Goal: Task Accomplishment & Management: Use online tool/utility

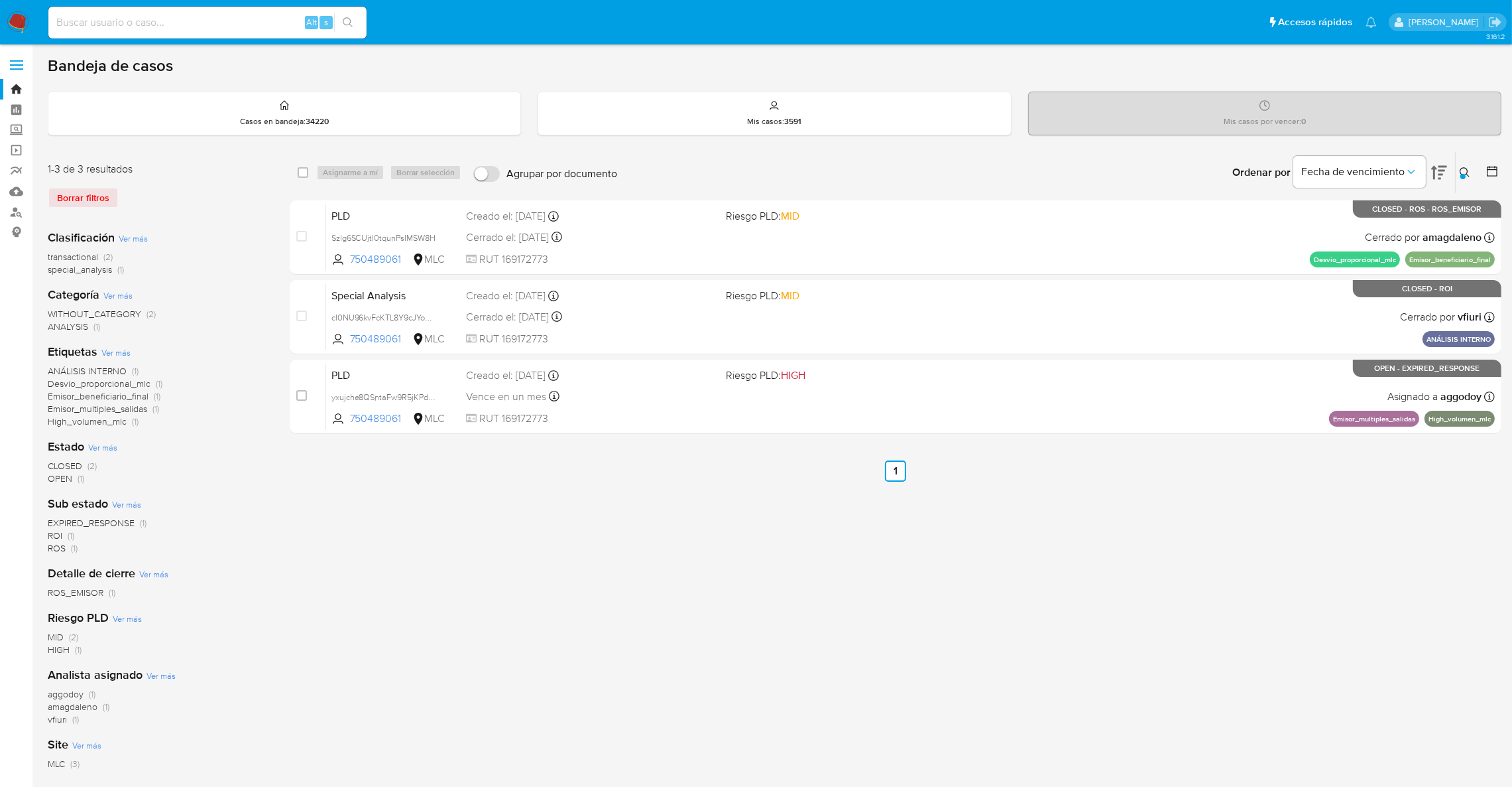
click at [11, 73] on label at bounding box center [16, 65] width 33 height 28
click at [0, 0] on input "checkbox" at bounding box center [0, 0] width 0 height 0
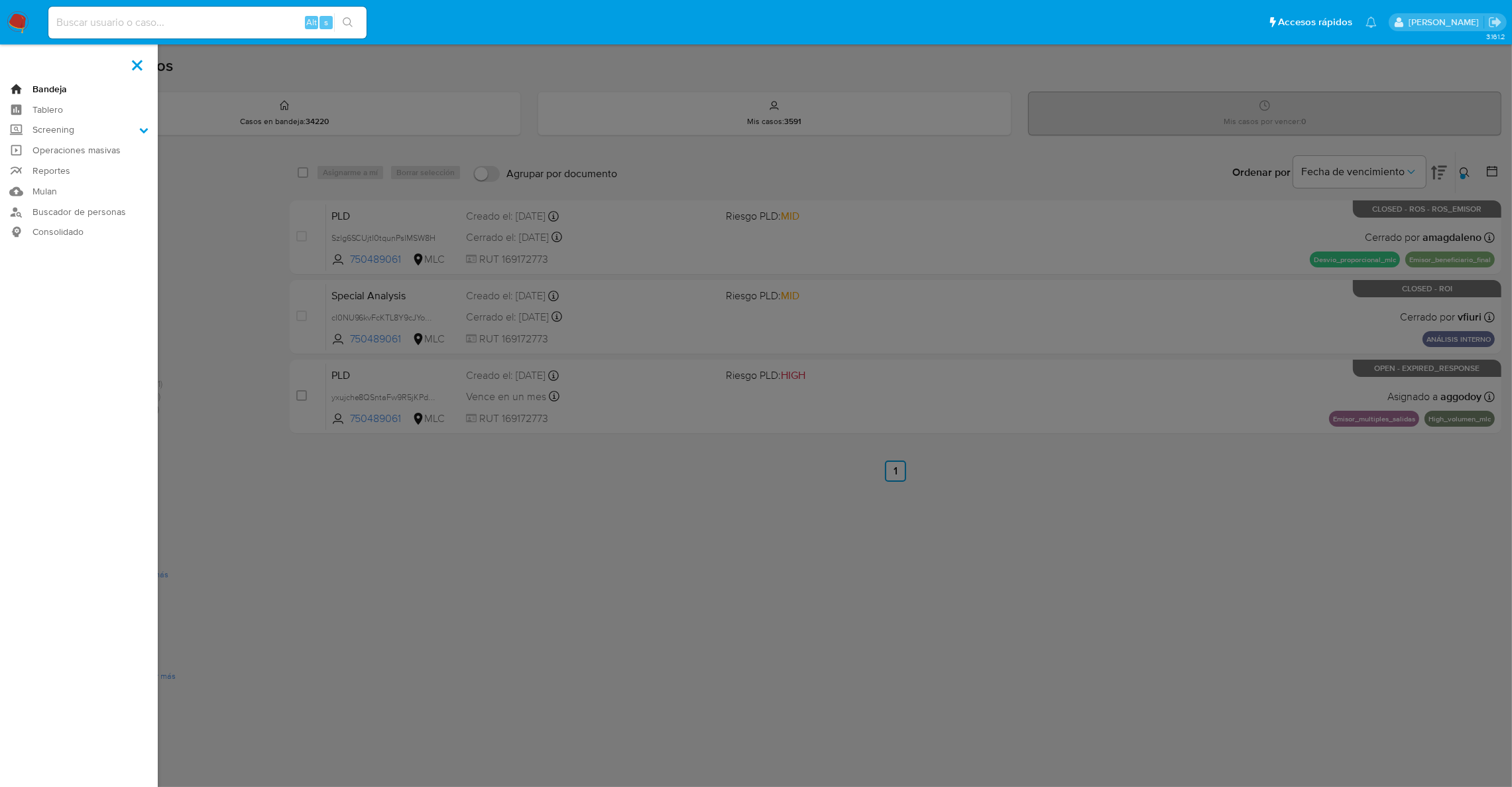
click at [15, 88] on link "Bandeja" at bounding box center [79, 89] width 158 height 21
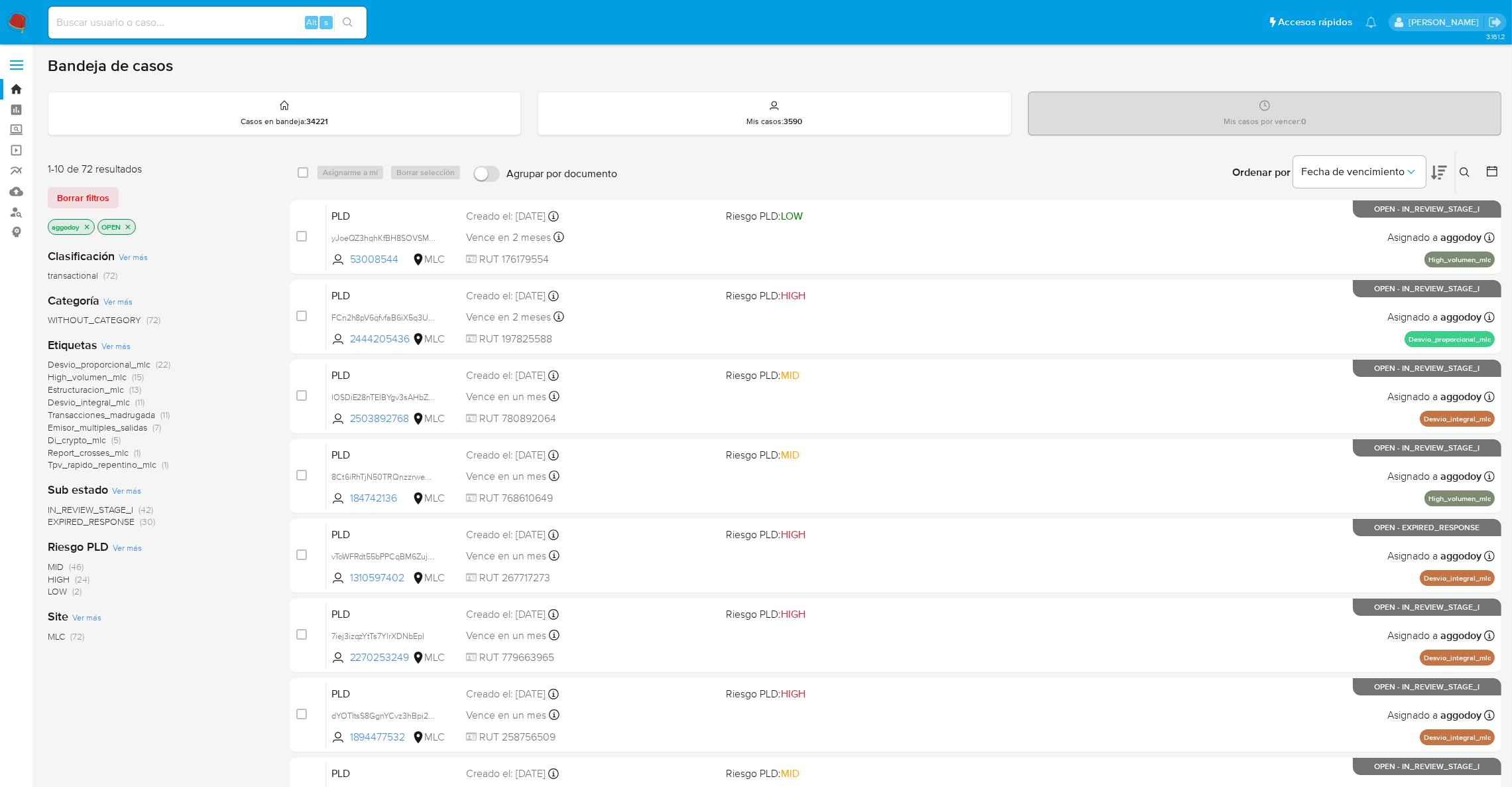
click at [120, 528] on div "Clasificación Ver más transactional (72) Categoría Ver más WITHOUT_CATEGORY (72…" at bounding box center [158, 463] width 221 height 451
click at [110, 523] on span "EXPIRED_RESPONSE" at bounding box center [91, 521] width 87 height 13
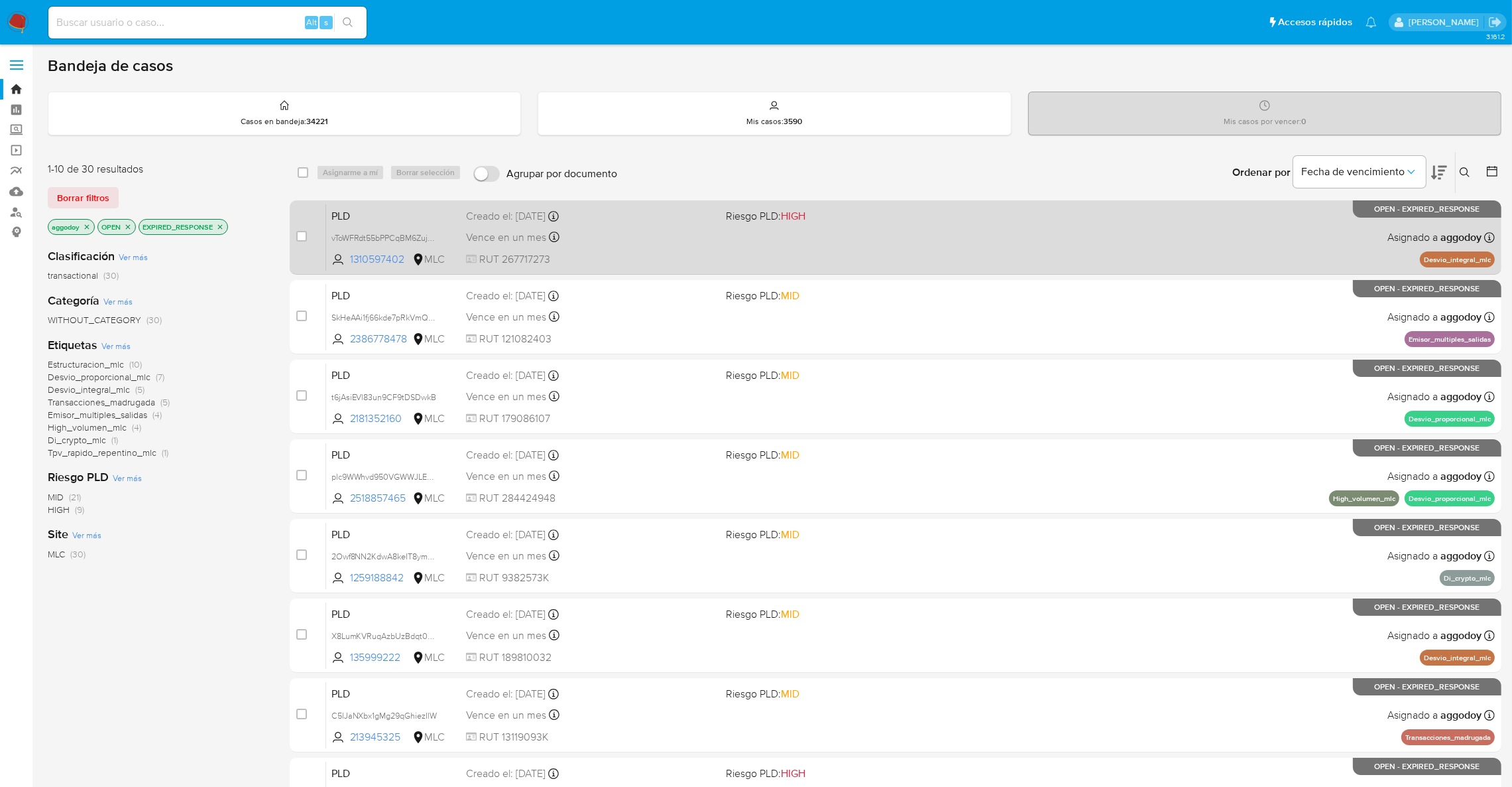
click at [818, 236] on span at bounding box center [851, 236] width 250 height 2
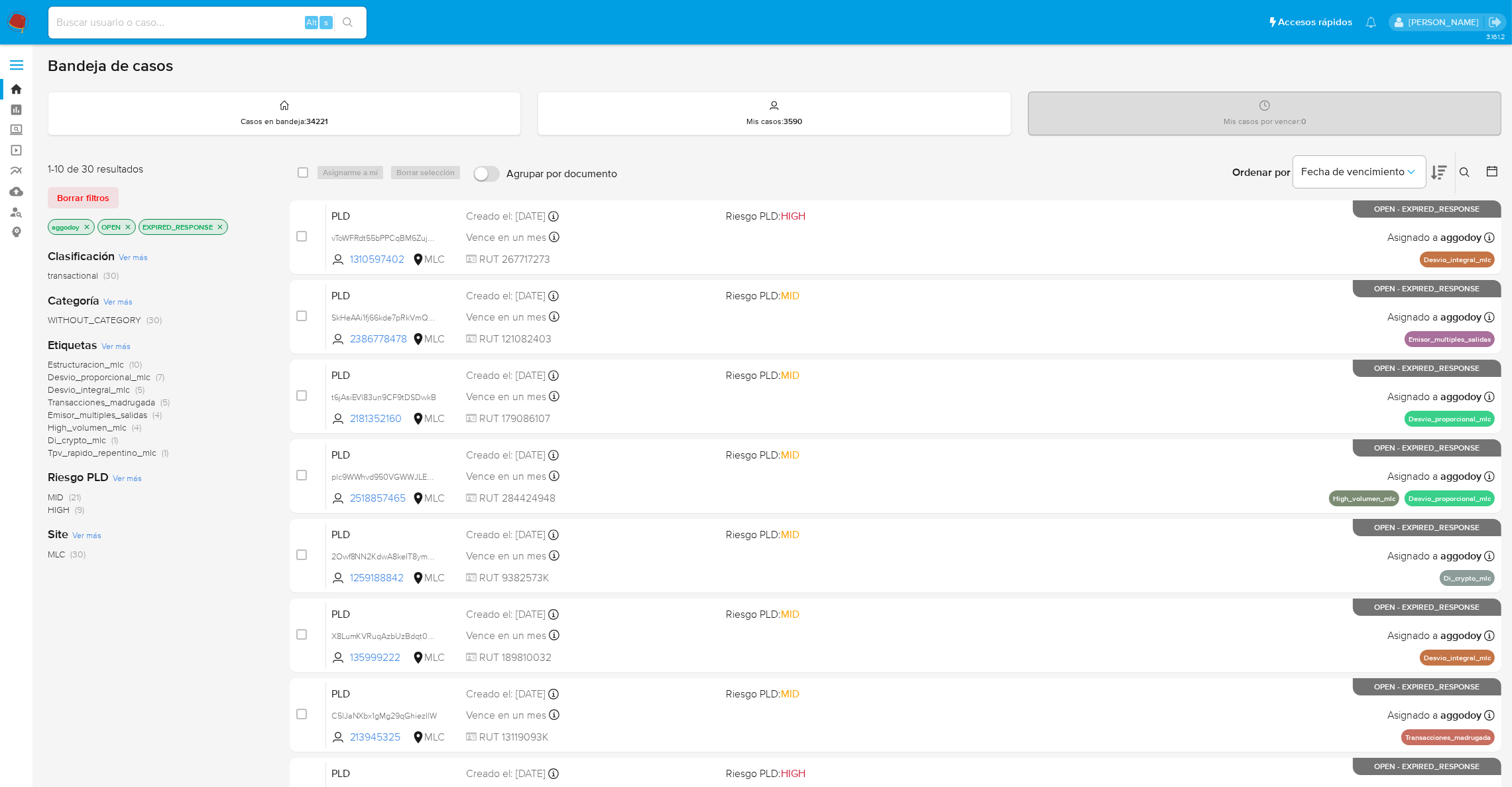
click at [1475, 166] on button at bounding box center [1467, 172] width 22 height 16
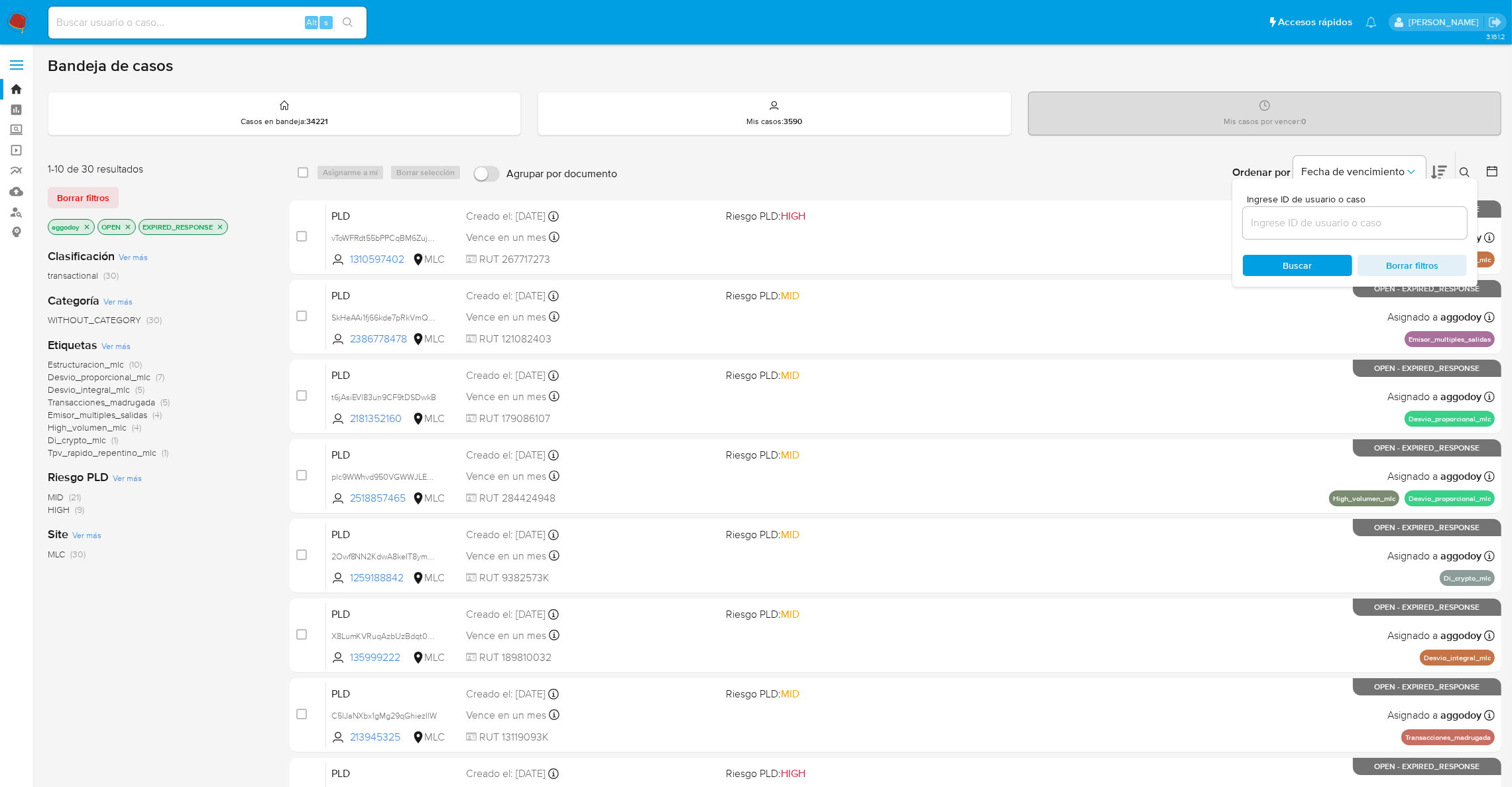
click at [1379, 230] on input at bounding box center [1355, 223] width 224 height 17
type input "1310597402"
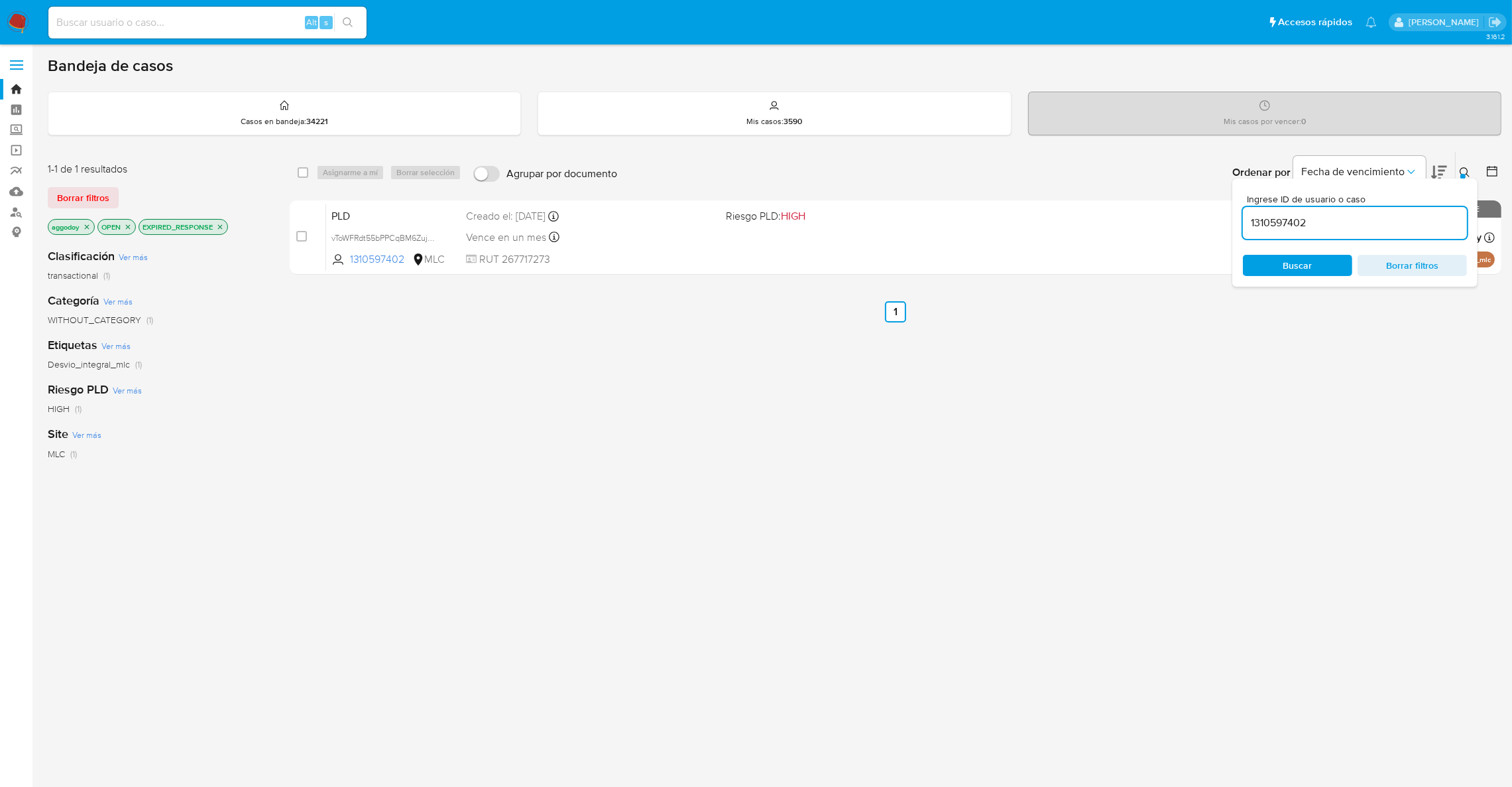
click at [1462, 168] on icon at bounding box center [1466, 173] width 11 height 11
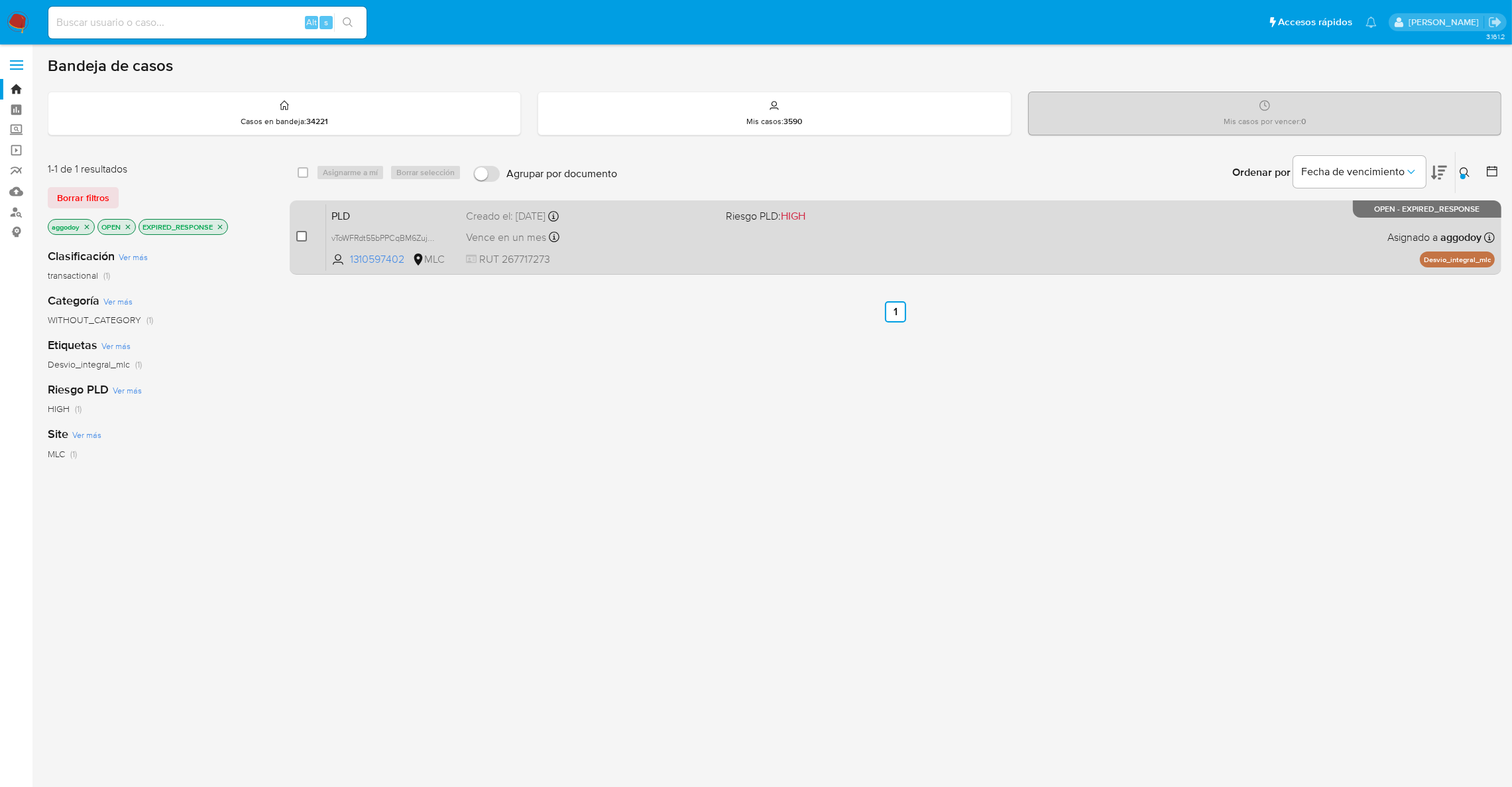
click at [307, 234] on input "checkbox" at bounding box center [301, 236] width 11 height 11
checkbox input "true"
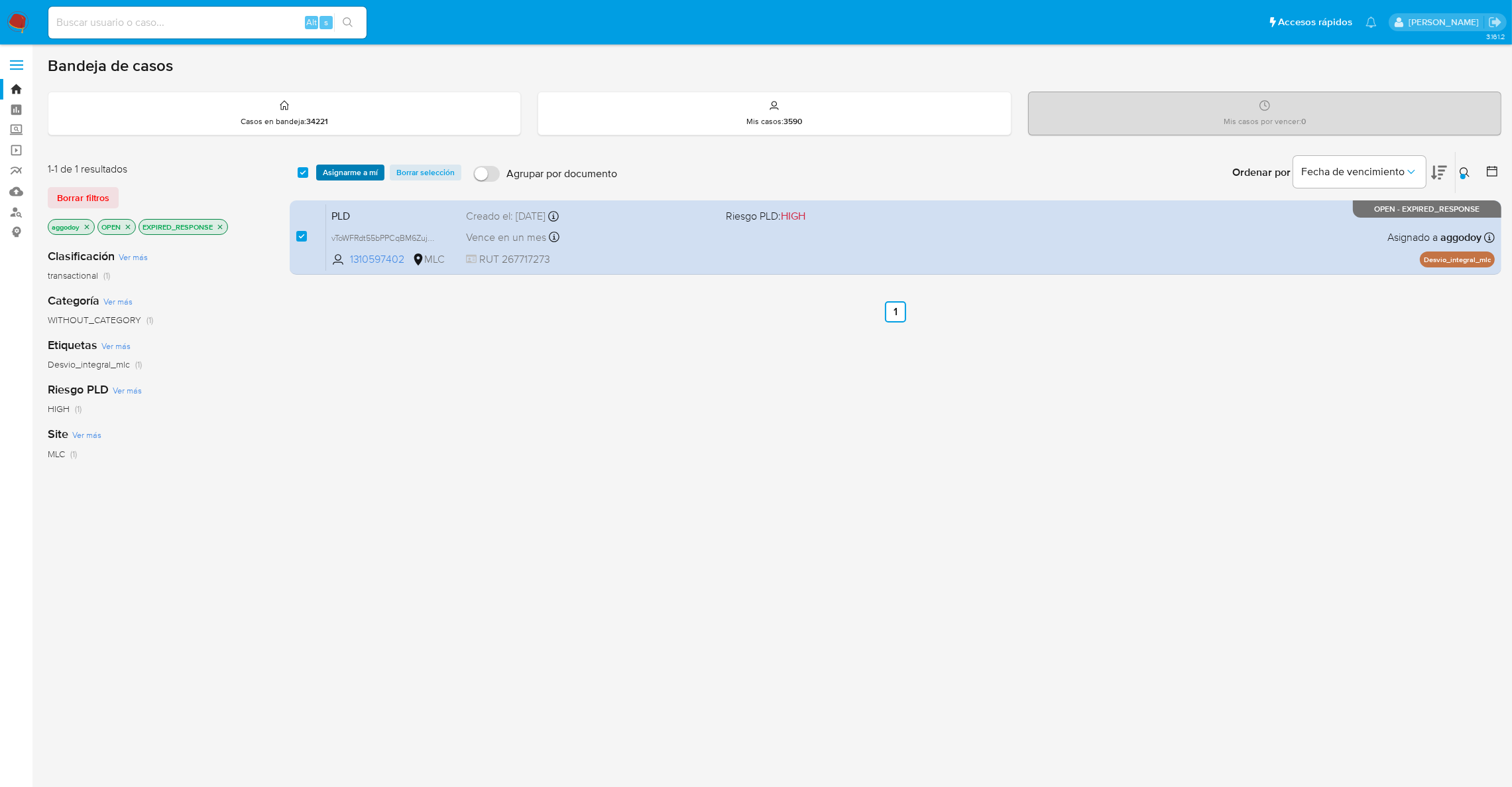
click at [360, 173] on span "Asignarme a mí" at bounding box center [350, 172] width 55 height 13
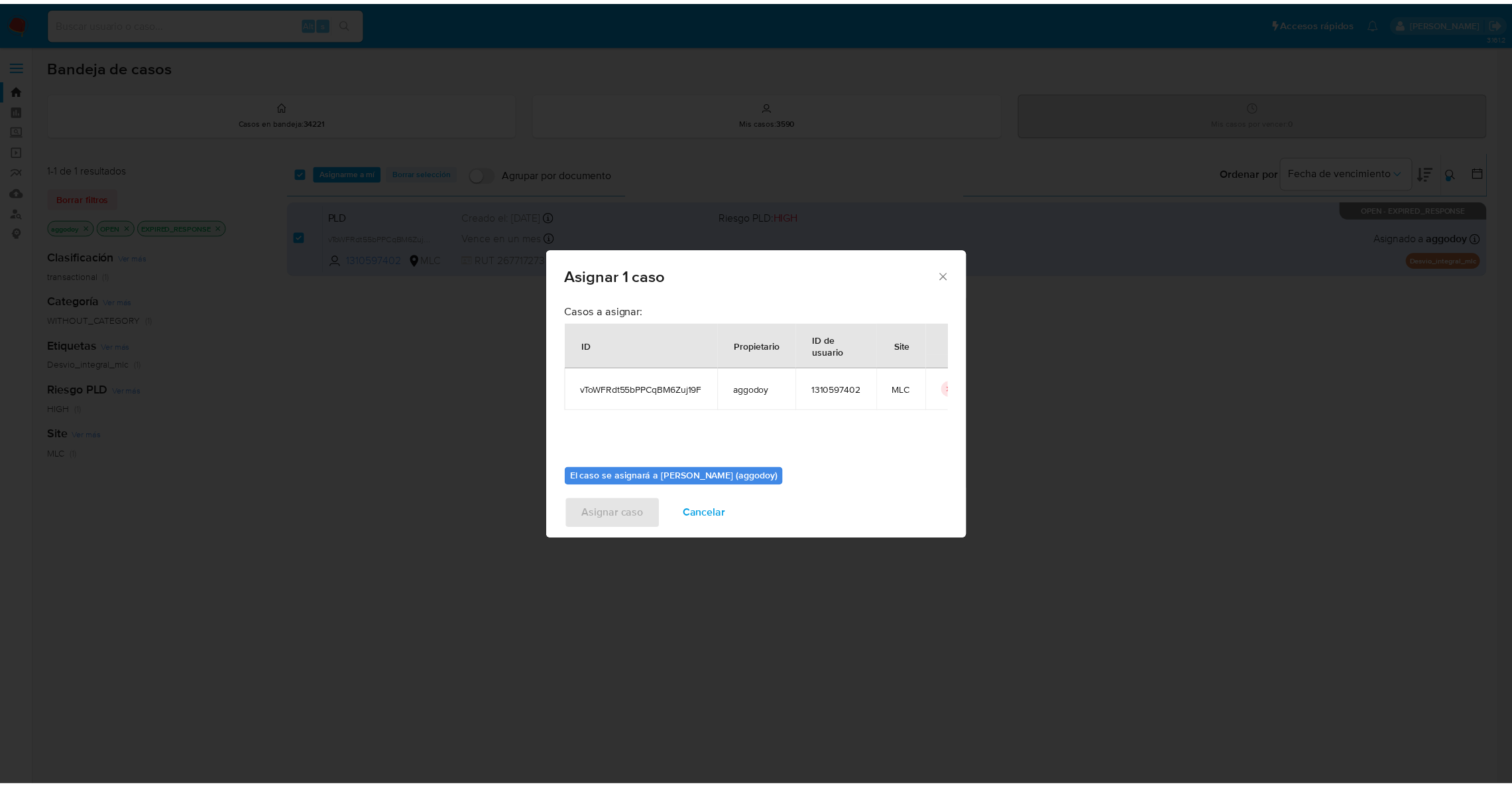
scroll to position [68, 0]
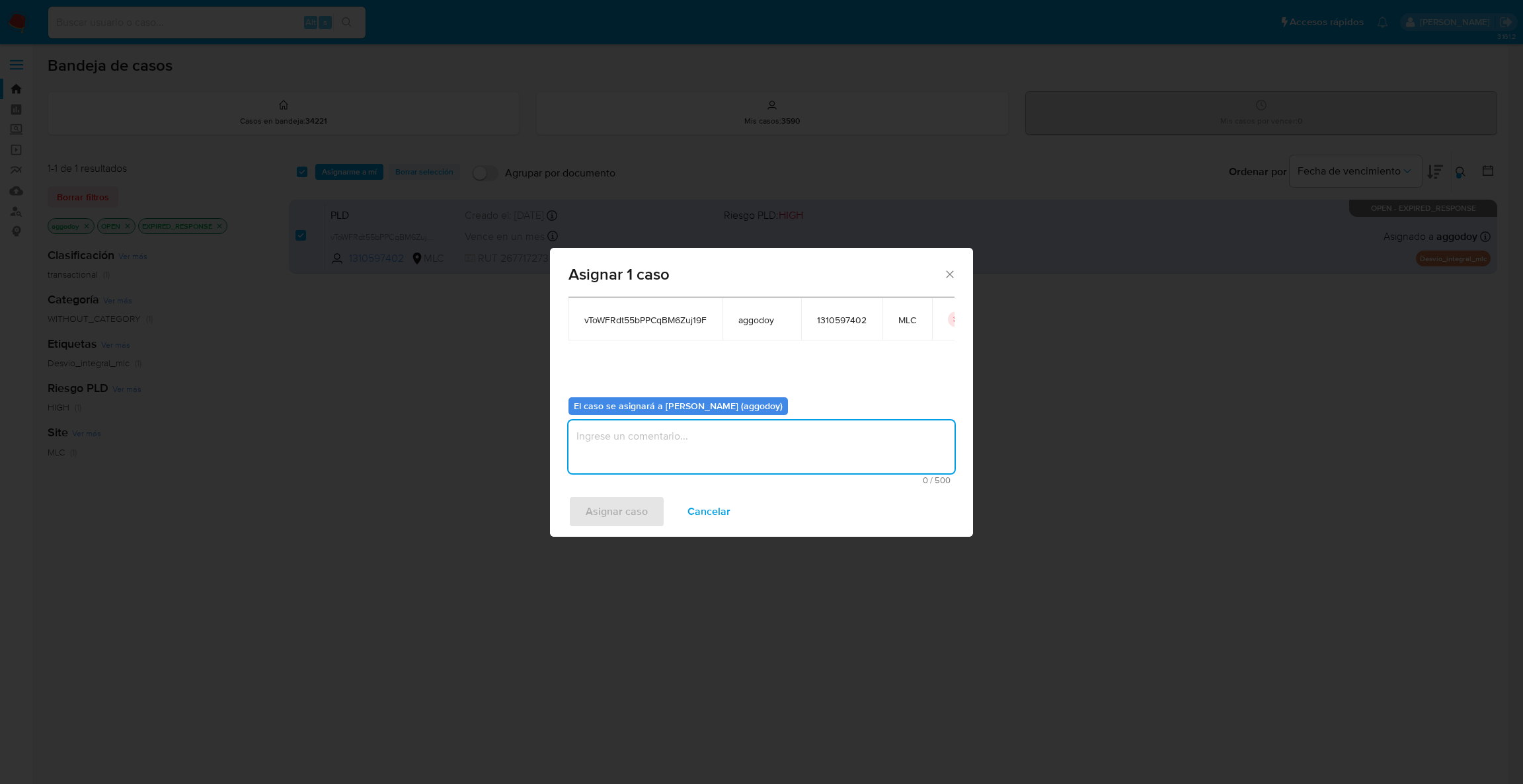
click at [826, 442] on textarea "assign-modal" at bounding box center [762, 446] width 386 height 53
type textarea "-"
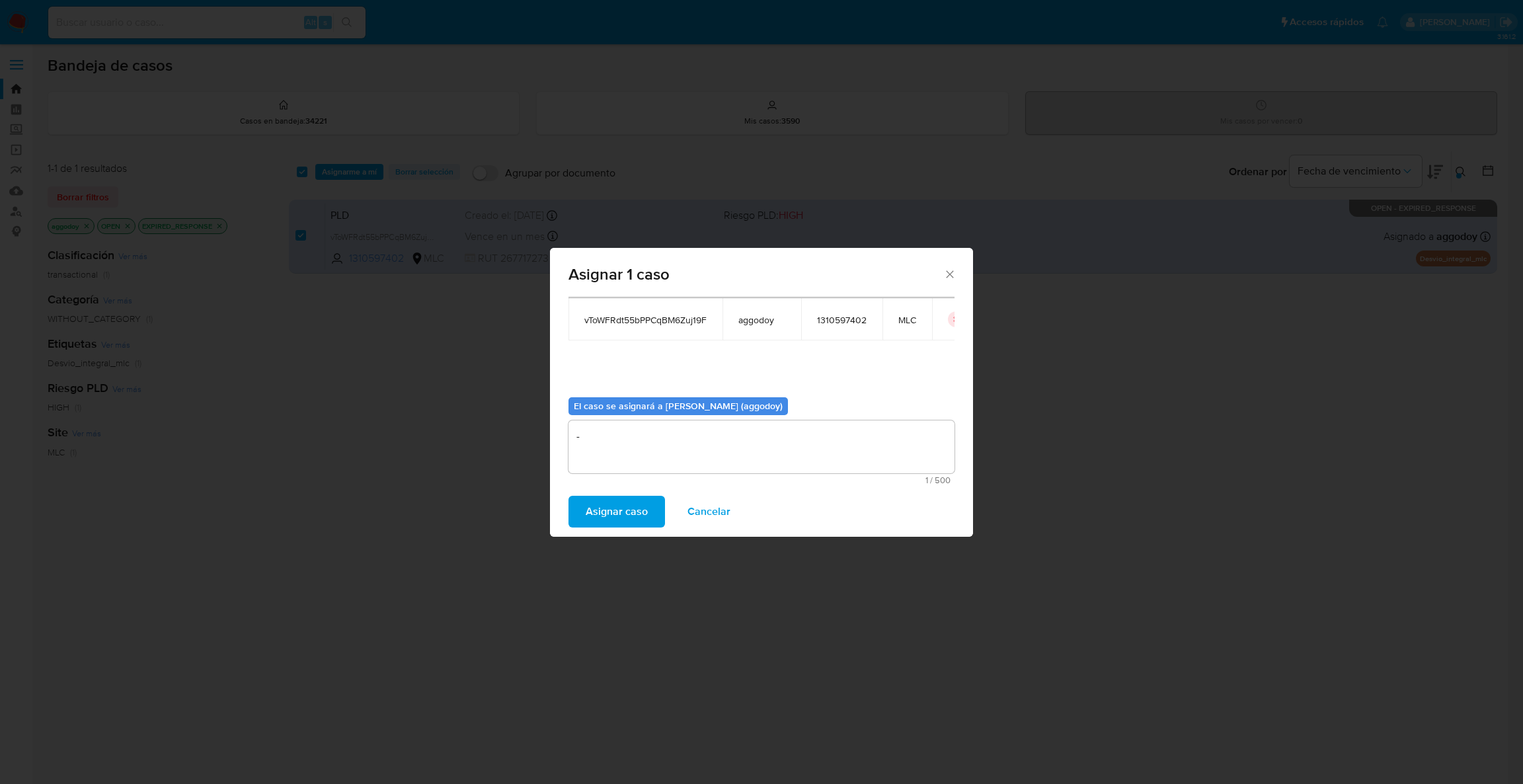
click at [625, 511] on span "Asignar caso" at bounding box center [617, 511] width 62 height 29
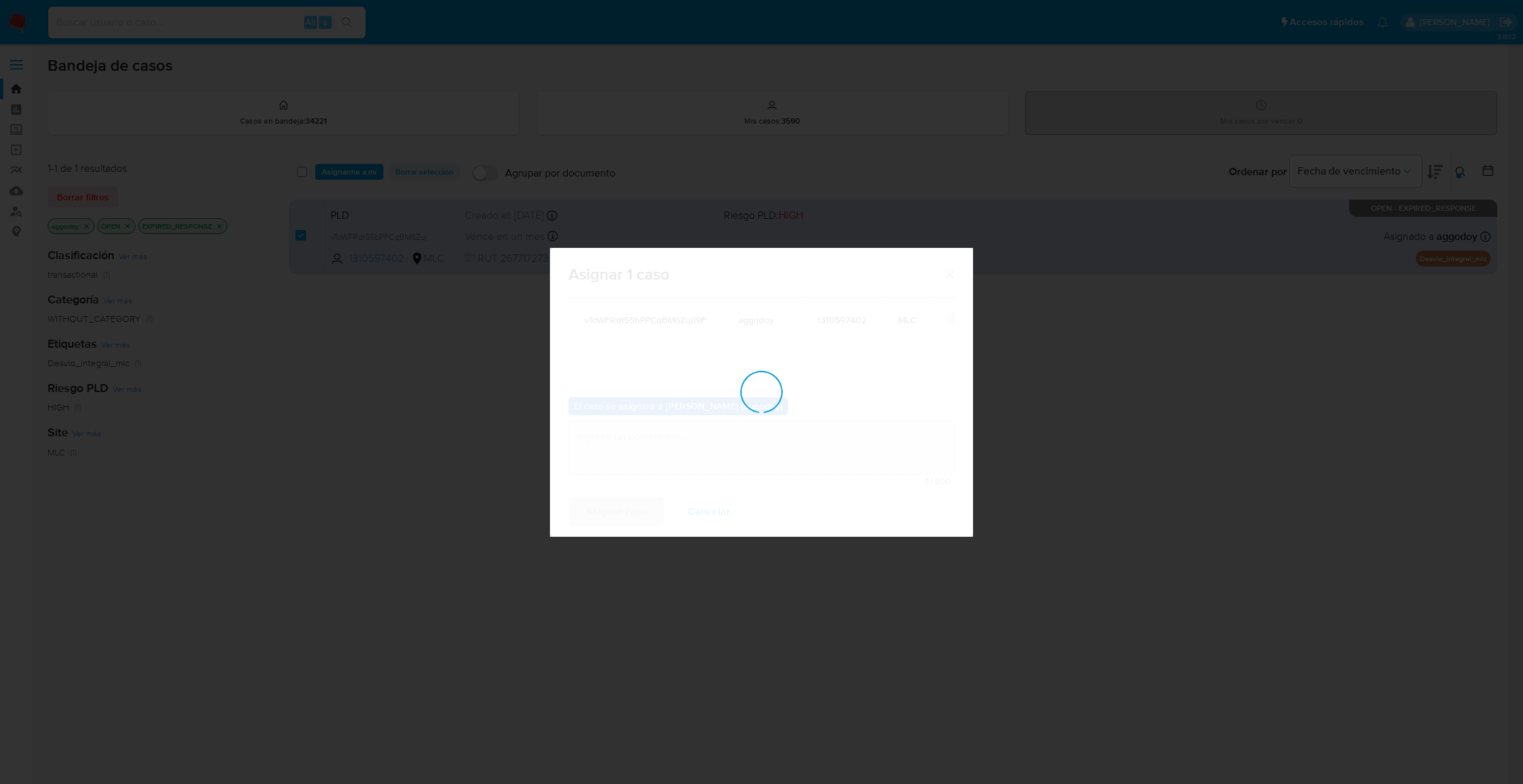
checkbox input "false"
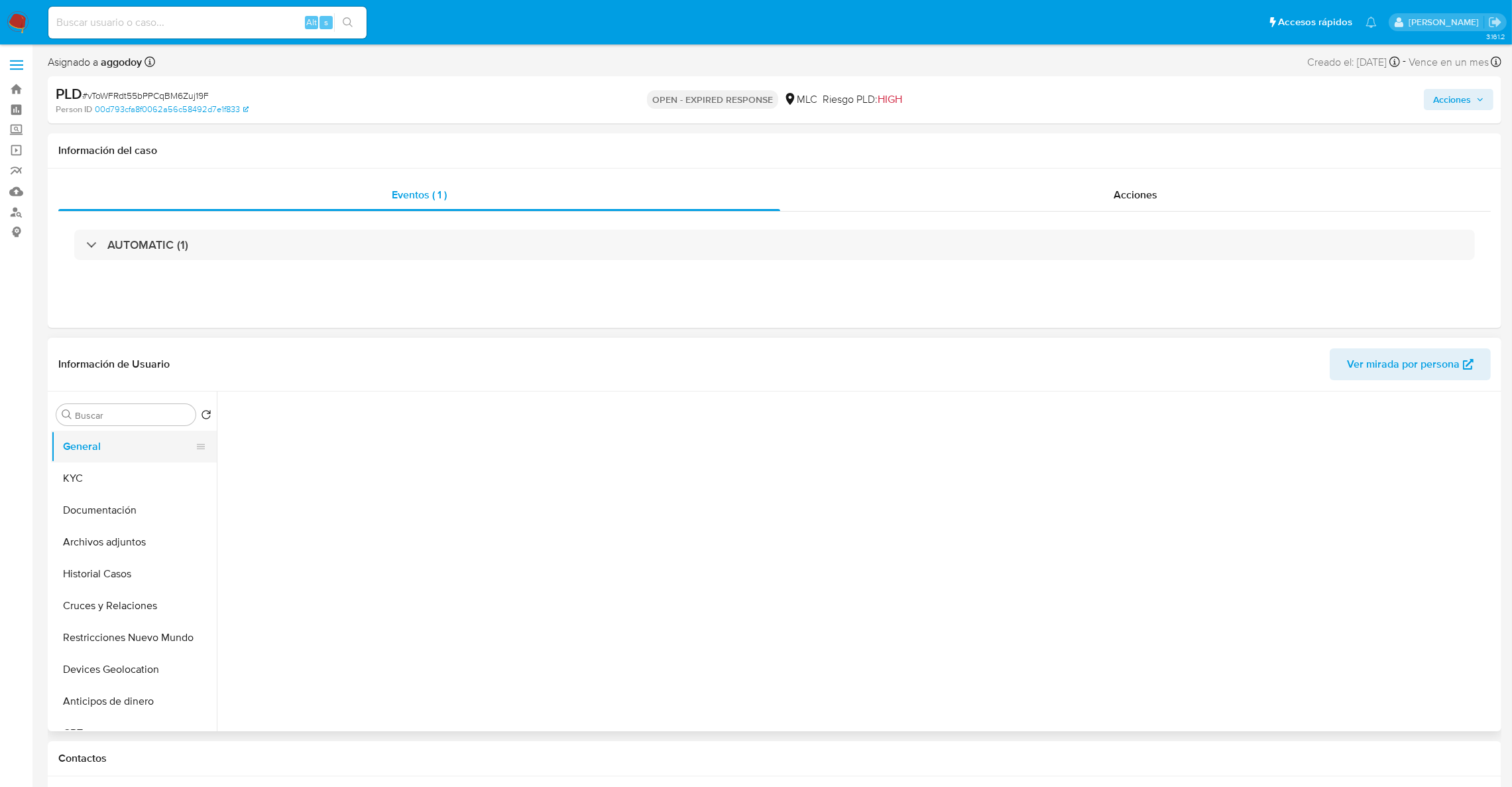
select select "10"
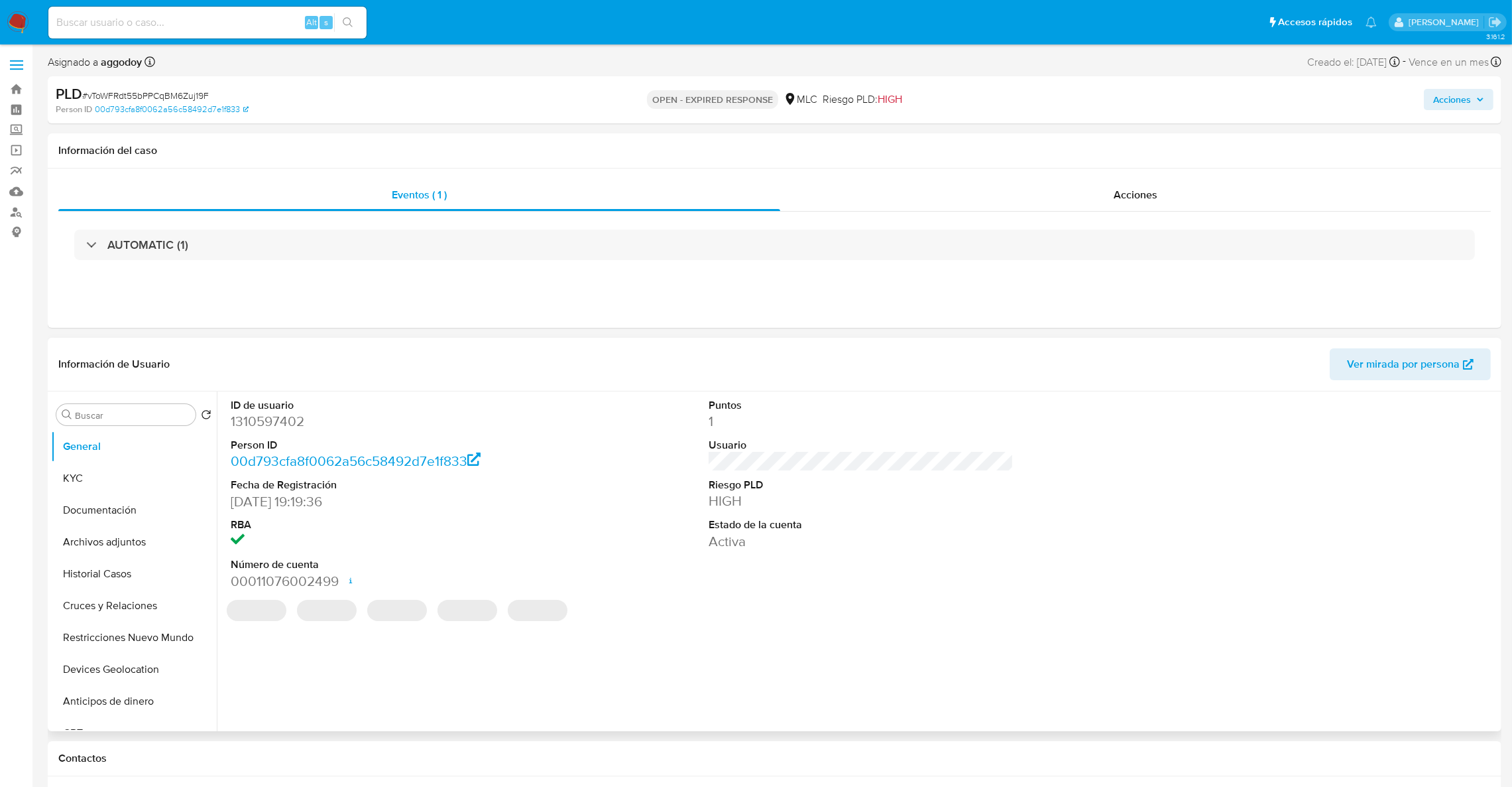
click at [261, 409] on dt "ID de usuario" at bounding box center [384, 405] width 305 height 15
click at [263, 422] on dd "1310597402" at bounding box center [384, 421] width 305 height 19
copy dd "1310597402"
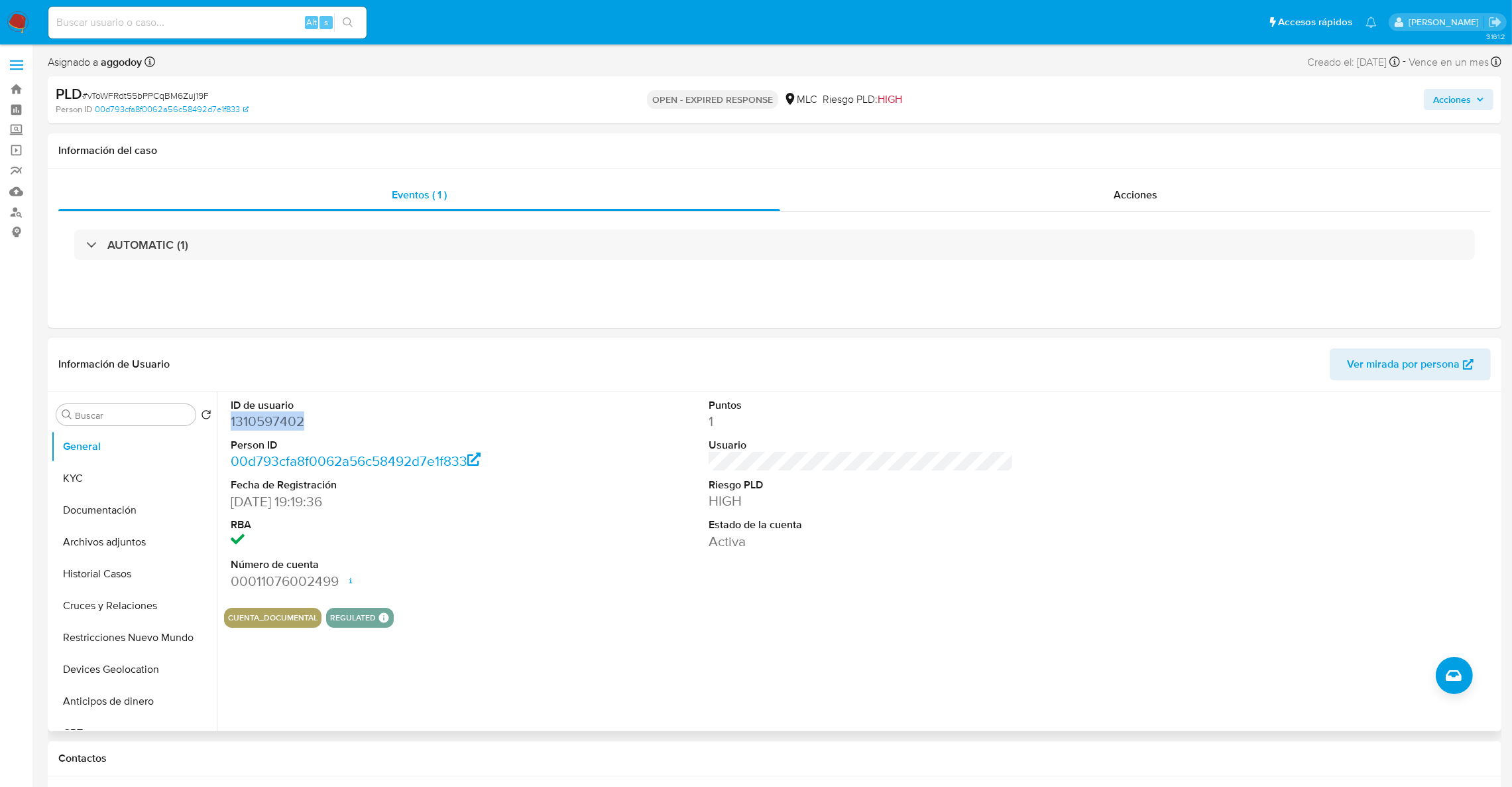
click at [264, 423] on dd "1310597402" at bounding box center [384, 421] width 305 height 19
click at [272, 419] on dd "1310597402" at bounding box center [384, 421] width 305 height 19
click at [274, 420] on dd "1310597402" at bounding box center [384, 421] width 305 height 19
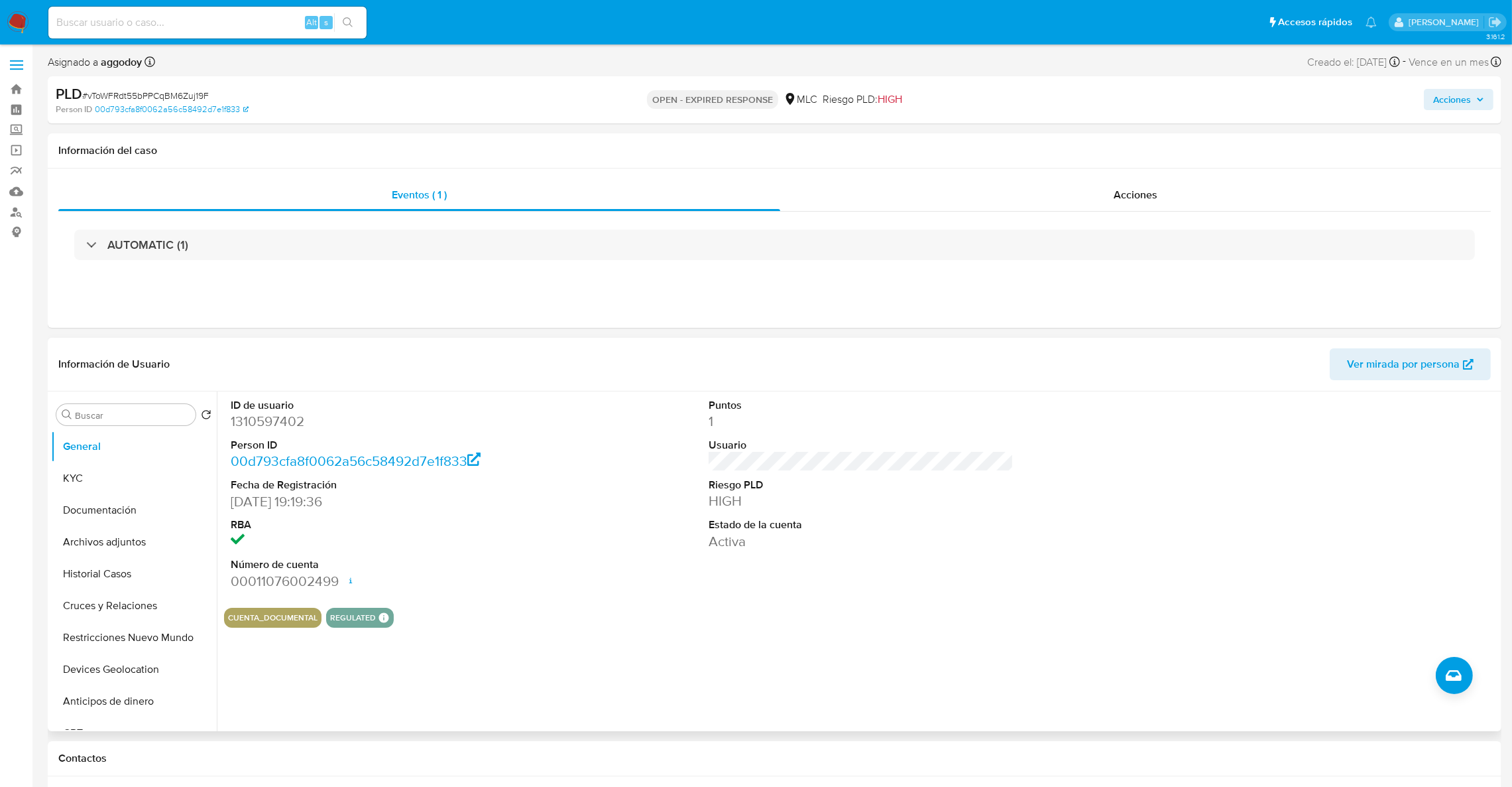
click at [274, 420] on dd "1310597402" at bounding box center [384, 421] width 305 height 19
copy dd "1310597402"
click at [93, 456] on button "General" at bounding box center [129, 446] width 155 height 32
click at [81, 475] on button "KYC" at bounding box center [129, 478] width 155 height 32
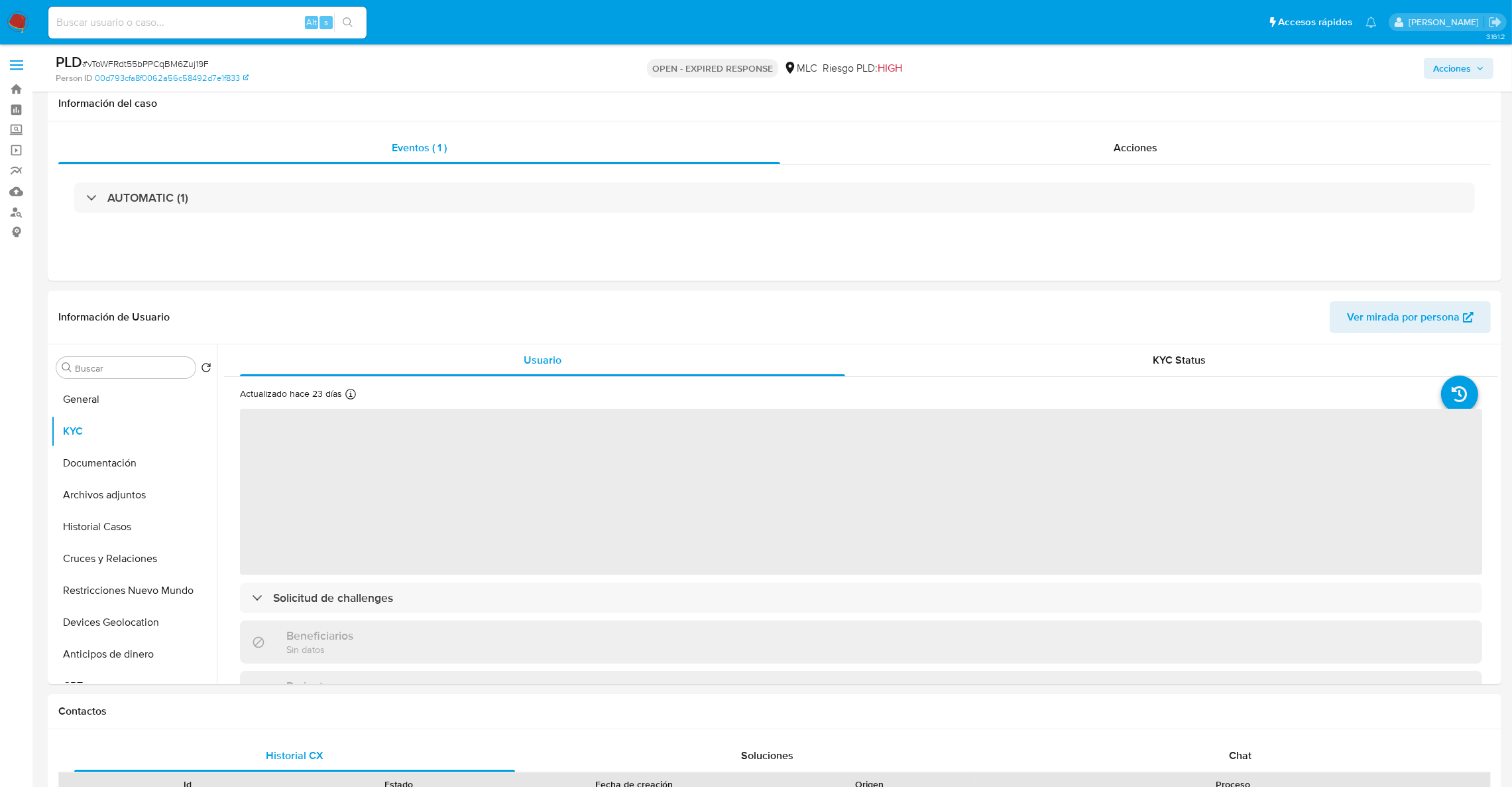
scroll to position [88, 0]
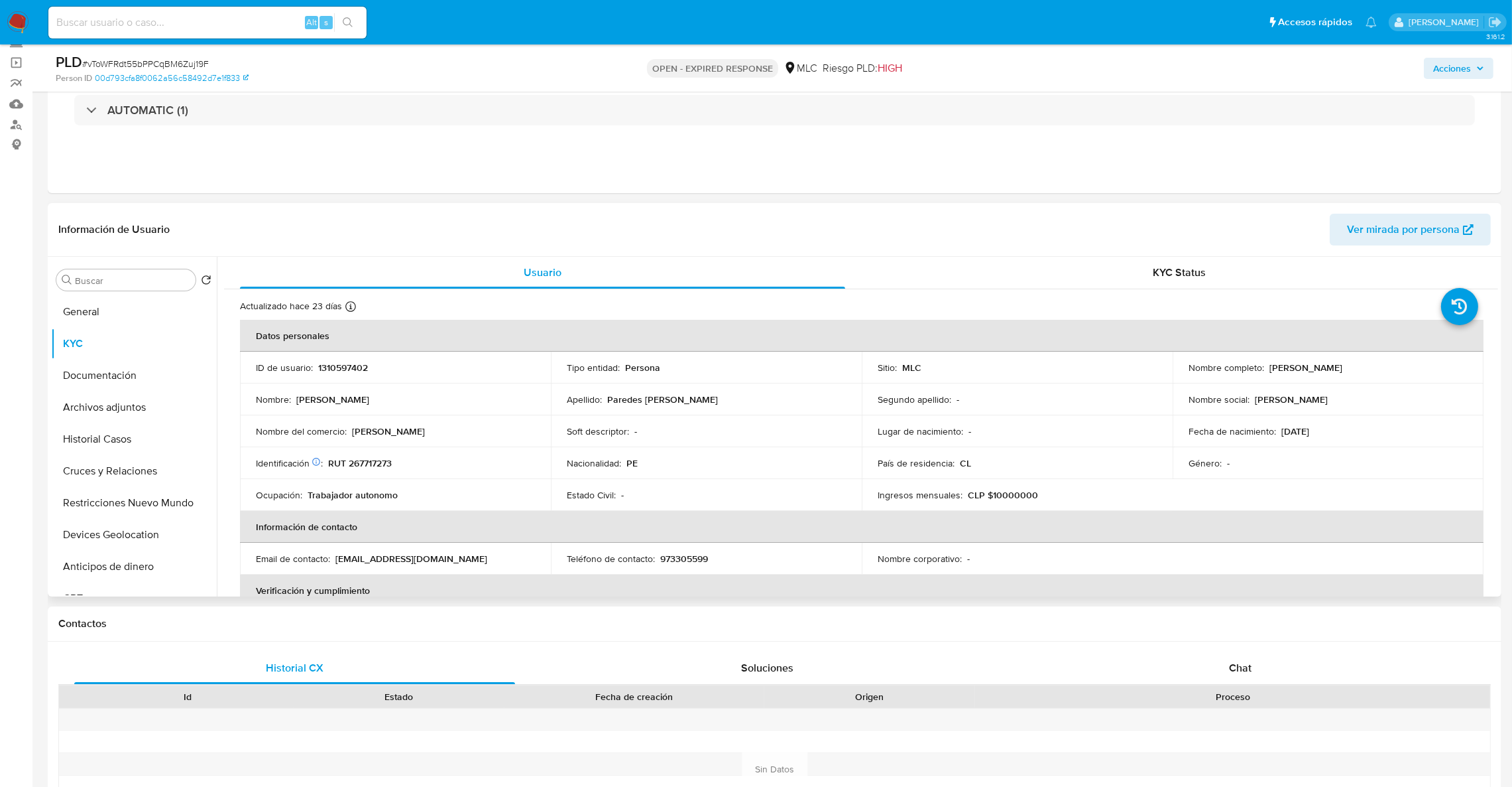
drag, startPoint x: 1493, startPoint y: 308, endPoint x: 1497, endPoint y: 322, distance: 14.6
click at [1497, 322] on div "Usuario KYC Status Actualizado hace 23 días Creado: 14/02/2023 20:19:37 Actuali…" at bounding box center [858, 426] width 1282 height 340
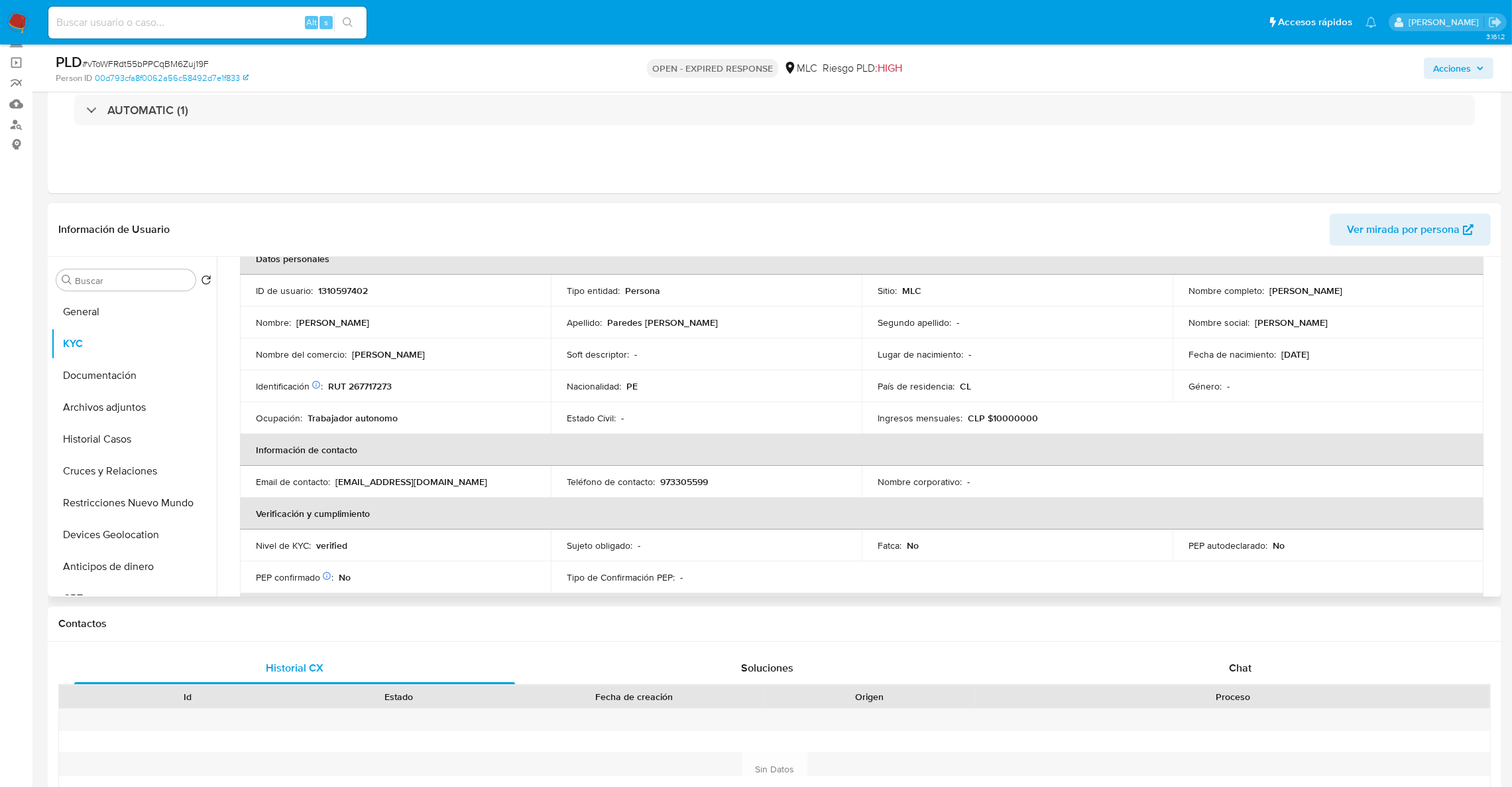
scroll to position [70, 0]
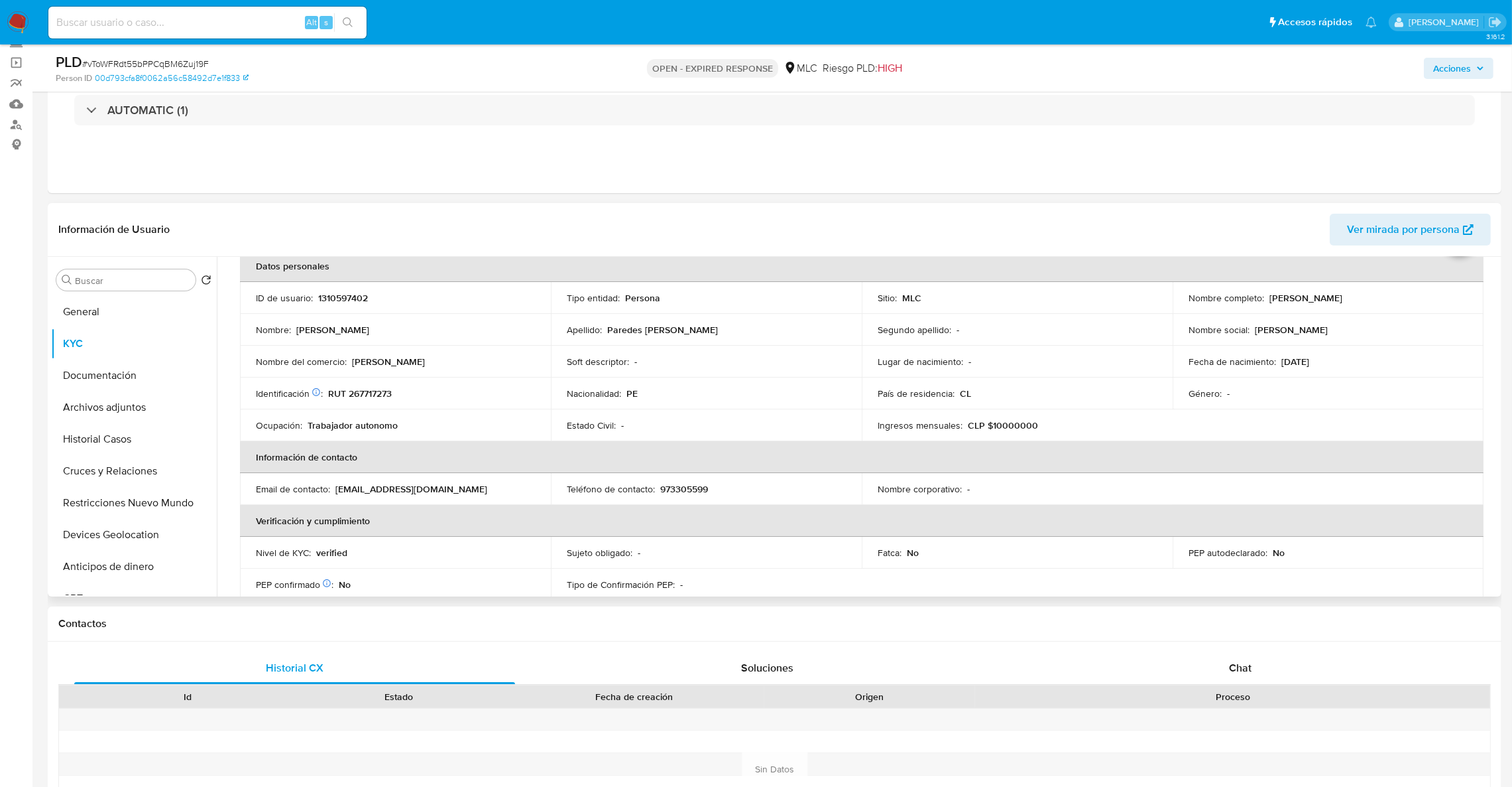
click at [1215, 328] on p "Nombre social :" at bounding box center [1219, 329] width 61 height 12
click at [1272, 235] on header "Información de Usuario Ver mirada por persona" at bounding box center [774, 229] width 1433 height 32
click at [367, 389] on p "RUT 267717273" at bounding box center [360, 393] width 64 height 12
copy p "267717273"
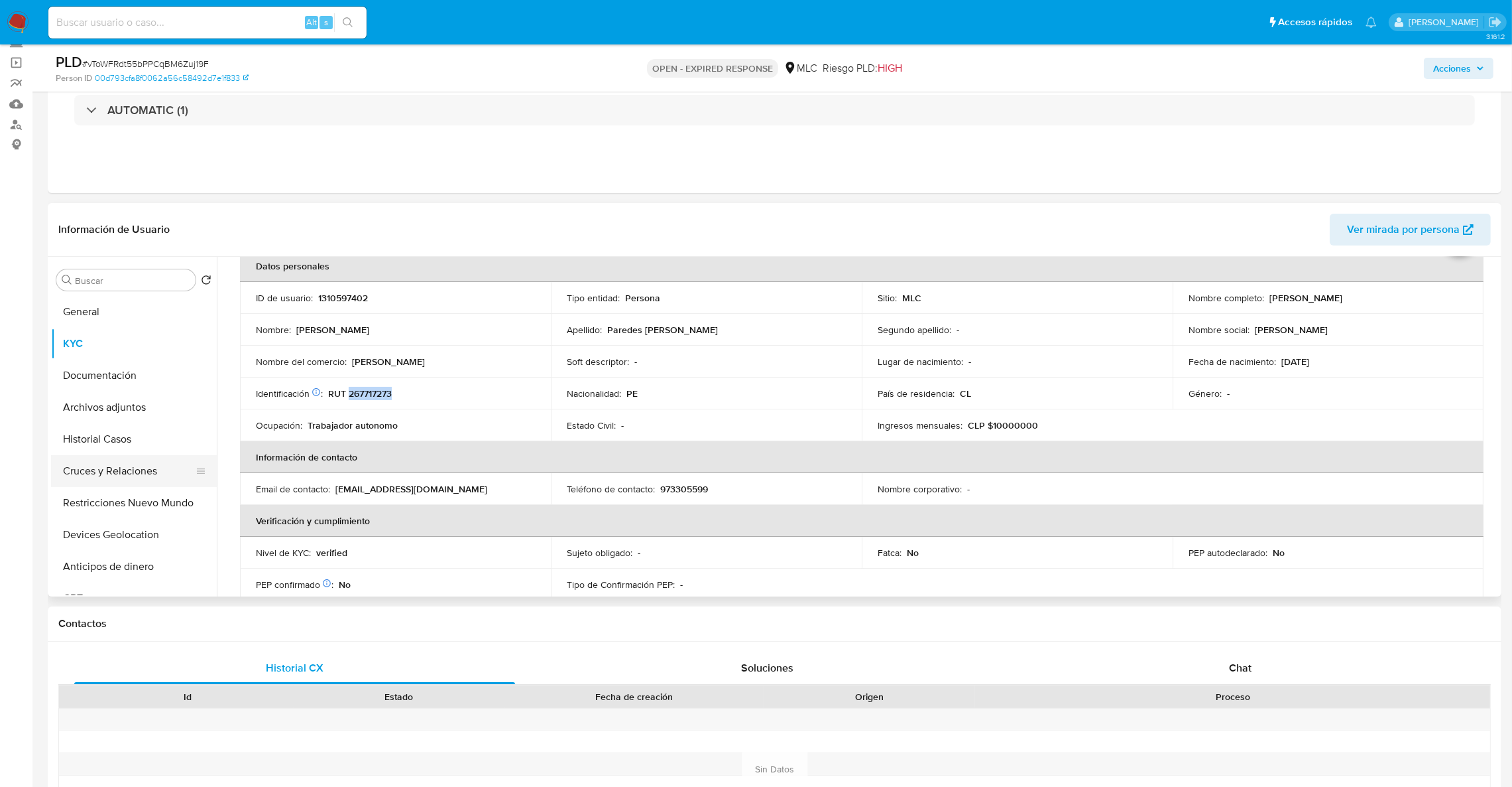
click at [103, 480] on button "Cruces y Relaciones" at bounding box center [129, 471] width 155 height 32
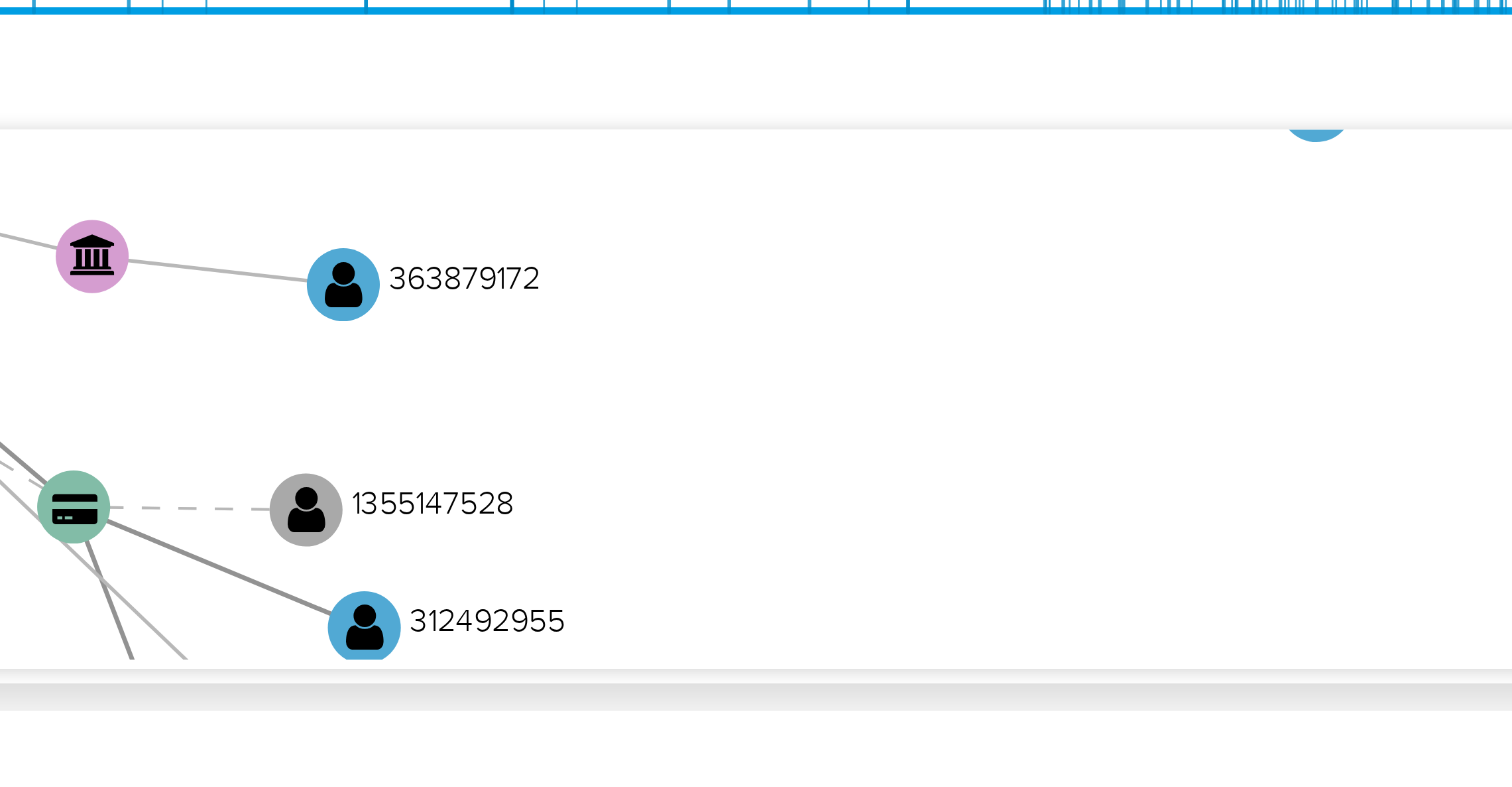
scroll to position [192, 0]
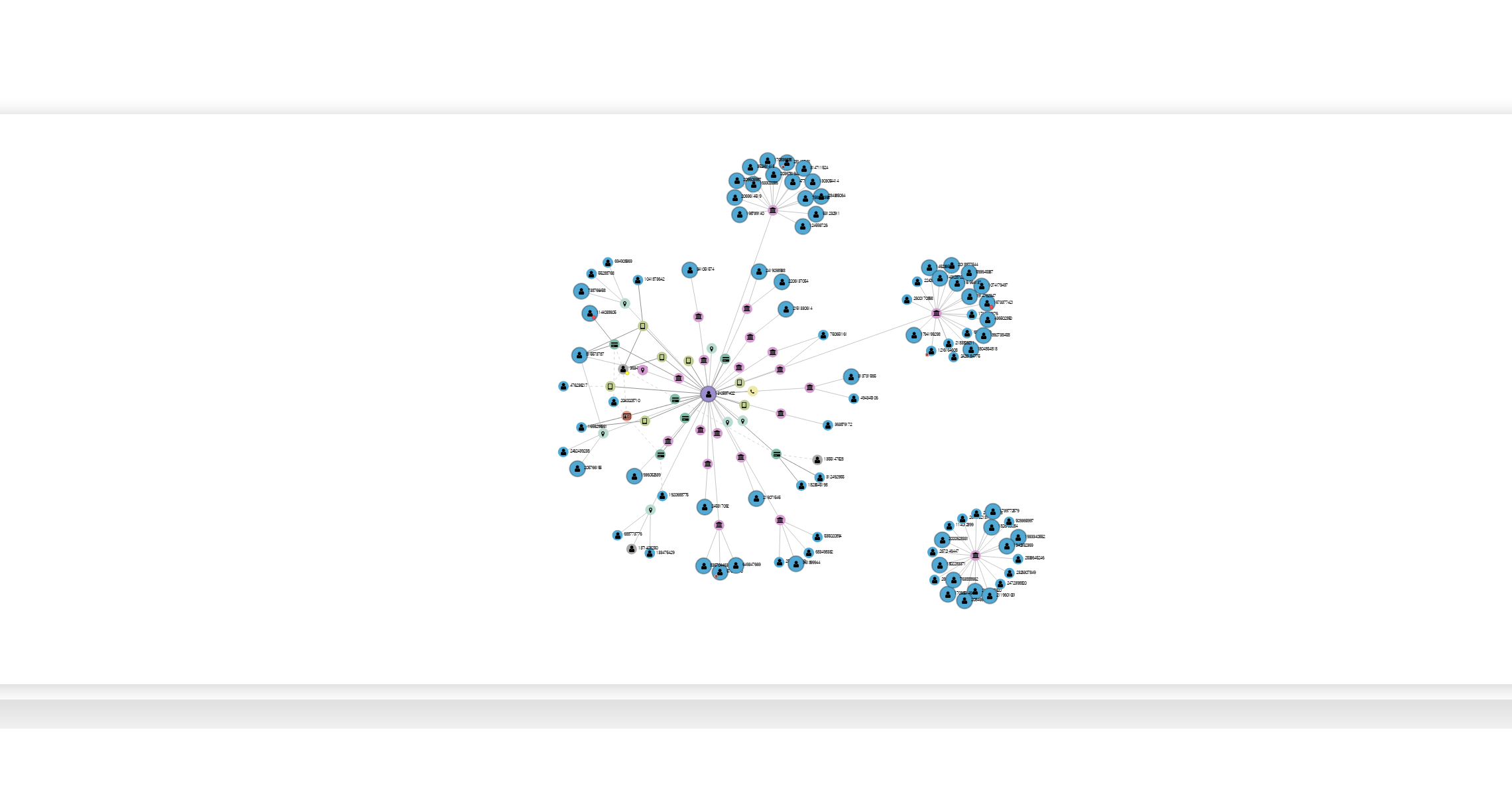
drag, startPoint x: 1173, startPoint y: 392, endPoint x: 1086, endPoint y: 408, distance: 88.5
click at [1086, 408] on icon "device-62b4551208813b00192be8cb  user-1310597402  1310597402 user-363487560 …" at bounding box center [871, 387] width 1255 height 192
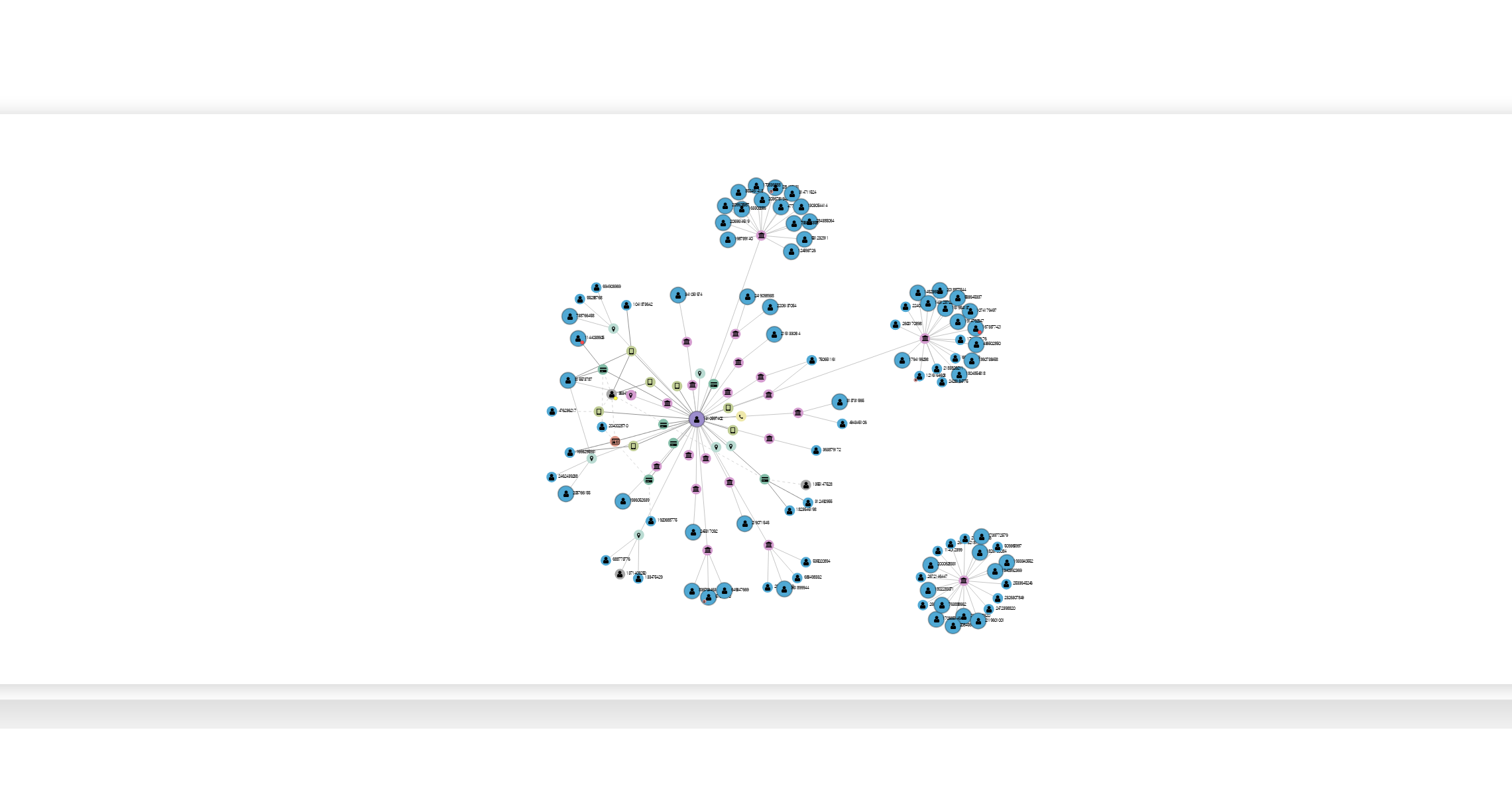
click at [1274, 319] on icon "device-62b4551208813b00192be8cb  user-1310597402  1310597402 user-363487560 …" at bounding box center [871, 387] width 1255 height 192
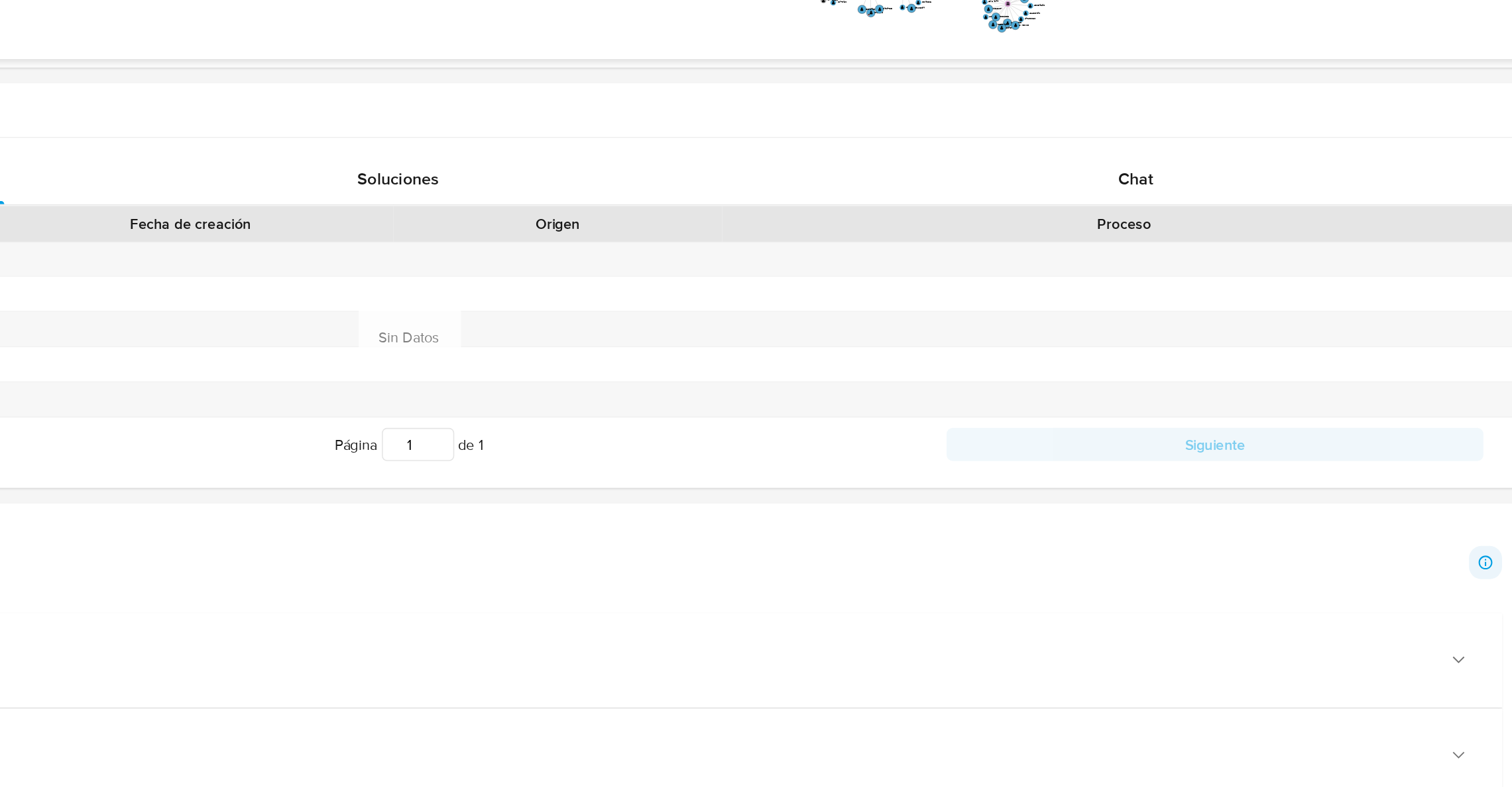
scroll to position [357, 0]
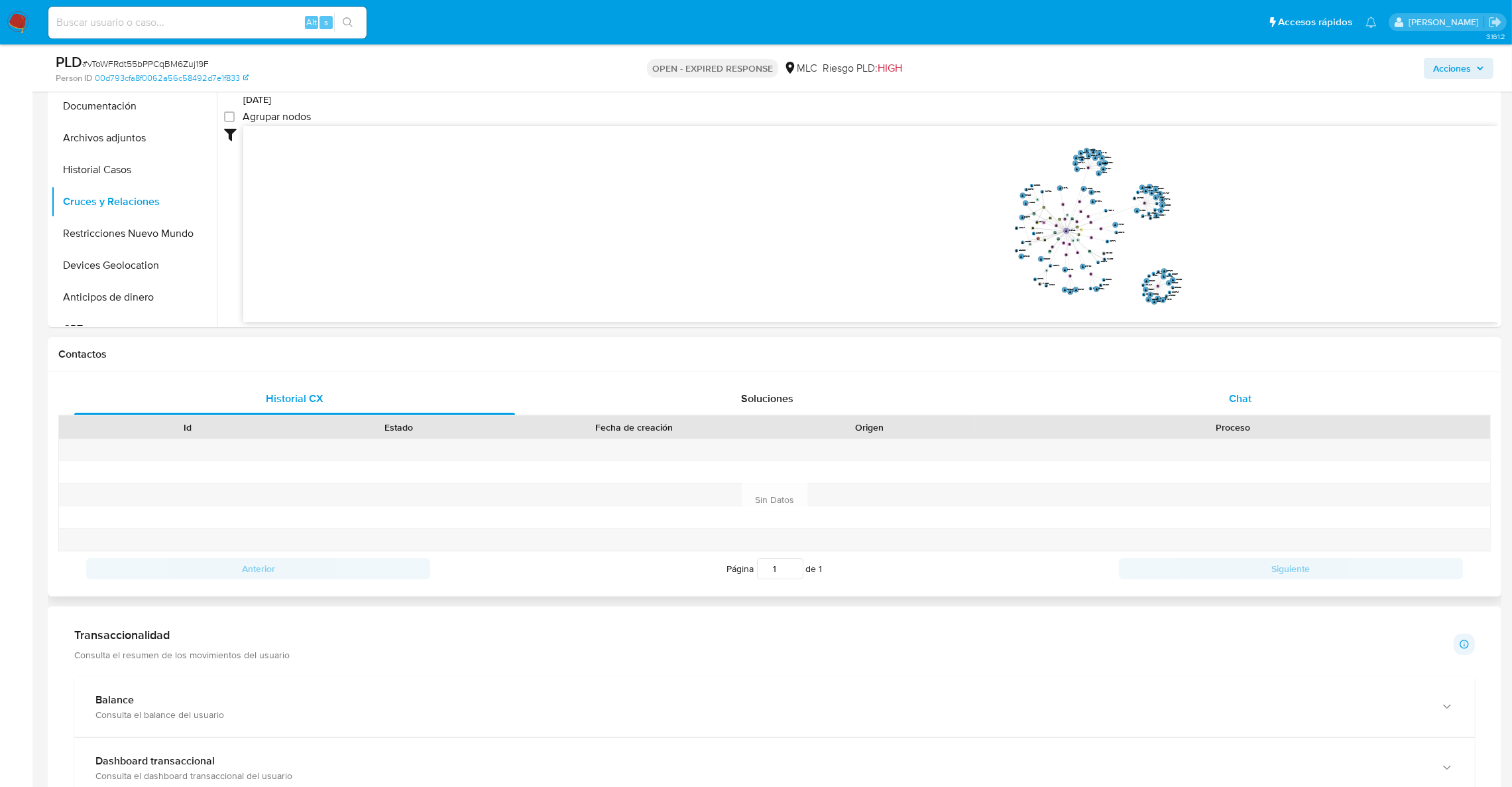
click at [1200, 402] on div "Chat" at bounding box center [1240, 399] width 441 height 32
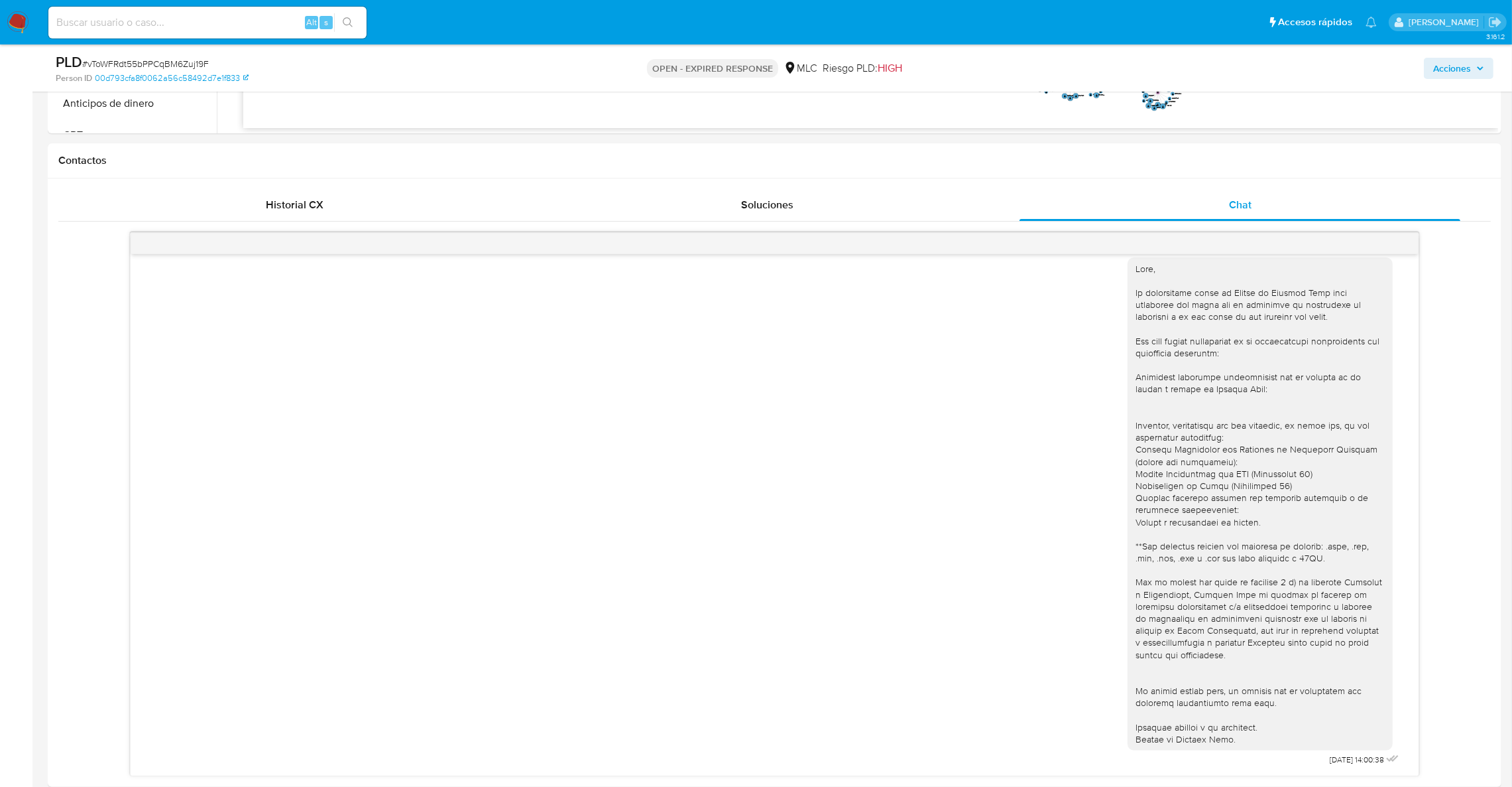
scroll to position [582, 0]
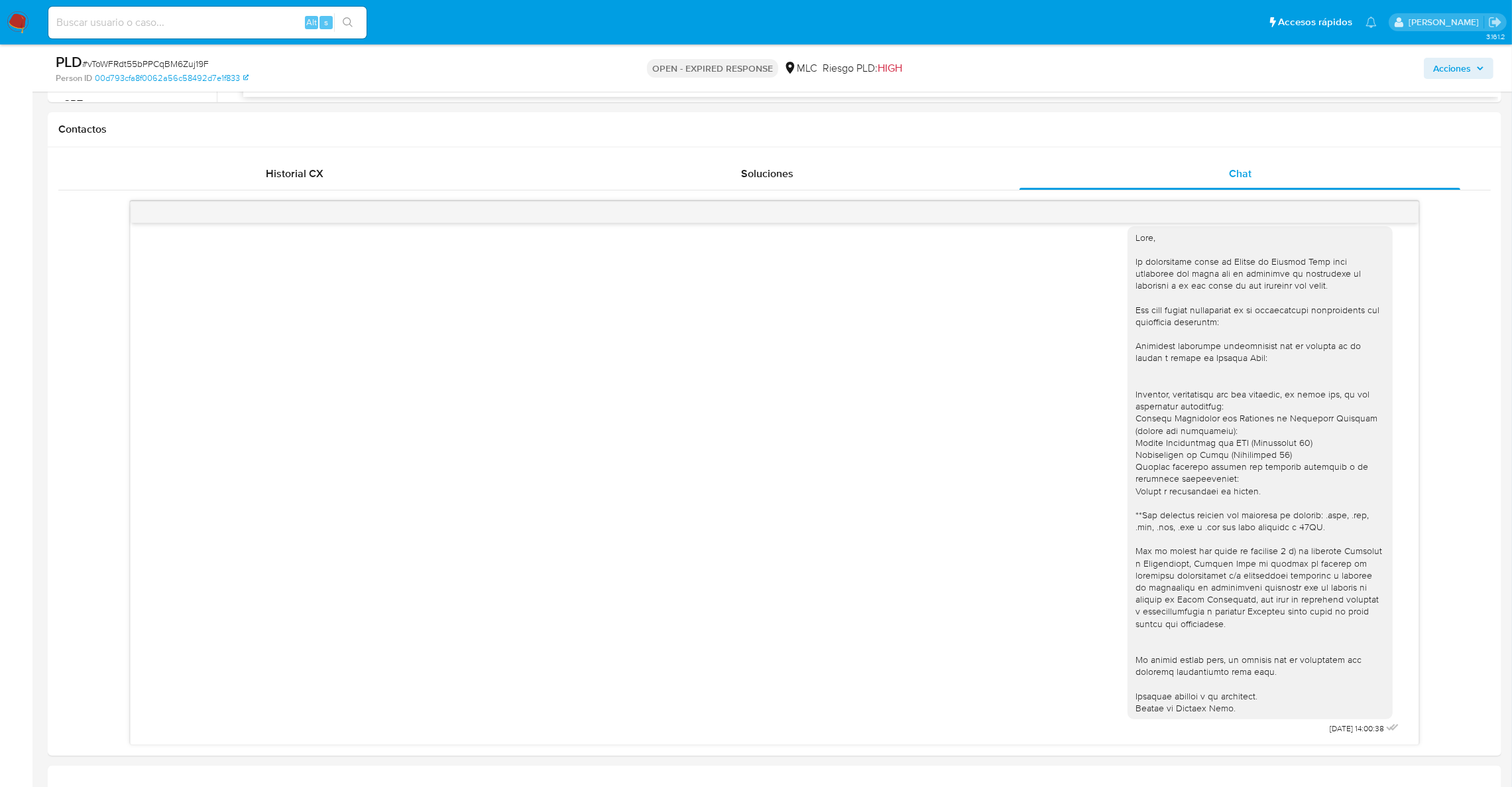
click at [1259, 43] on nav "Pausado Ver notificaciones Alt s Accesos rápidos Presiona las siguientes teclas…" at bounding box center [756, 22] width 1512 height 44
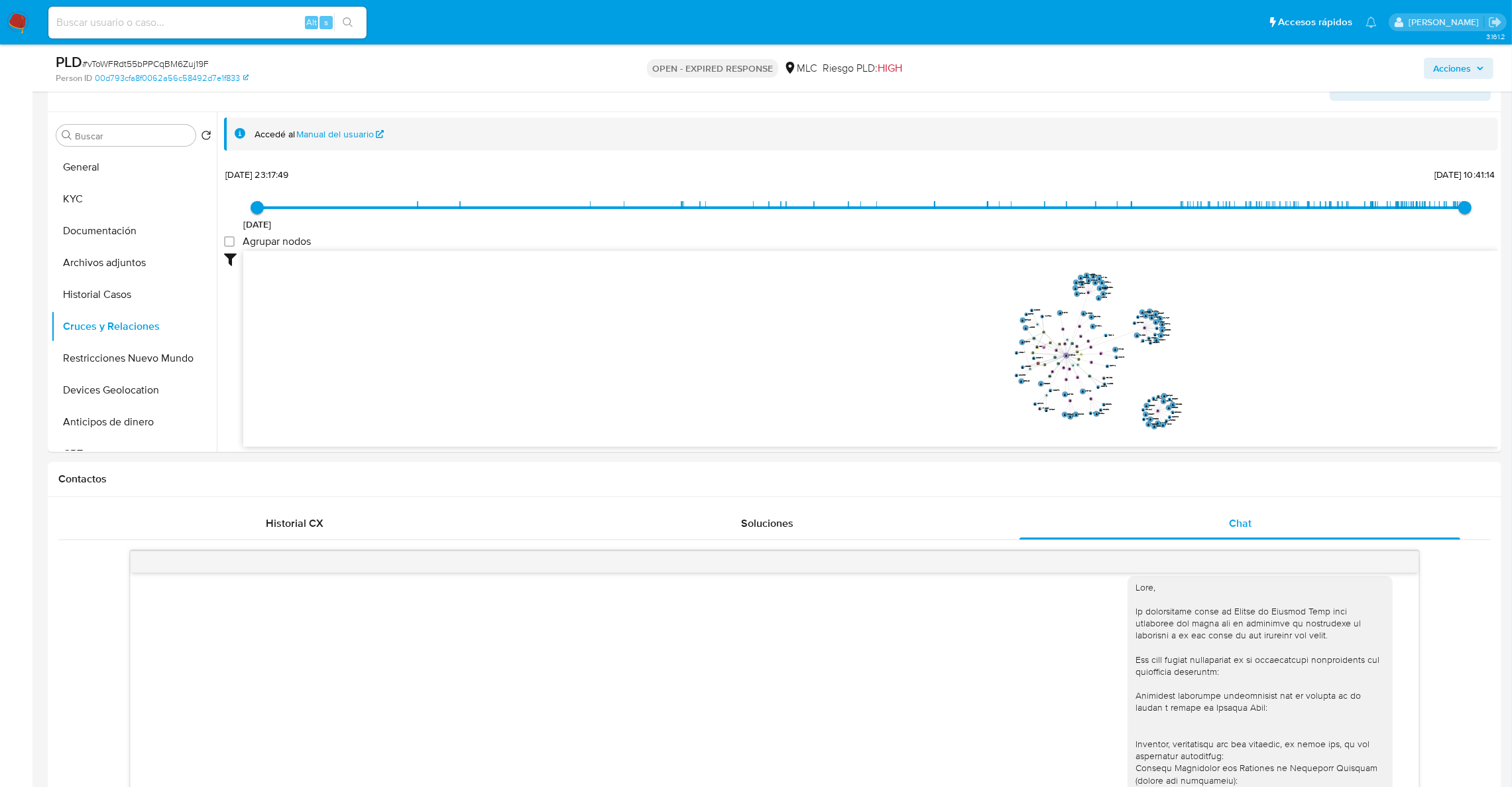
scroll to position [0, 0]
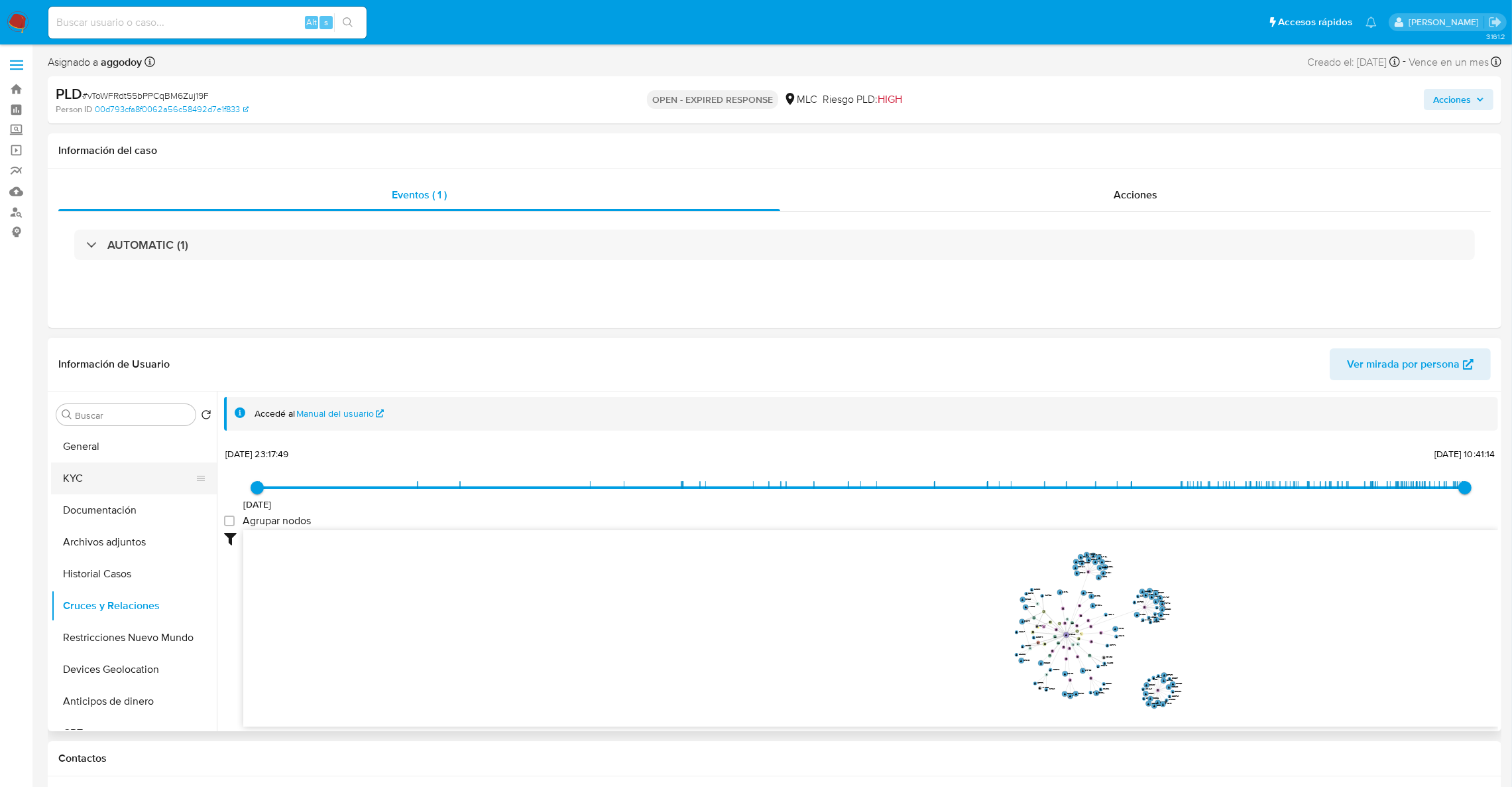
click at [157, 467] on button "KYC" at bounding box center [129, 478] width 155 height 32
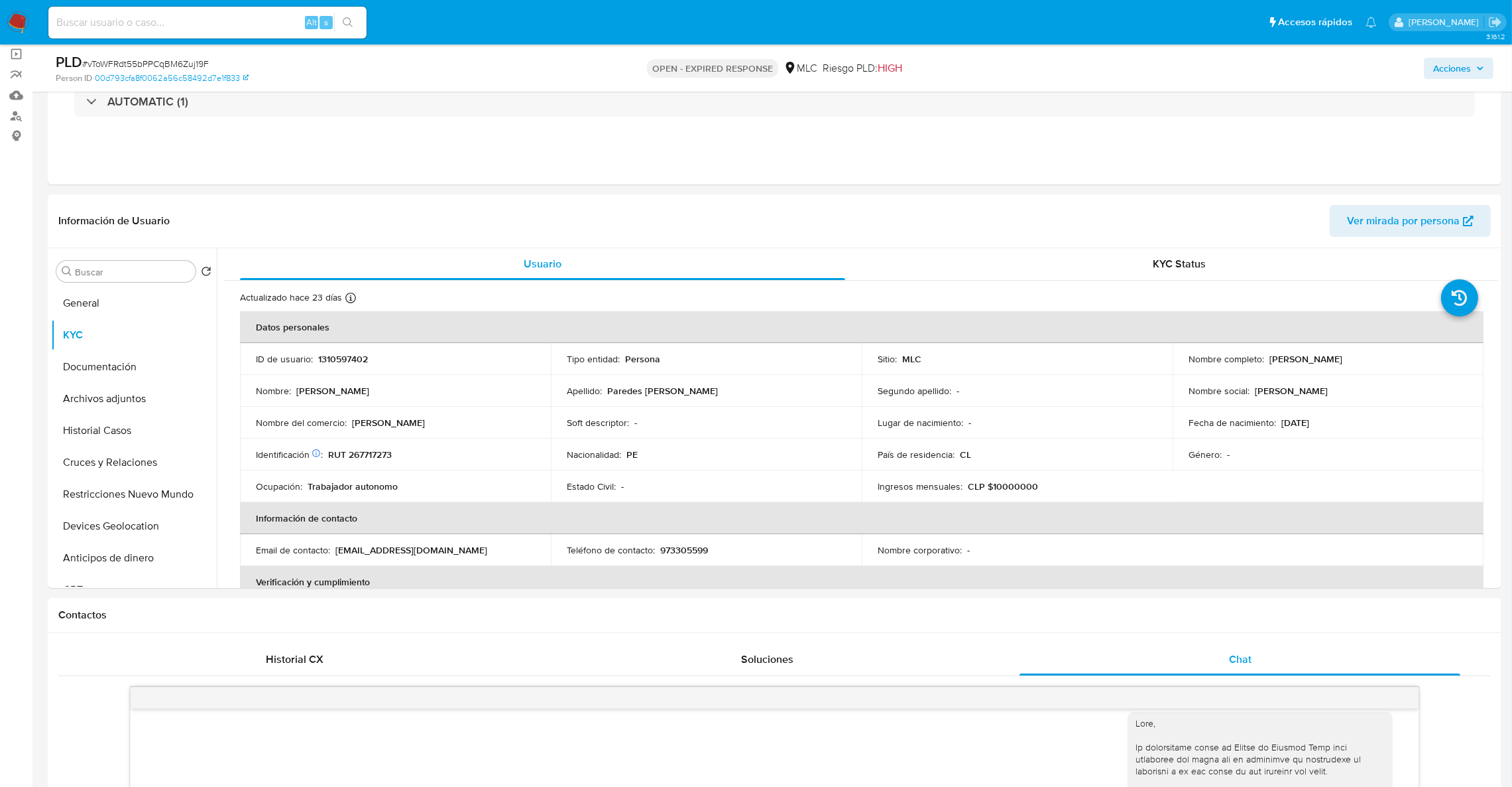
scroll to position [85, 0]
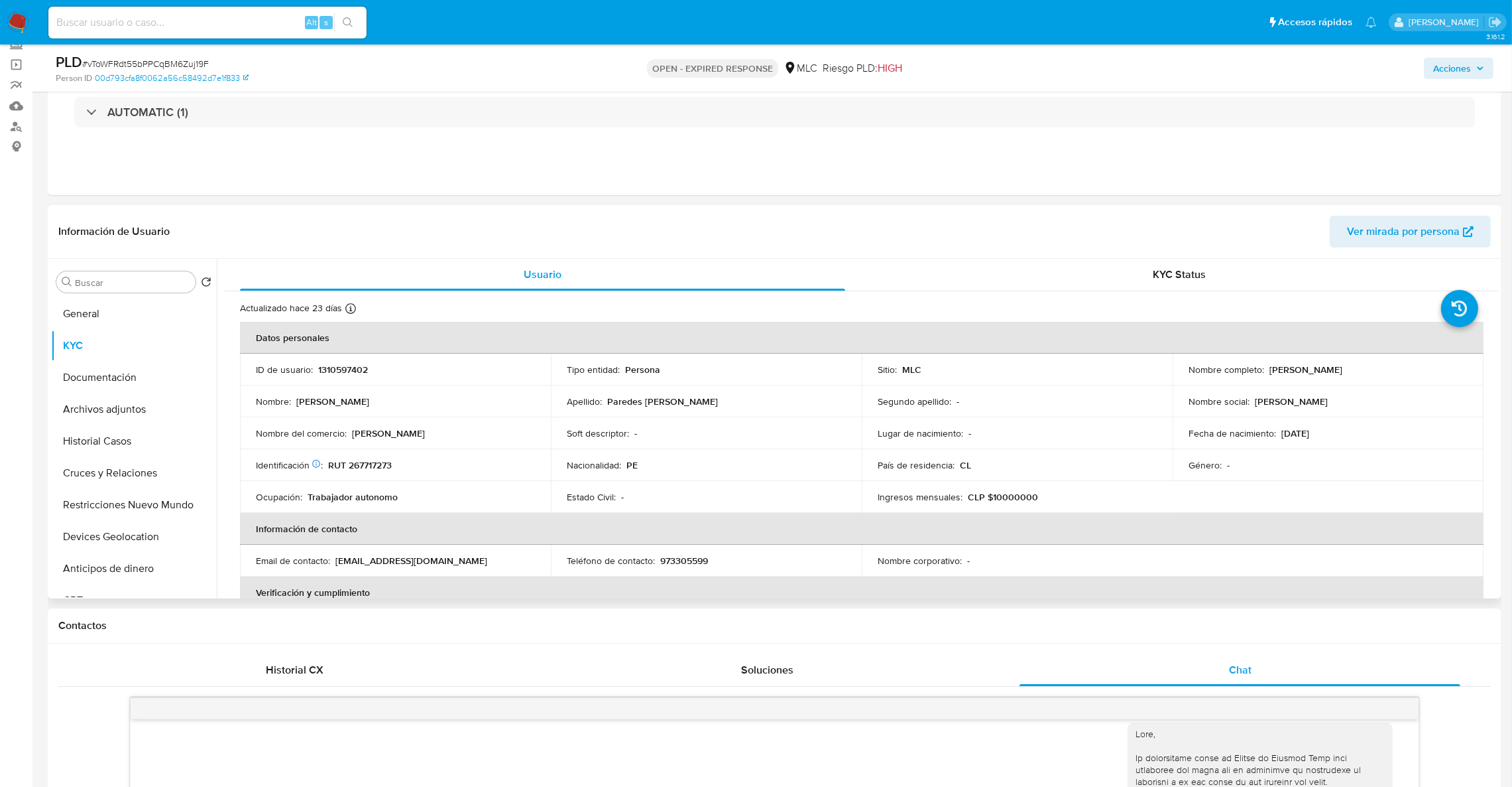
click at [1498, 278] on div "Buscar Volver al orden por defecto General KYC Documentación Archivos adjuntos …" at bounding box center [775, 429] width 1454 height 340
click at [167, 385] on button "Documentación" at bounding box center [129, 377] width 155 height 32
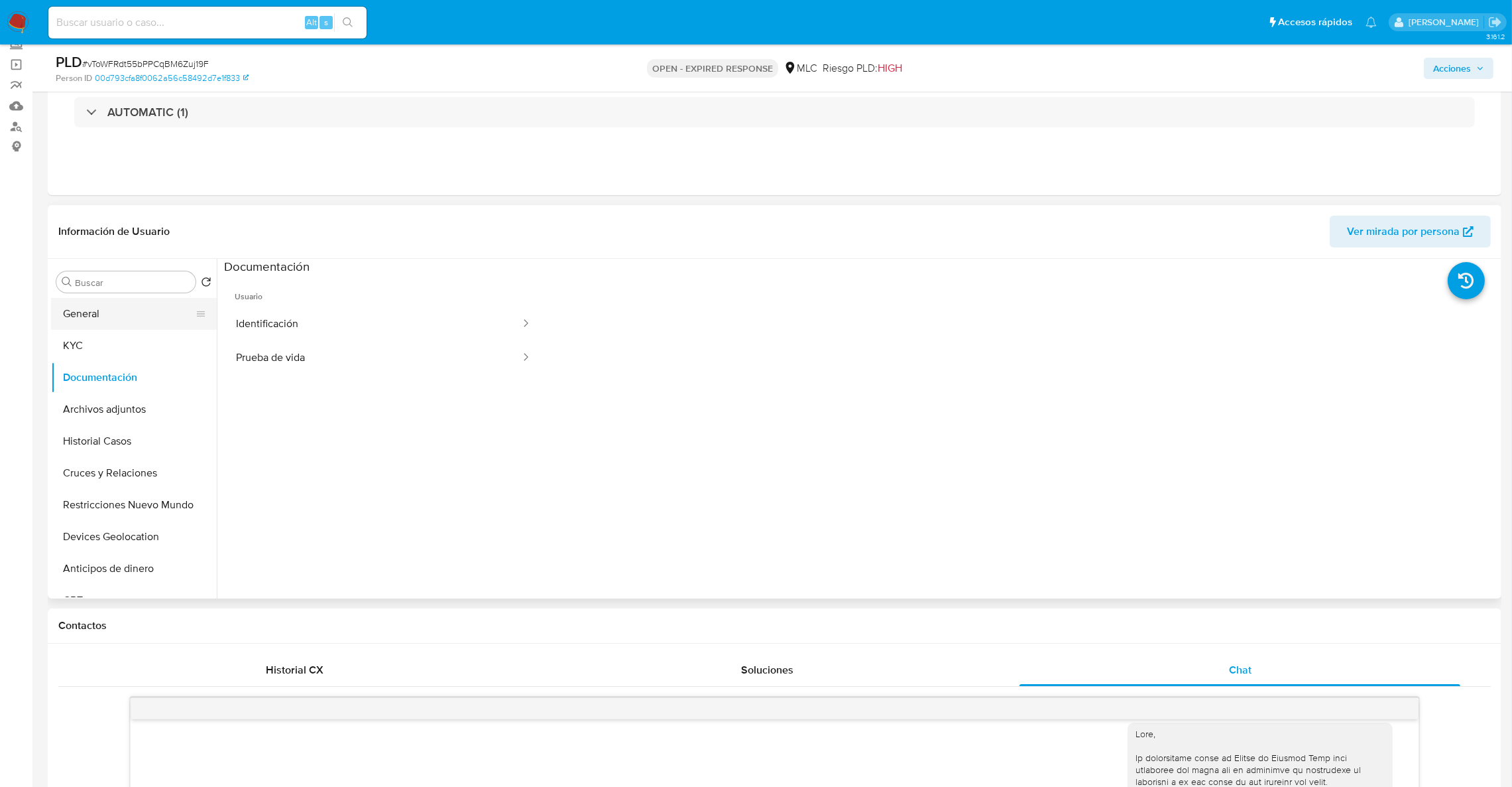
click at [115, 305] on button "General" at bounding box center [129, 313] width 155 height 32
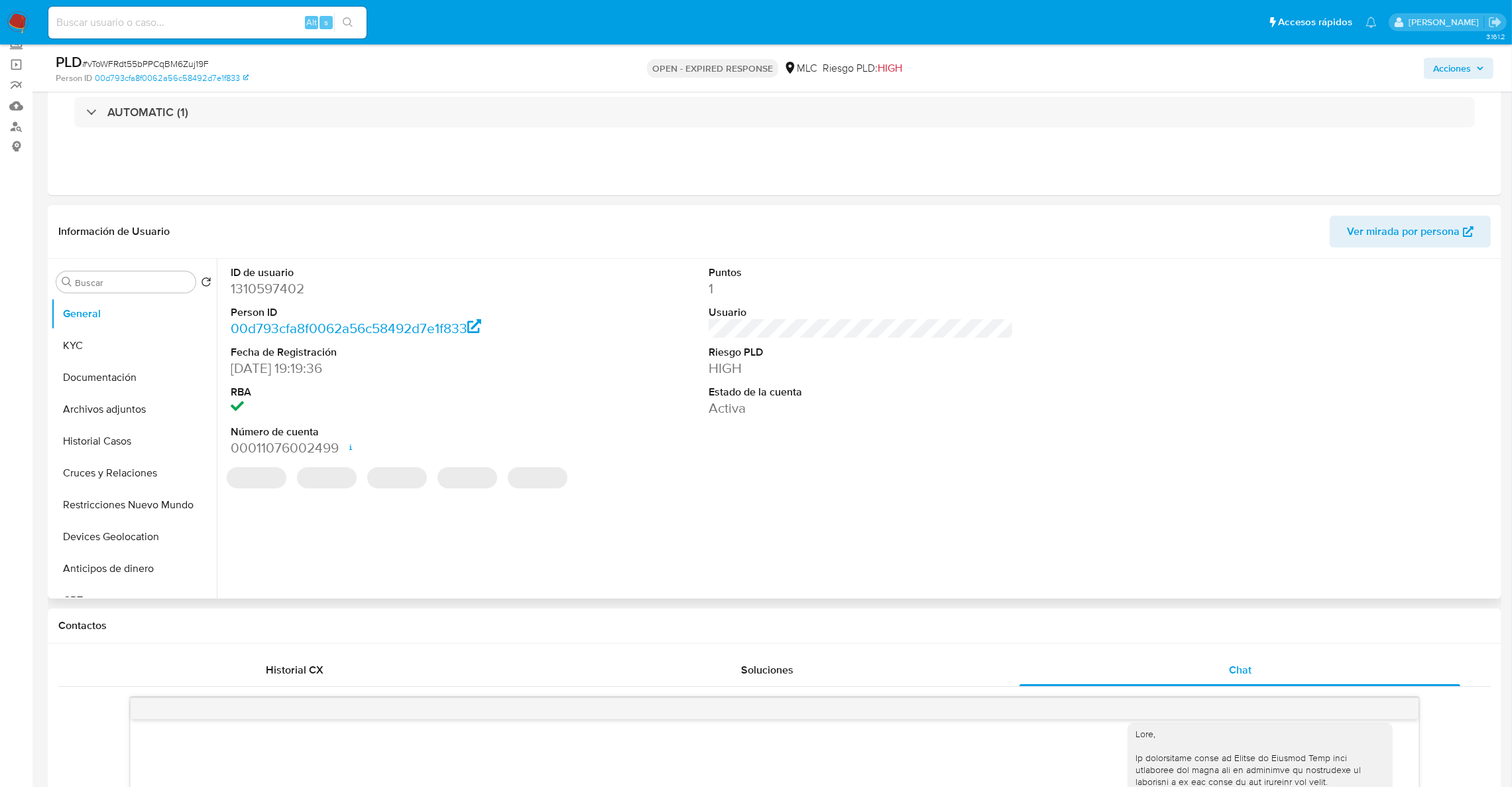
click at [287, 301] on dl "ID de usuario 1310597402 Person ID 00d793cfa8f0062a56c58492d7e1f833 Fecha de Re…" at bounding box center [384, 361] width 305 height 192
click at [284, 297] on dd "1310597402" at bounding box center [384, 288] width 305 height 19
copy dd "1310597402"
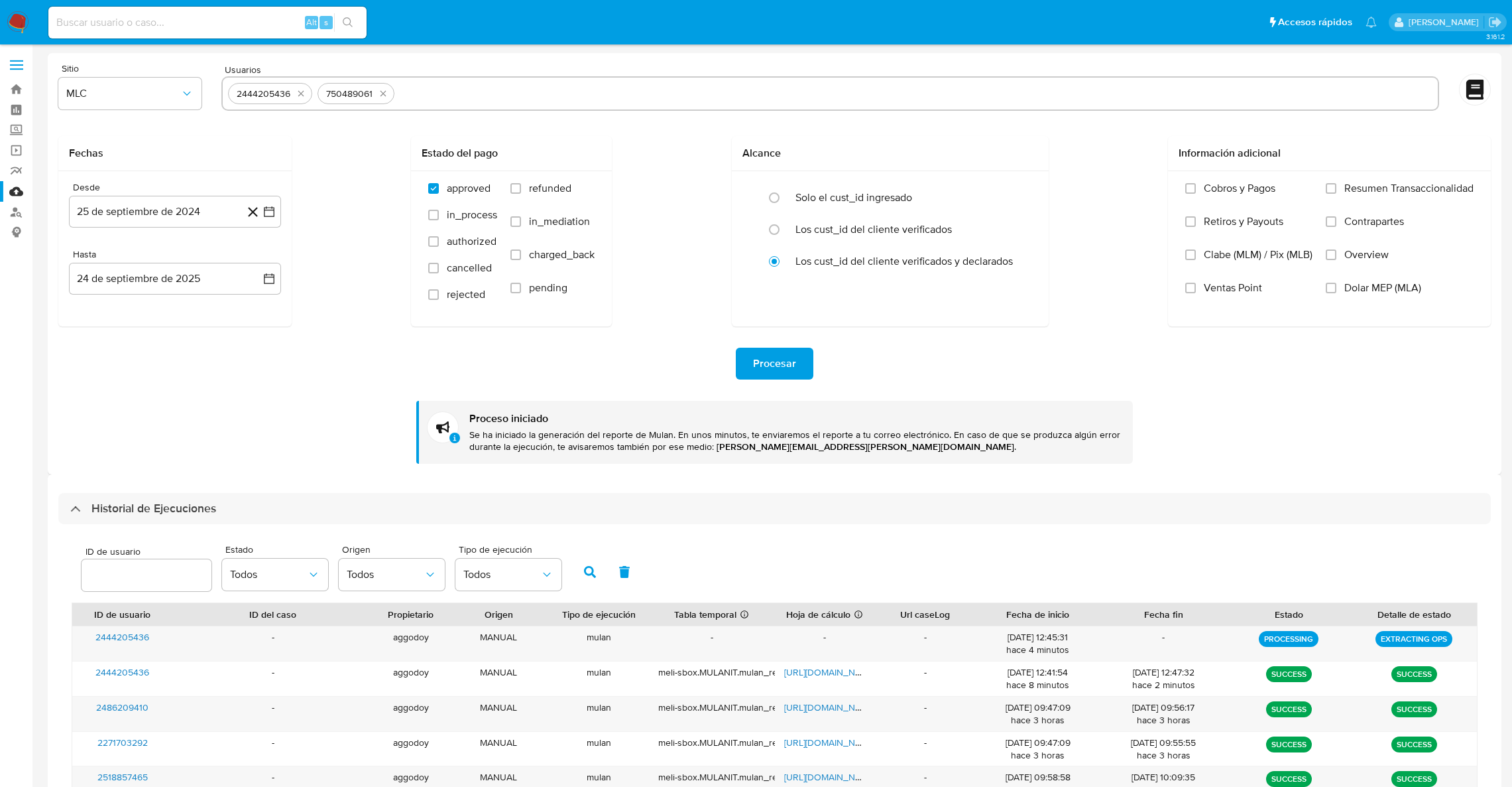
select select "10"
click at [305, 83] on div "2444205436" at bounding box center [270, 93] width 84 height 21
click at [305, 89] on button "quitar 2444205436" at bounding box center [301, 93] width 16 height 16
click at [305, 89] on div "750489061" at bounding box center [831, 93] width 1218 height 34
click at [288, 93] on icon "quitar 750489061" at bounding box center [294, 94] width 11 height 11
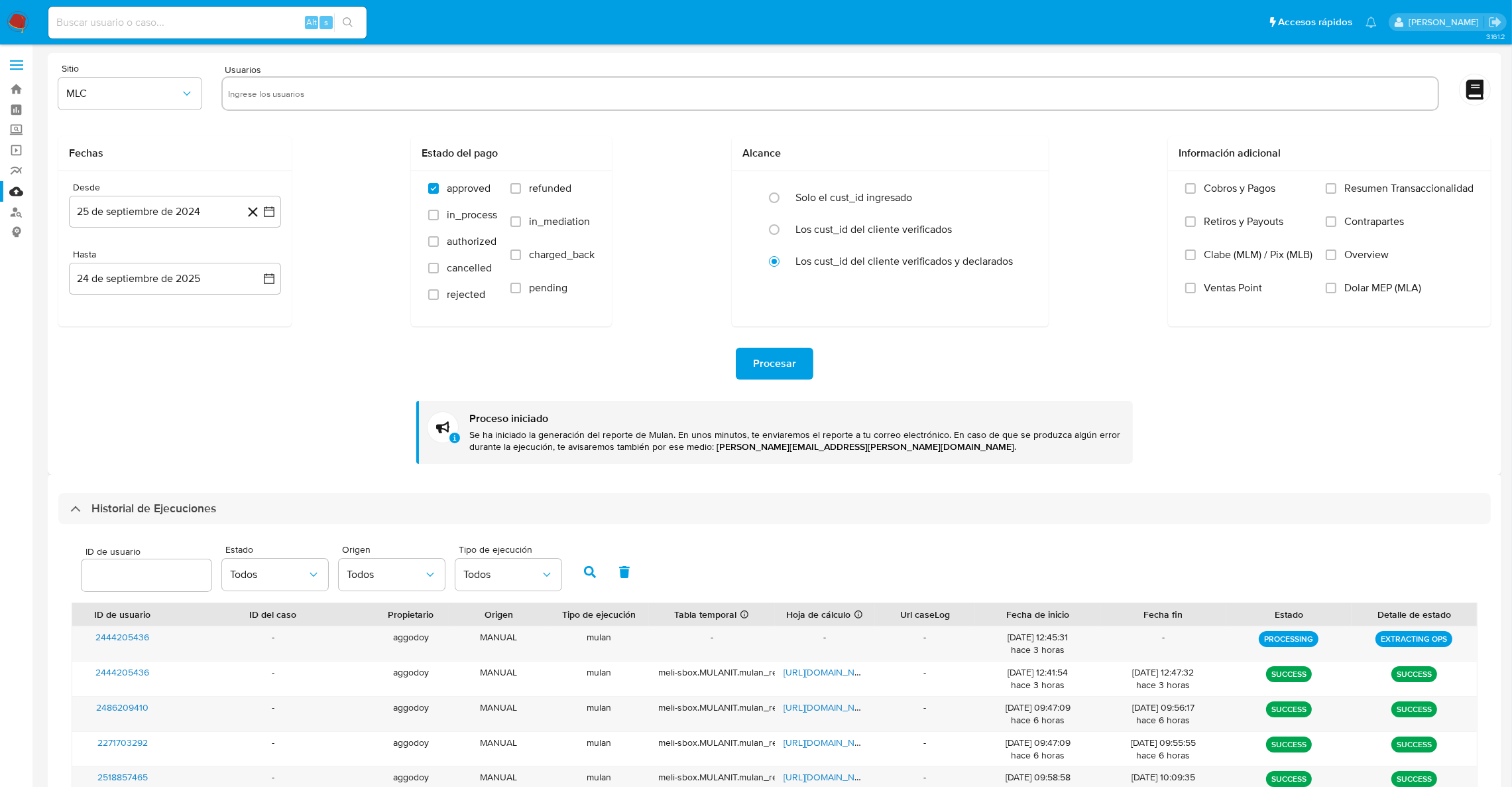
click at [288, 93] on input "text" at bounding box center [830, 93] width 1204 height 21
paste input "1310597402"
type input "1310597402"
click at [778, 381] on div "Procesar Proceso iniciado Se ha iniciado la generación del reporte de Mulan. En…" at bounding box center [774, 395] width 1433 height 137
click at [757, 349] on span "Procesar" at bounding box center [775, 364] width 43 height 29
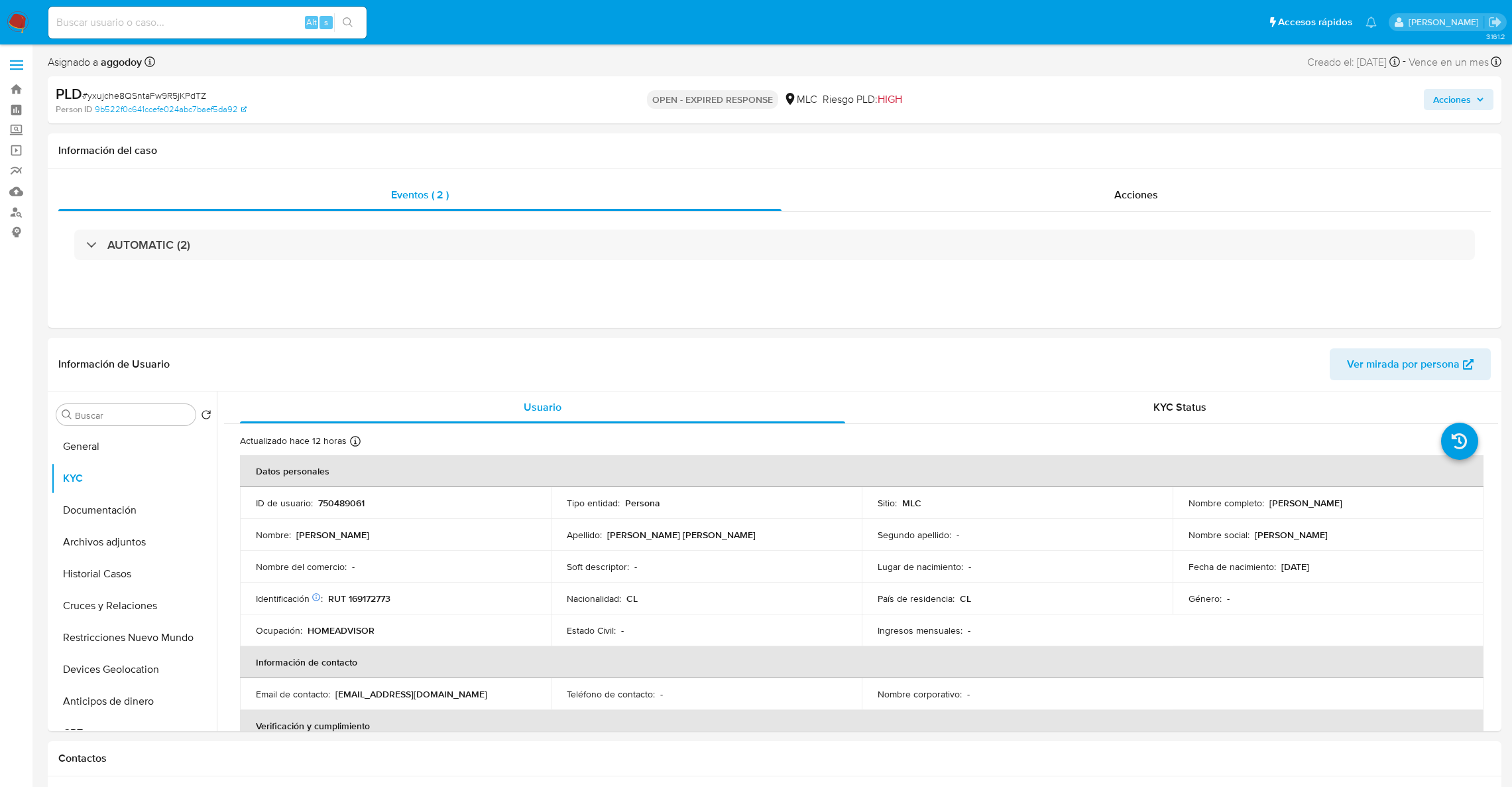
select select "10"
click at [345, 504] on p "750489061" at bounding box center [342, 502] width 46 height 12
click at [381, 592] on p "RUT 169172773" at bounding box center [359, 598] width 62 height 12
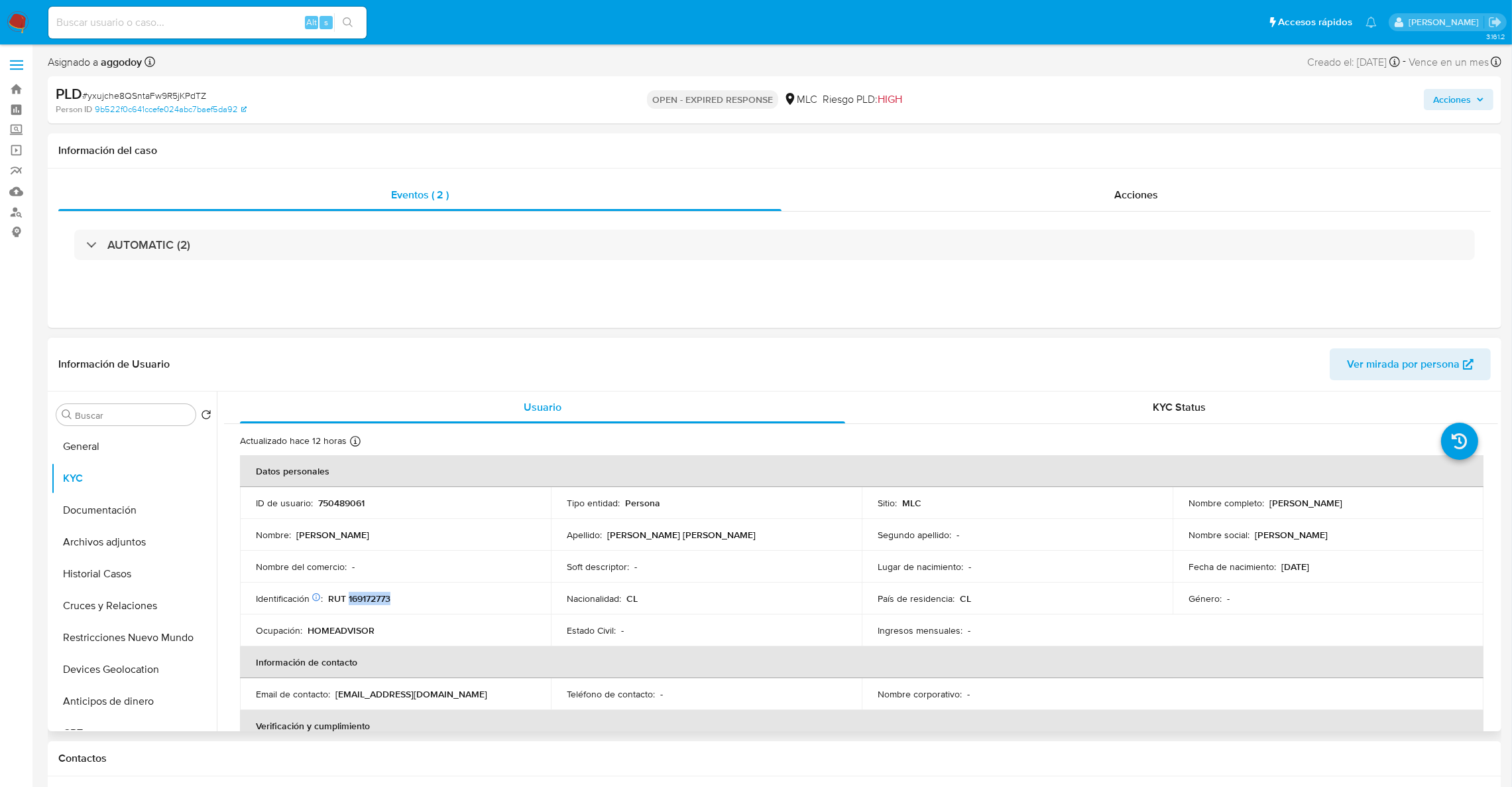
click at [381, 592] on p "RUT 169172773" at bounding box center [359, 598] width 62 height 12
drag, startPoint x: 381, startPoint y: 592, endPoint x: 374, endPoint y: 595, distance: 7.6
click at [374, 595] on p "RUT 169172773" at bounding box center [359, 598] width 62 height 12
copy p "169172773"
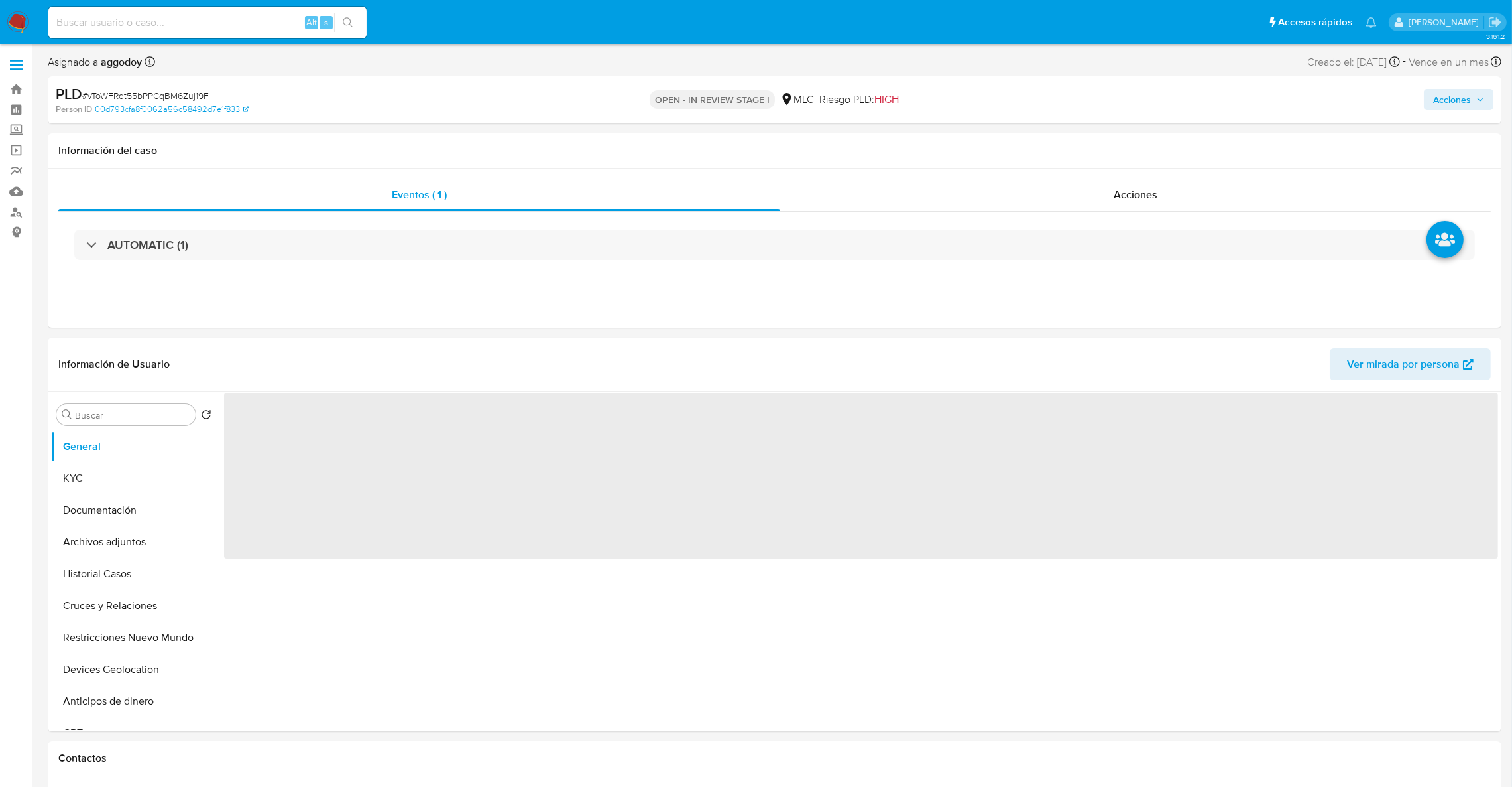
select select "10"
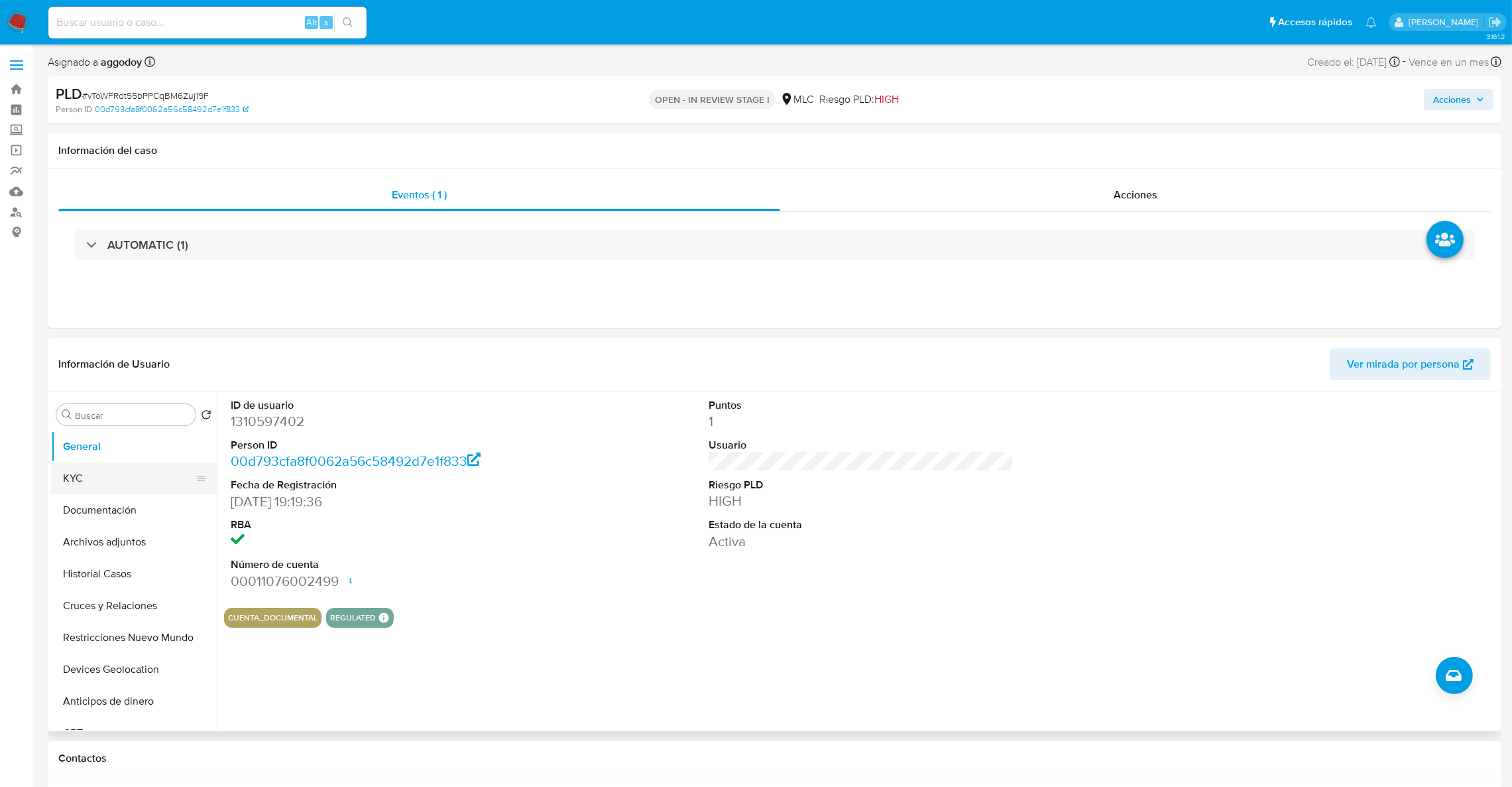
click at [126, 485] on button "KYC" at bounding box center [129, 478] width 155 height 32
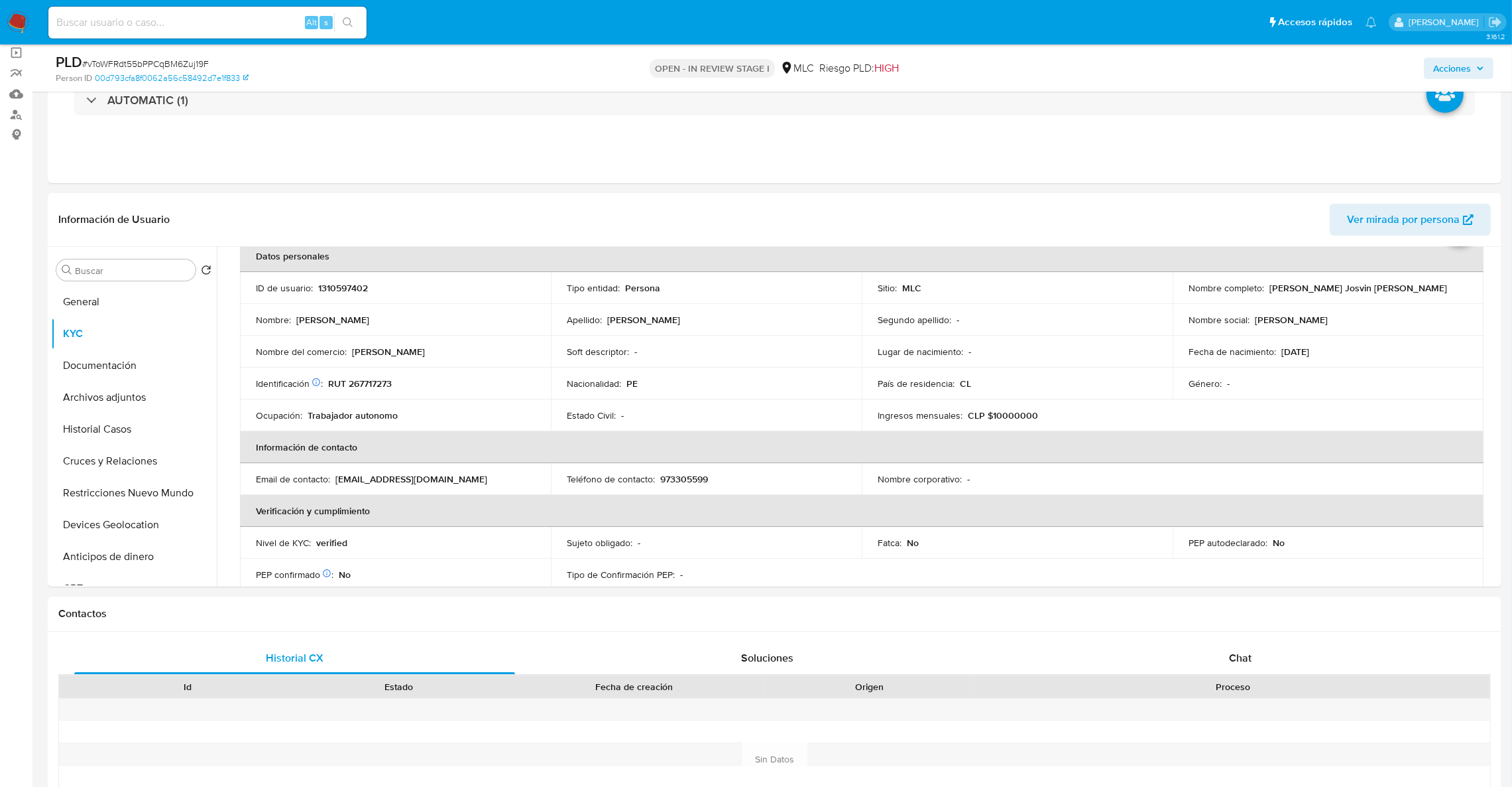
scroll to position [64, 0]
drag, startPoint x: 1263, startPoint y: 300, endPoint x: 1429, endPoint y: 308, distance: 166.2
click at [1429, 308] on td "Nombre completo : Santos Josvin Paredes Tineo" at bounding box center [1328, 293] width 311 height 32
copy div "Santos Josvin Paredes Tineo"
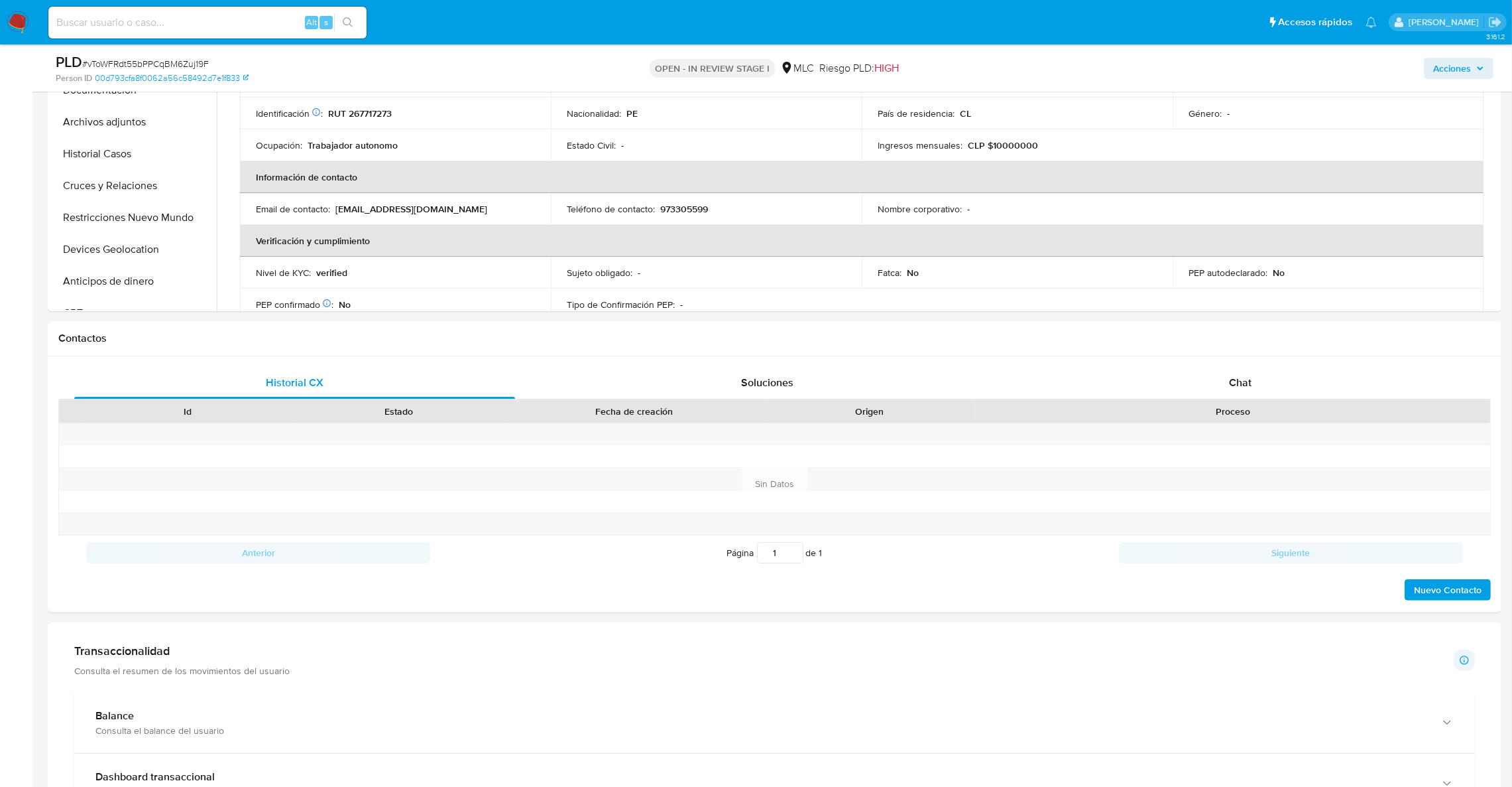
scroll to position [782, 0]
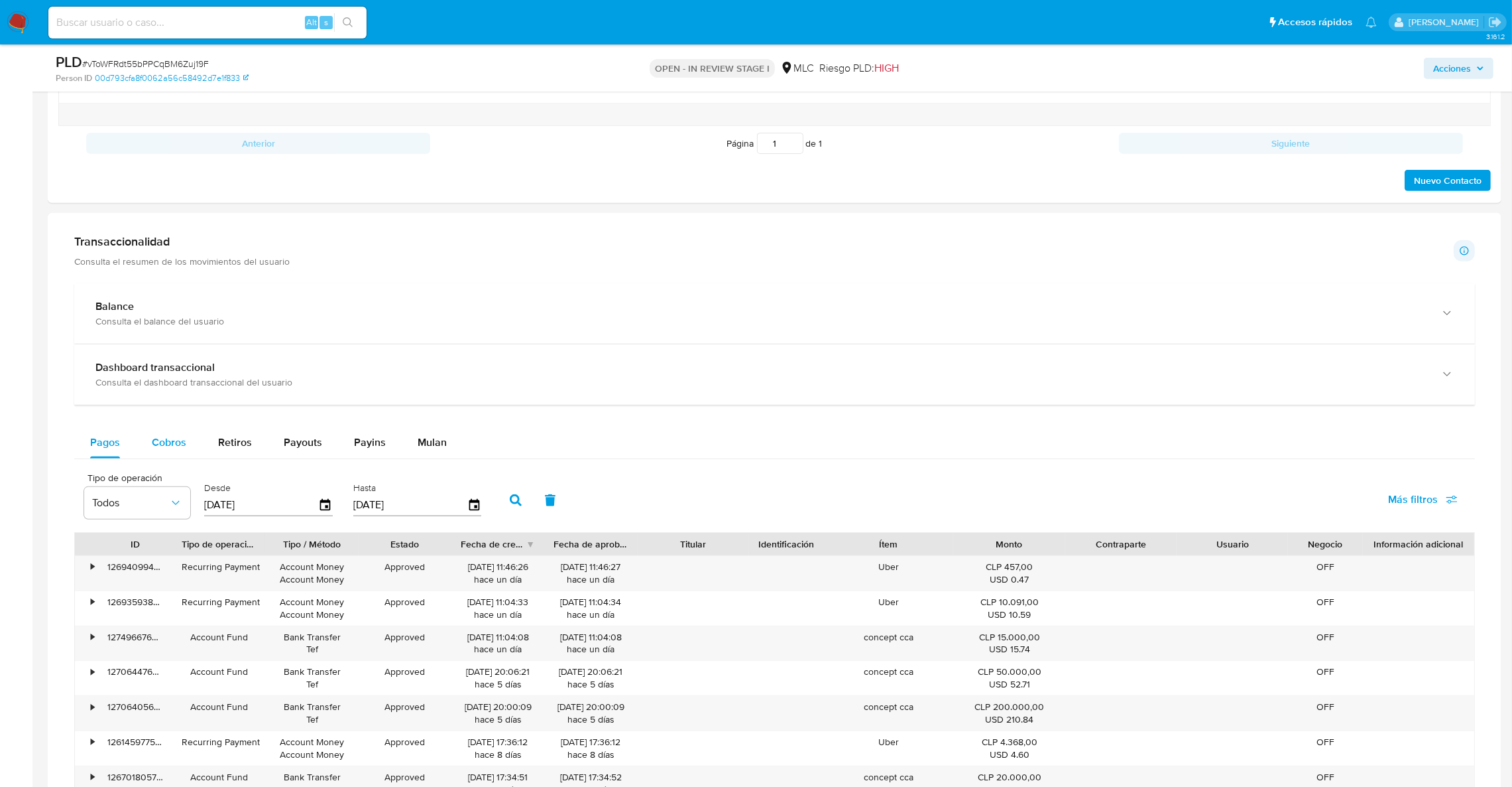
click at [153, 444] on span "Cobros" at bounding box center [169, 442] width 34 height 16
select select "10"
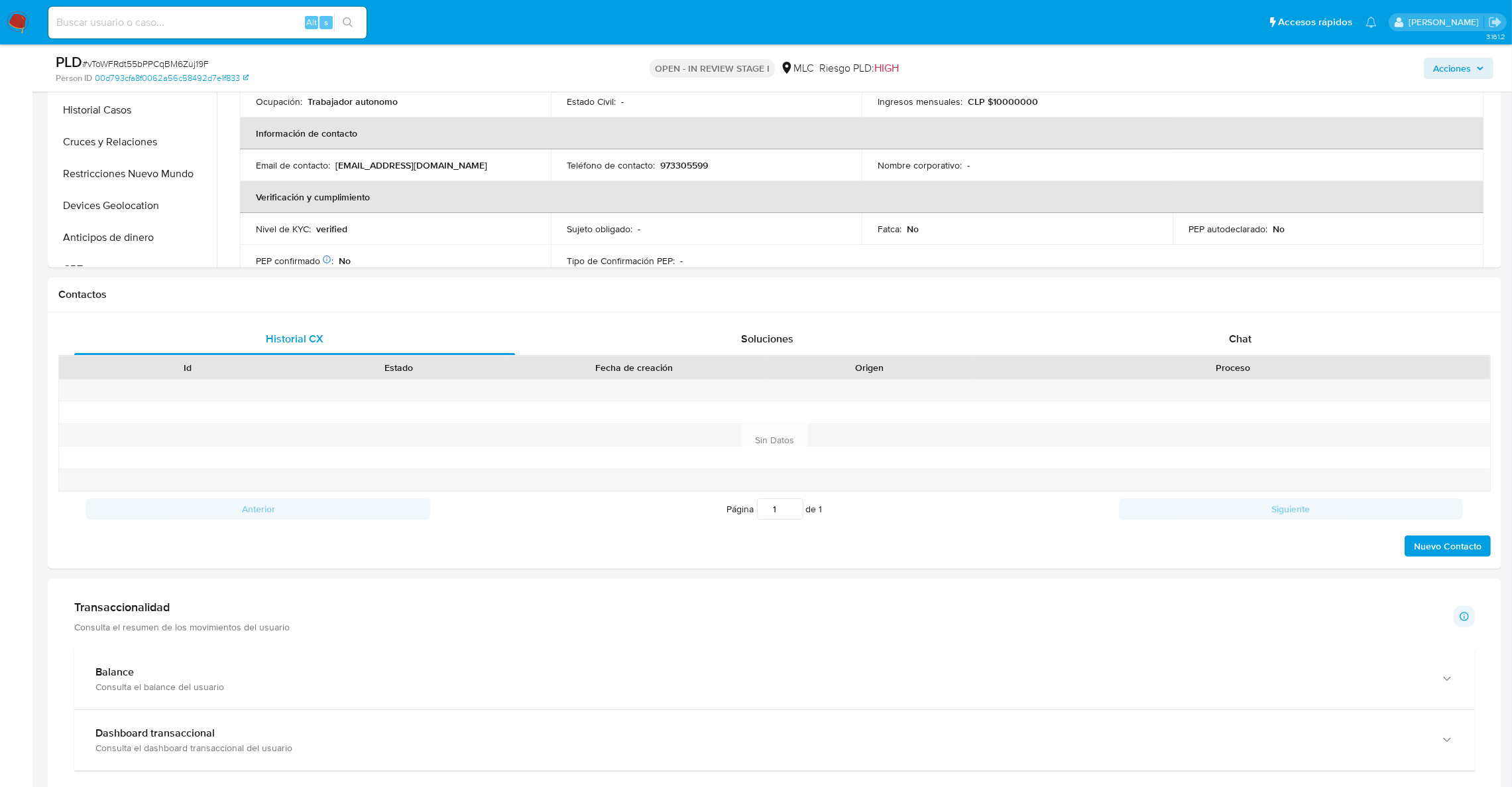
scroll to position [167, 0]
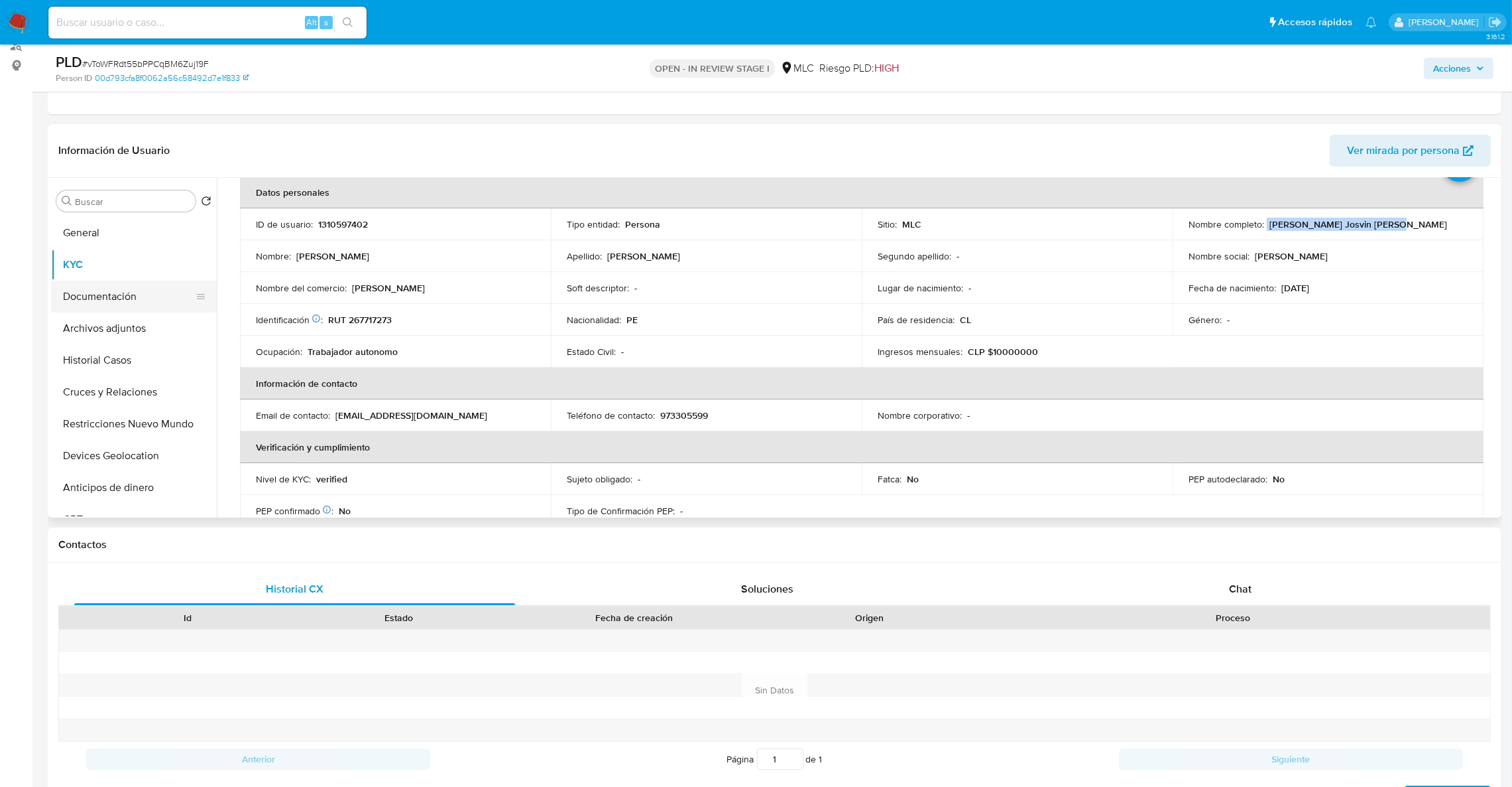
click at [141, 296] on button "Documentación" at bounding box center [129, 296] width 155 height 32
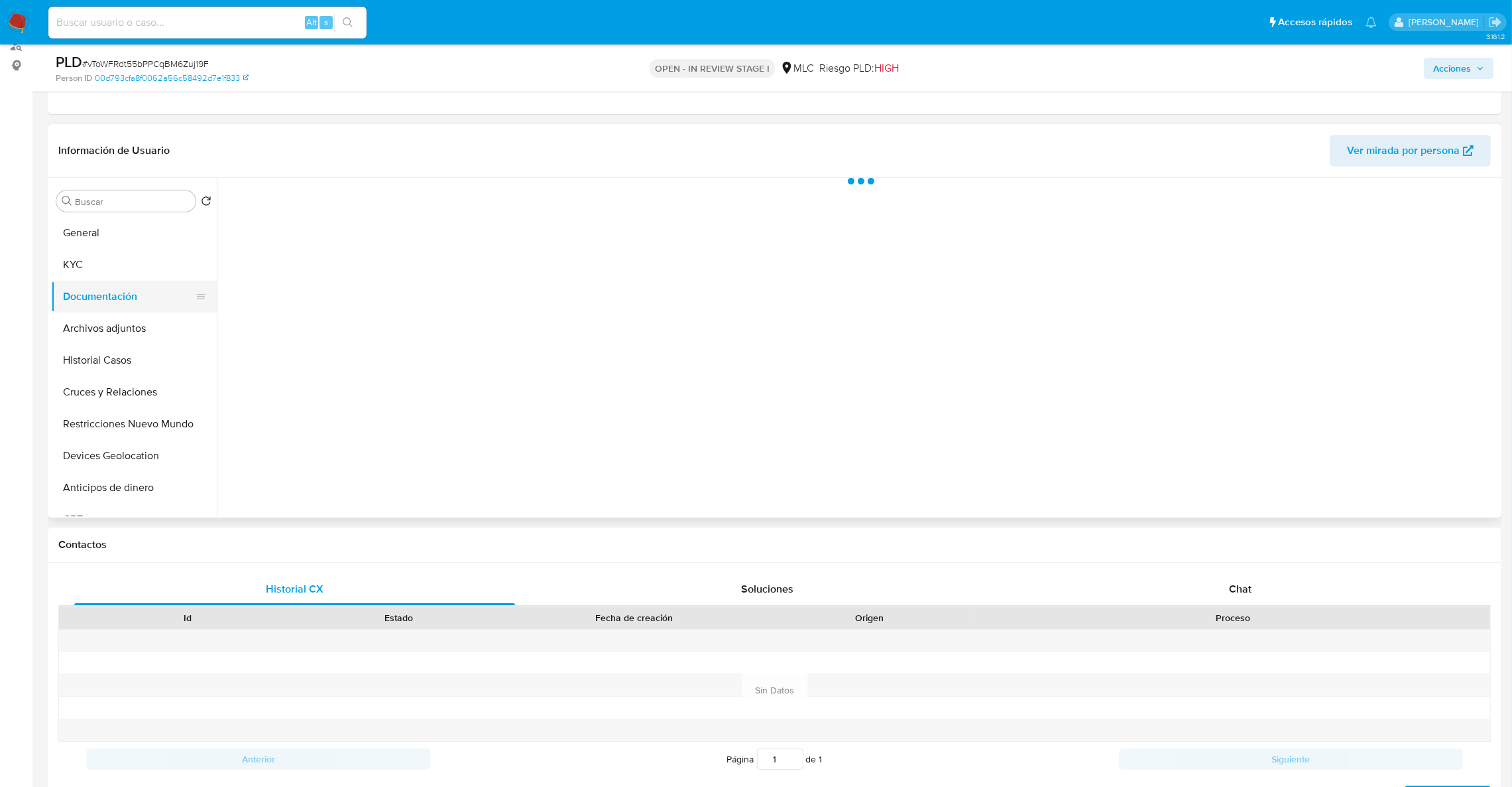
scroll to position [0, 0]
click at [104, 273] on button "KYC" at bounding box center [129, 264] width 155 height 32
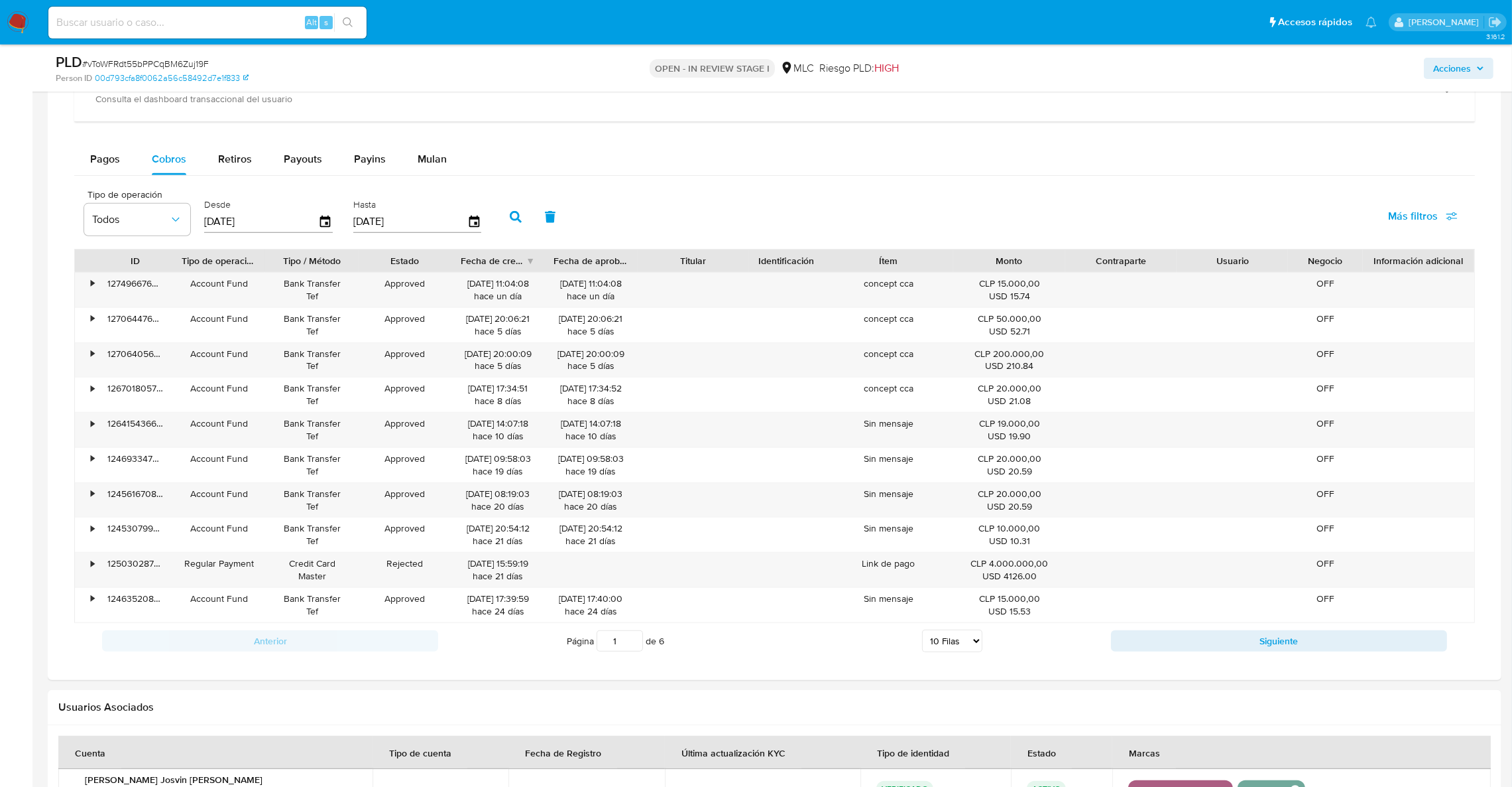
scroll to position [1113, 0]
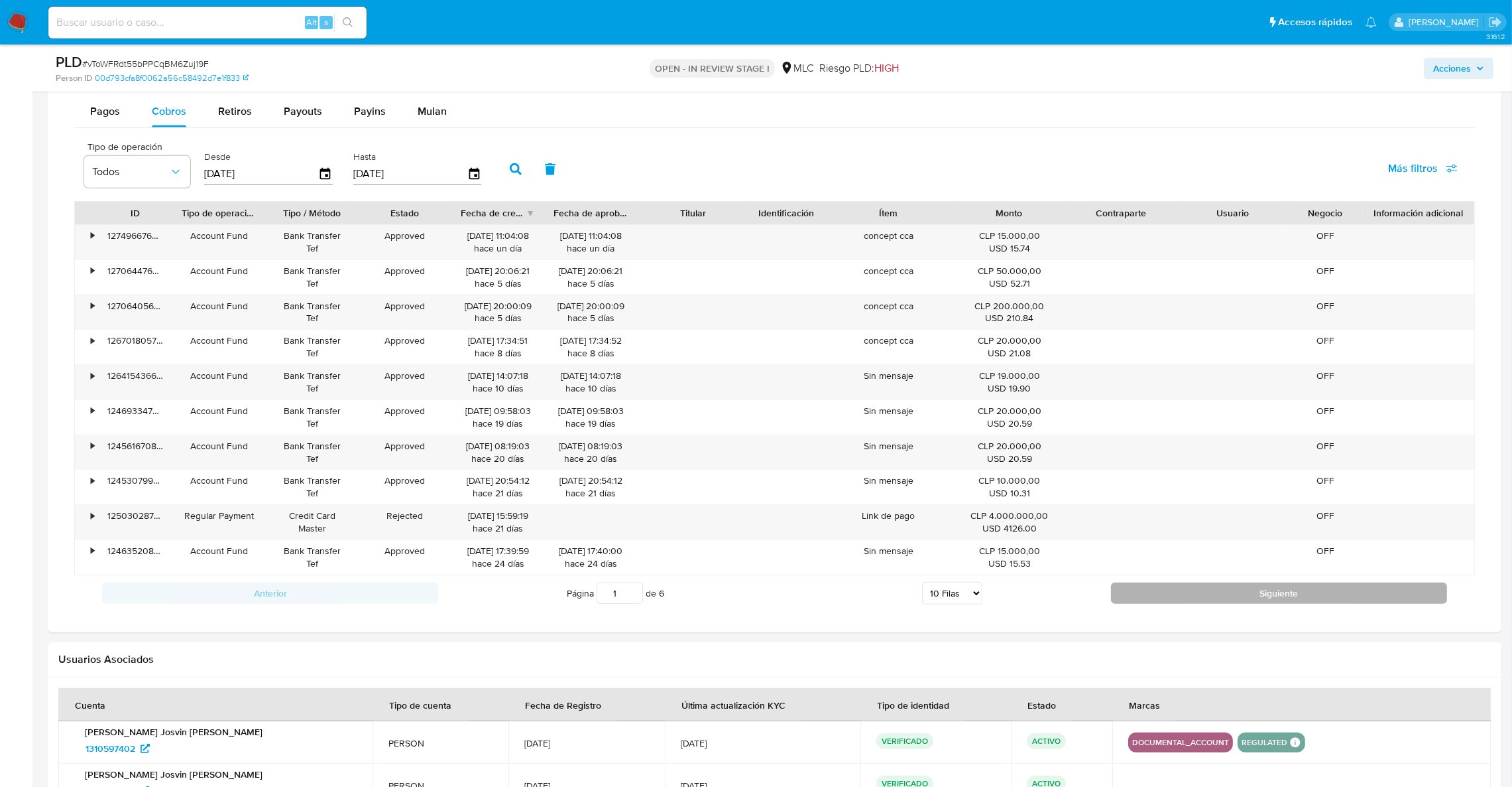
click at [1171, 587] on button "Siguiente" at bounding box center [1280, 592] width 336 height 21
click at [1163, 599] on button "Siguiente" at bounding box center [1280, 592] width 336 height 21
type input "3"
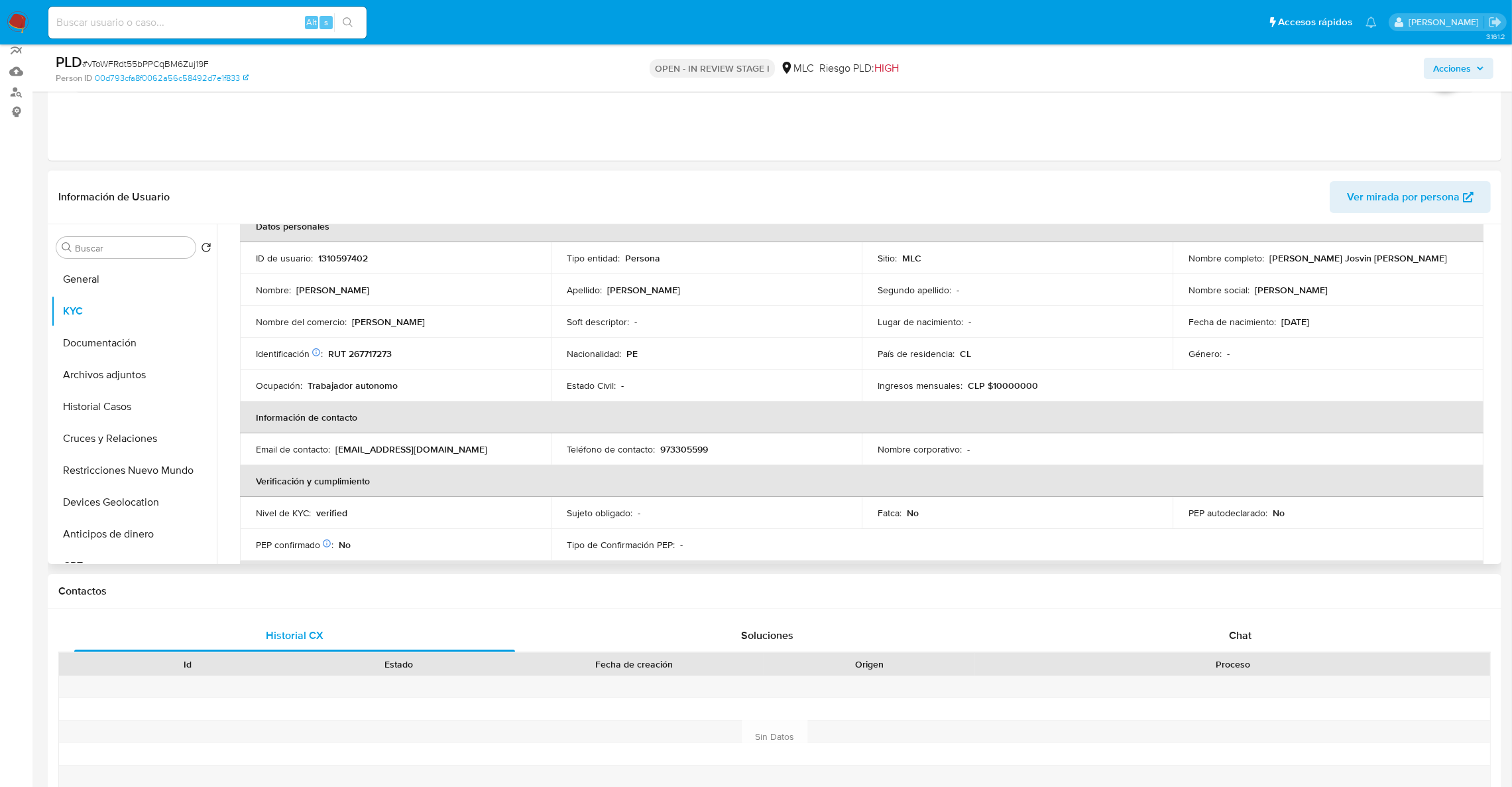
scroll to position [54, 0]
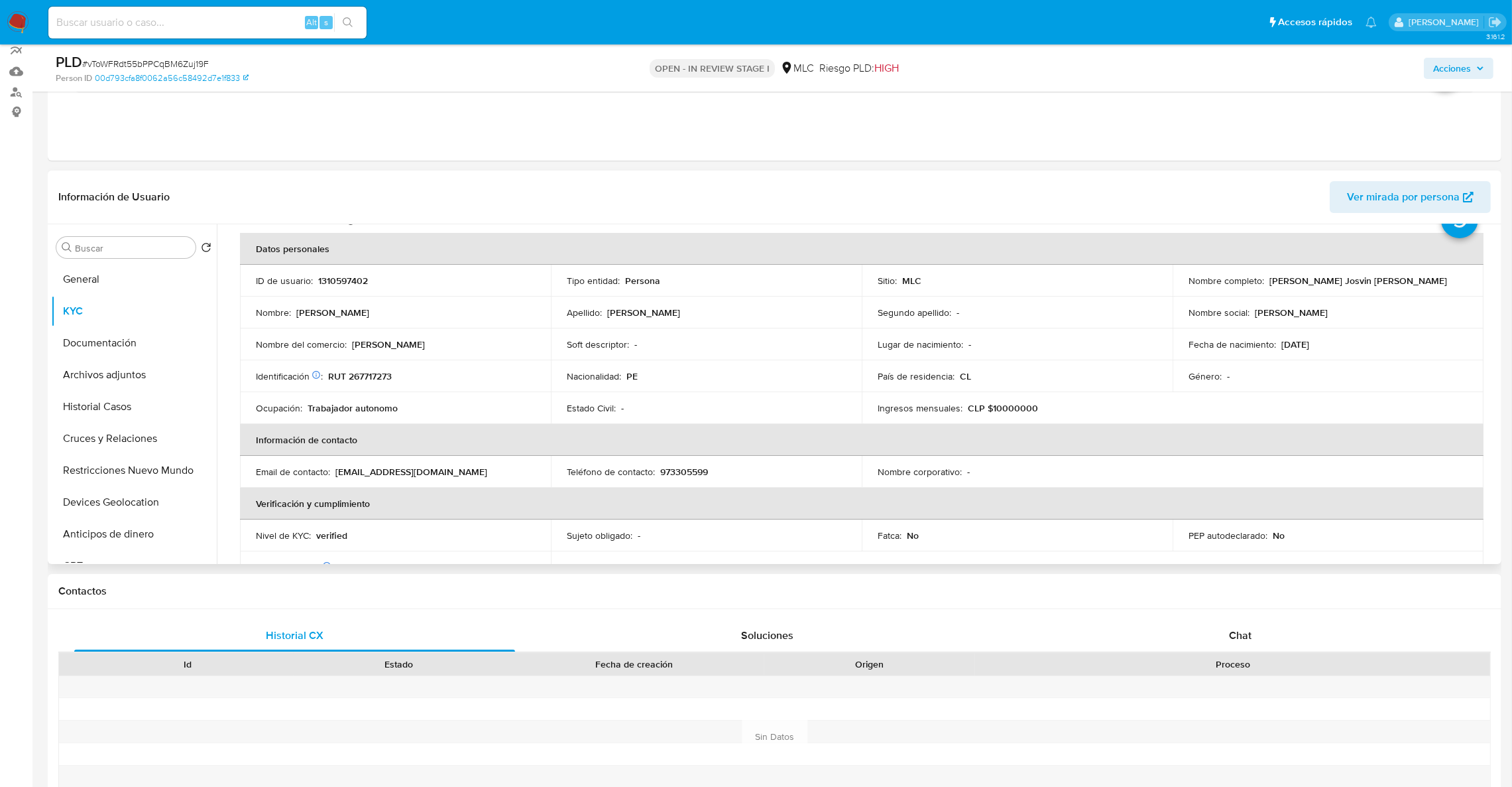
click at [415, 471] on p "rominaparedeslozada@gmail.com" at bounding box center [412, 471] width 152 height 12
click at [514, 479] on td "Email de contacto : rominaparedeslozada@gmail.com" at bounding box center [395, 471] width 311 height 32
click at [499, 472] on div "Email de contacto : rominaparedeslozada@gmail.com" at bounding box center [395, 471] width 279 height 12
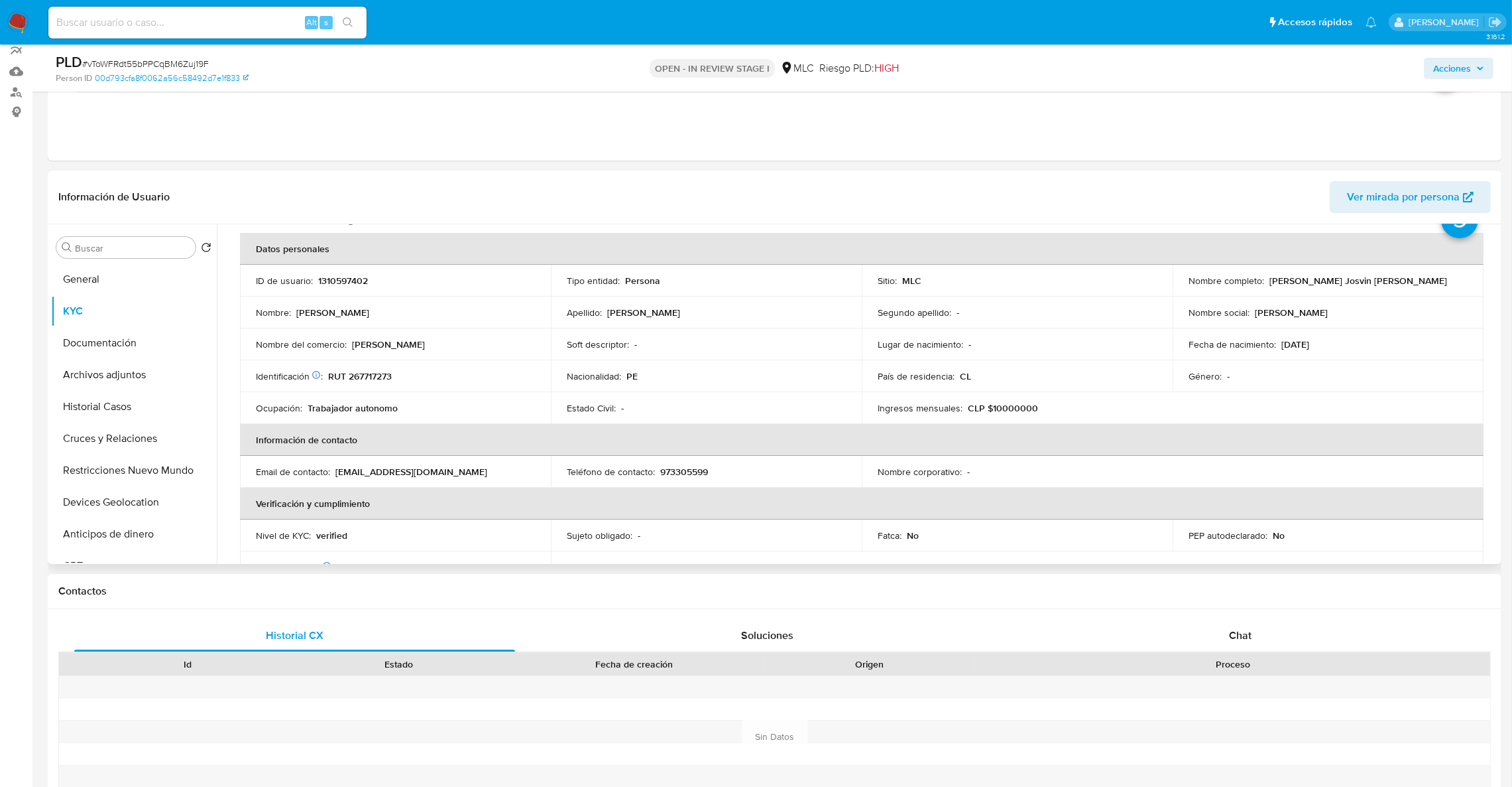
drag, startPoint x: 487, startPoint y: 471, endPoint x: 336, endPoint y: 471, distance: 151.0
click at [336, 471] on div "Email de contacto : rominaparedeslozada@gmail.com" at bounding box center [395, 471] width 279 height 12
copy p "rominaparedeslozada@gmail.com"
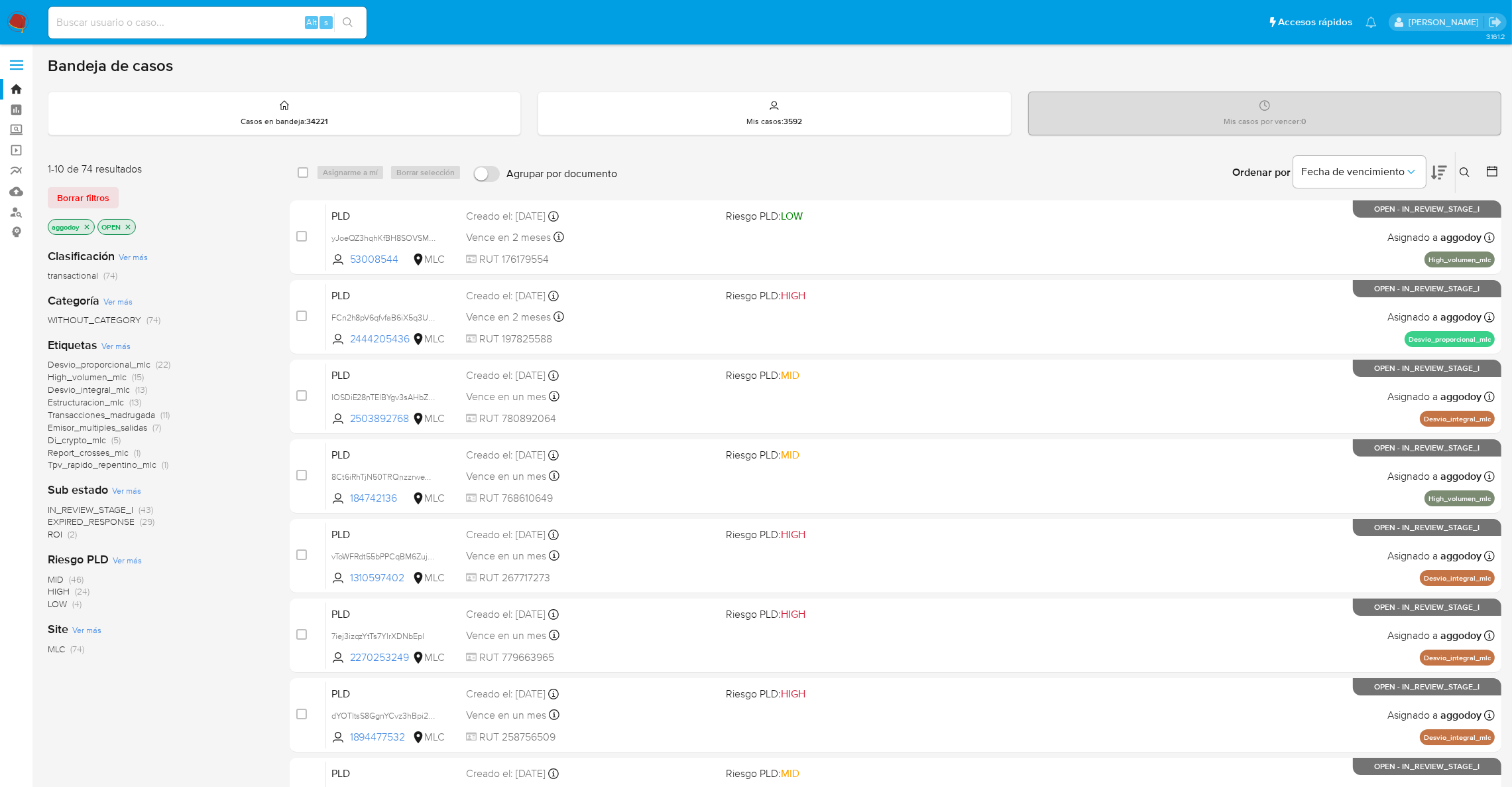
click at [77, 521] on span "EXPIRED_RESPONSE" at bounding box center [91, 521] width 87 height 13
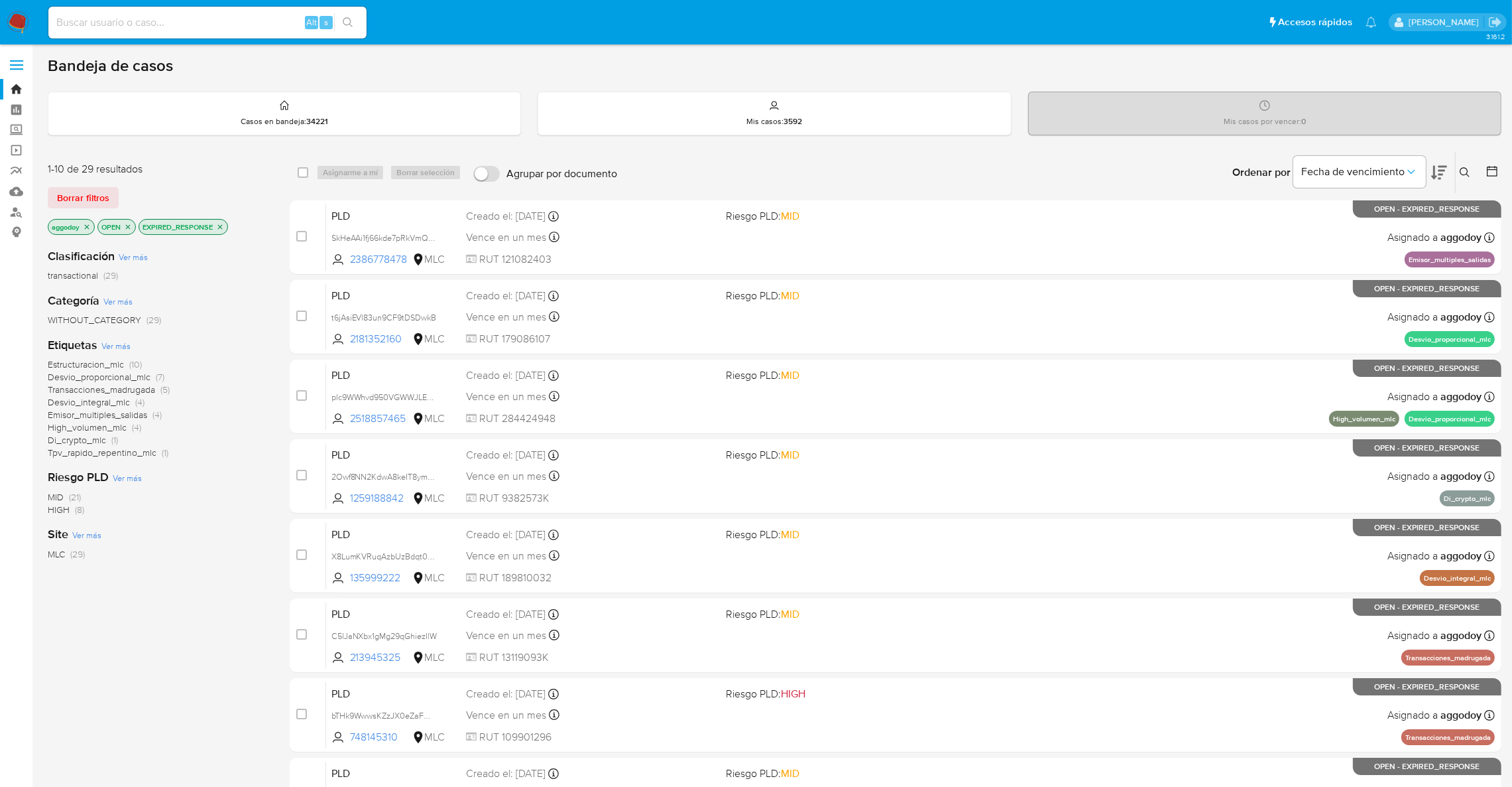
click at [119, 403] on span "Desvio_integral_mlc" at bounding box center [89, 402] width 82 height 13
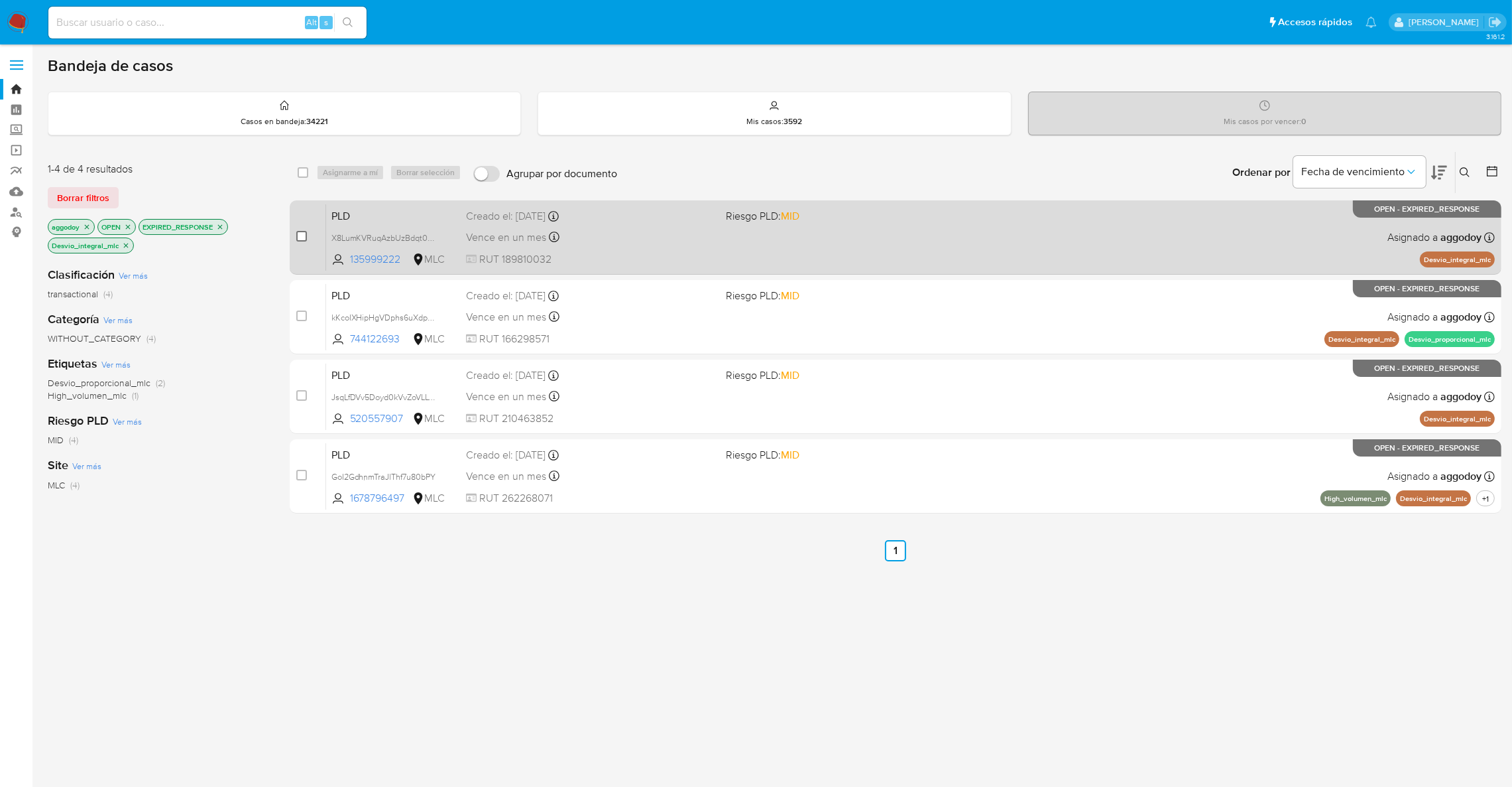
click at [299, 238] on input "checkbox" at bounding box center [301, 236] width 11 height 11
checkbox input "true"
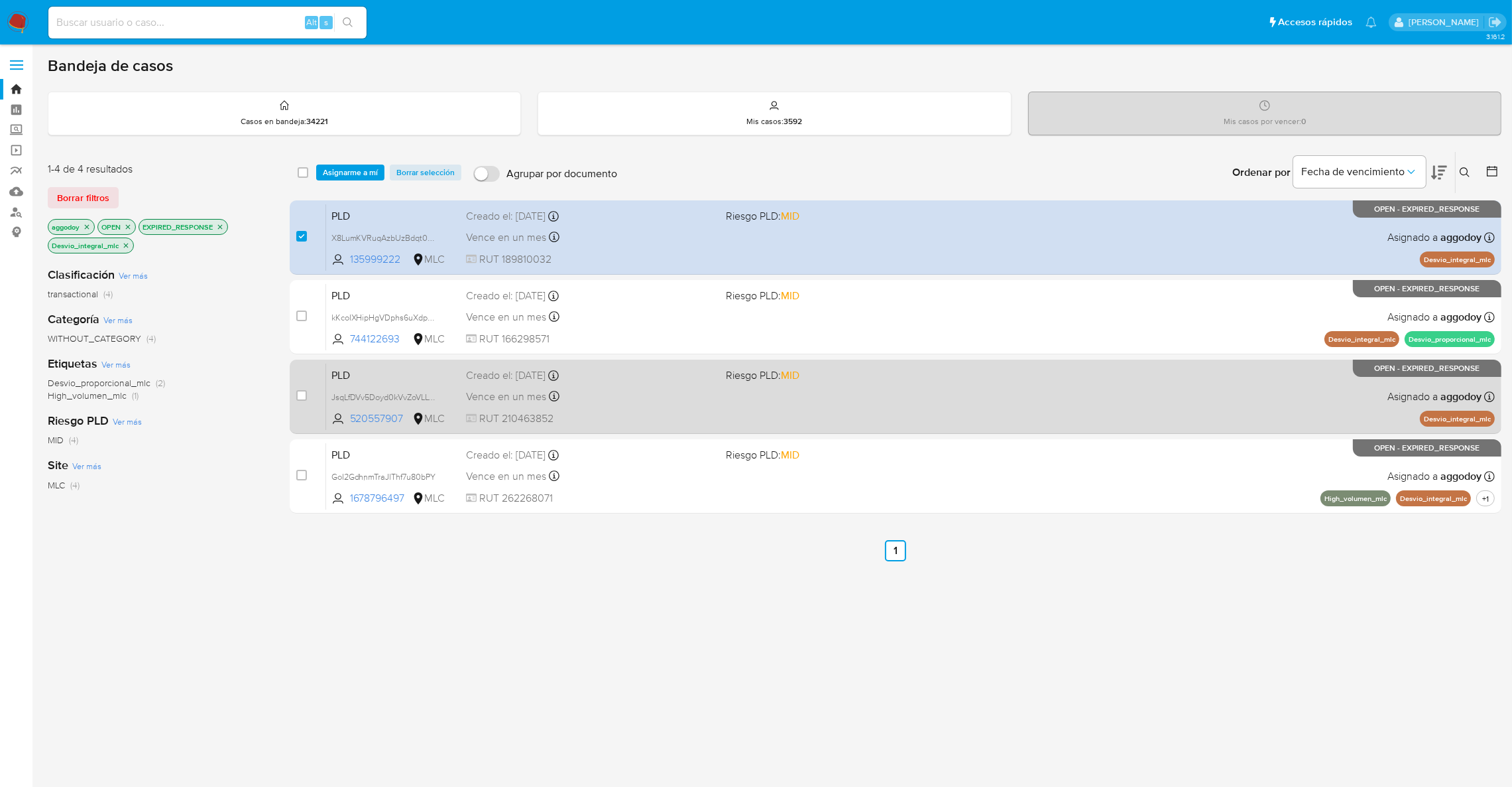
click at [655, 399] on div "Vence en un mes Vence el [DATE] 06:05:45" at bounding box center [591, 396] width 250 height 18
click at [305, 390] on input "checkbox" at bounding box center [301, 395] width 11 height 11
checkbox input "true"
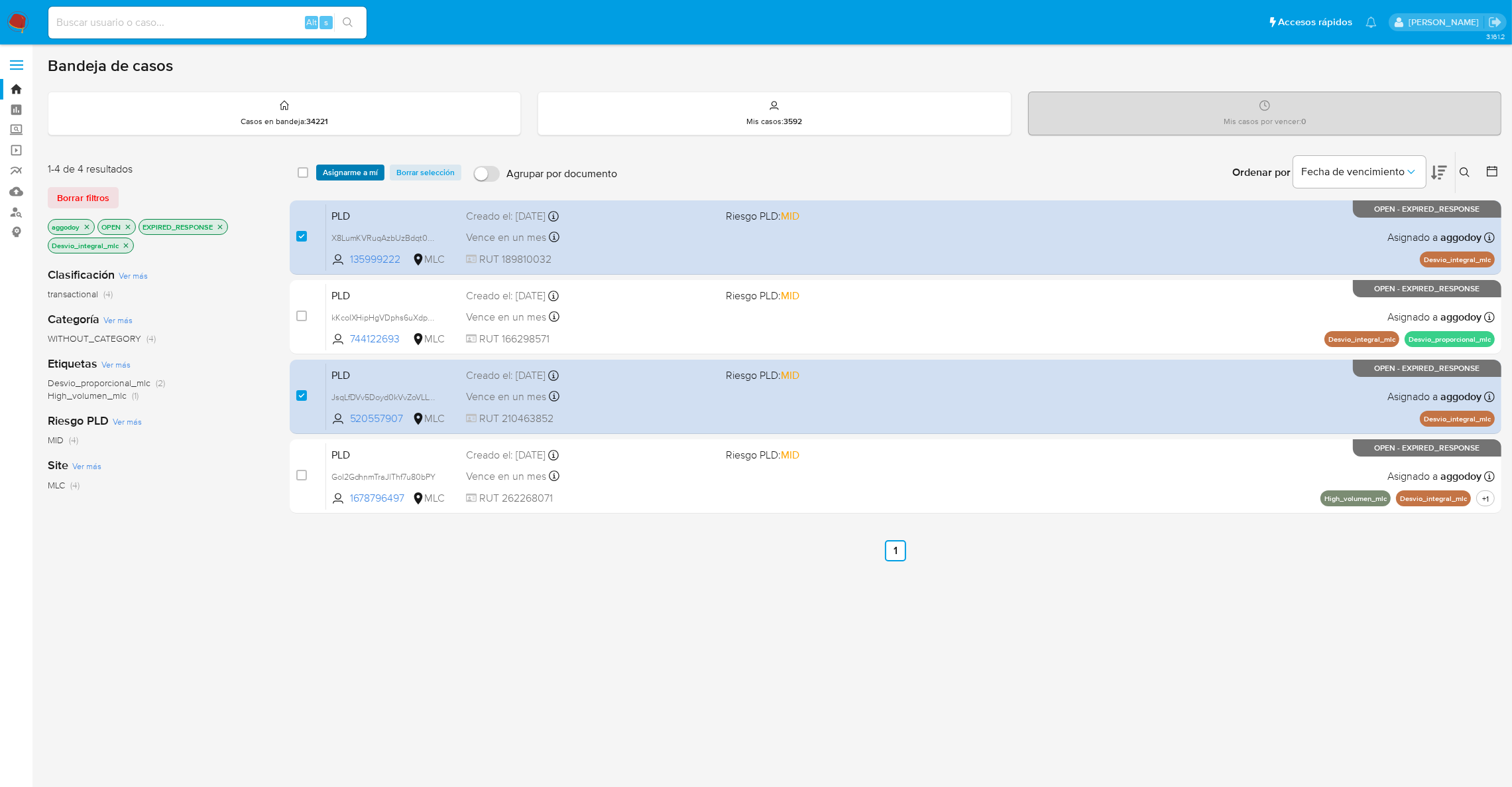
click at [356, 168] on span "Asignarme a mí" at bounding box center [350, 172] width 55 height 13
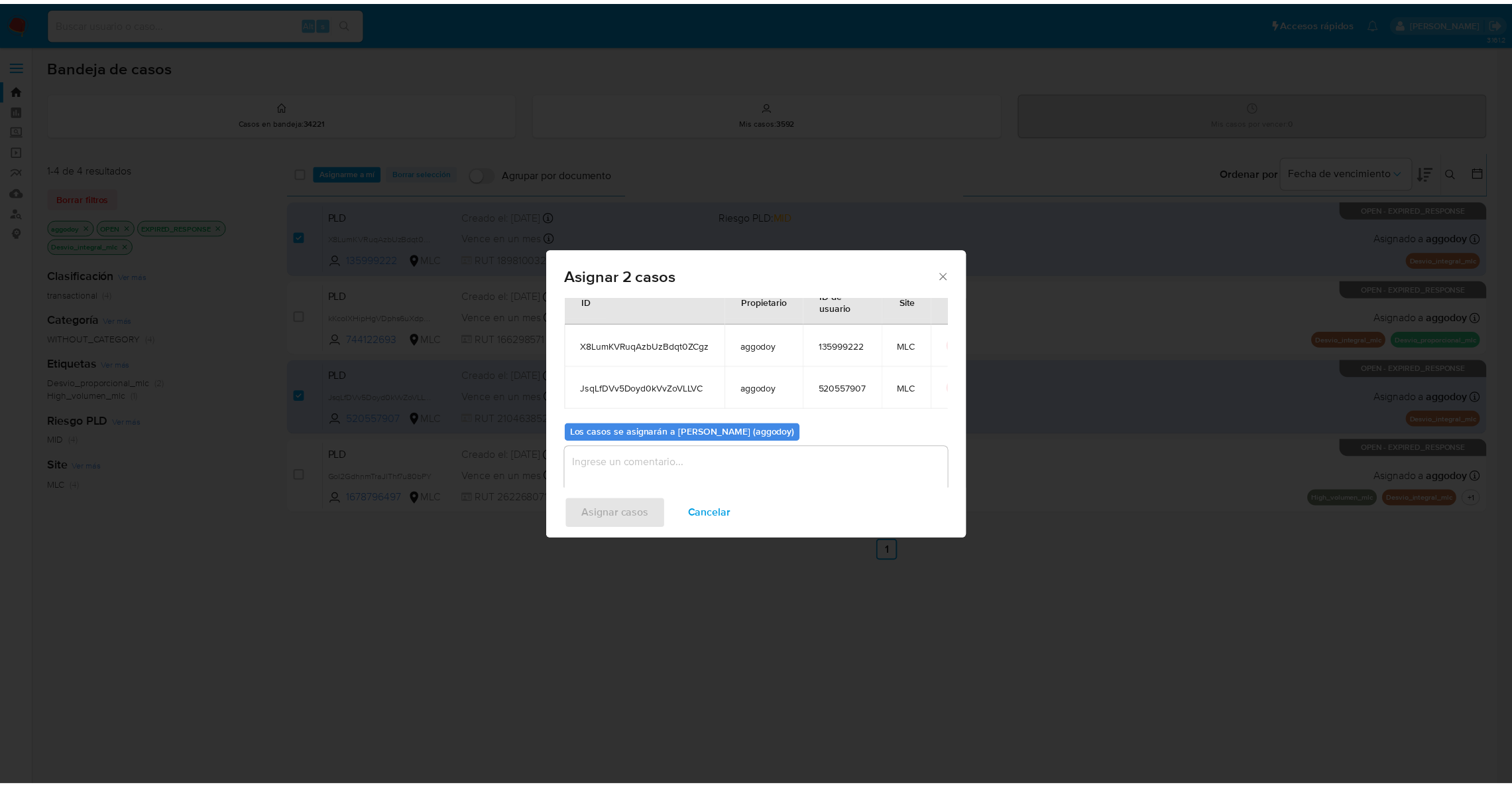
scroll to position [79, 0]
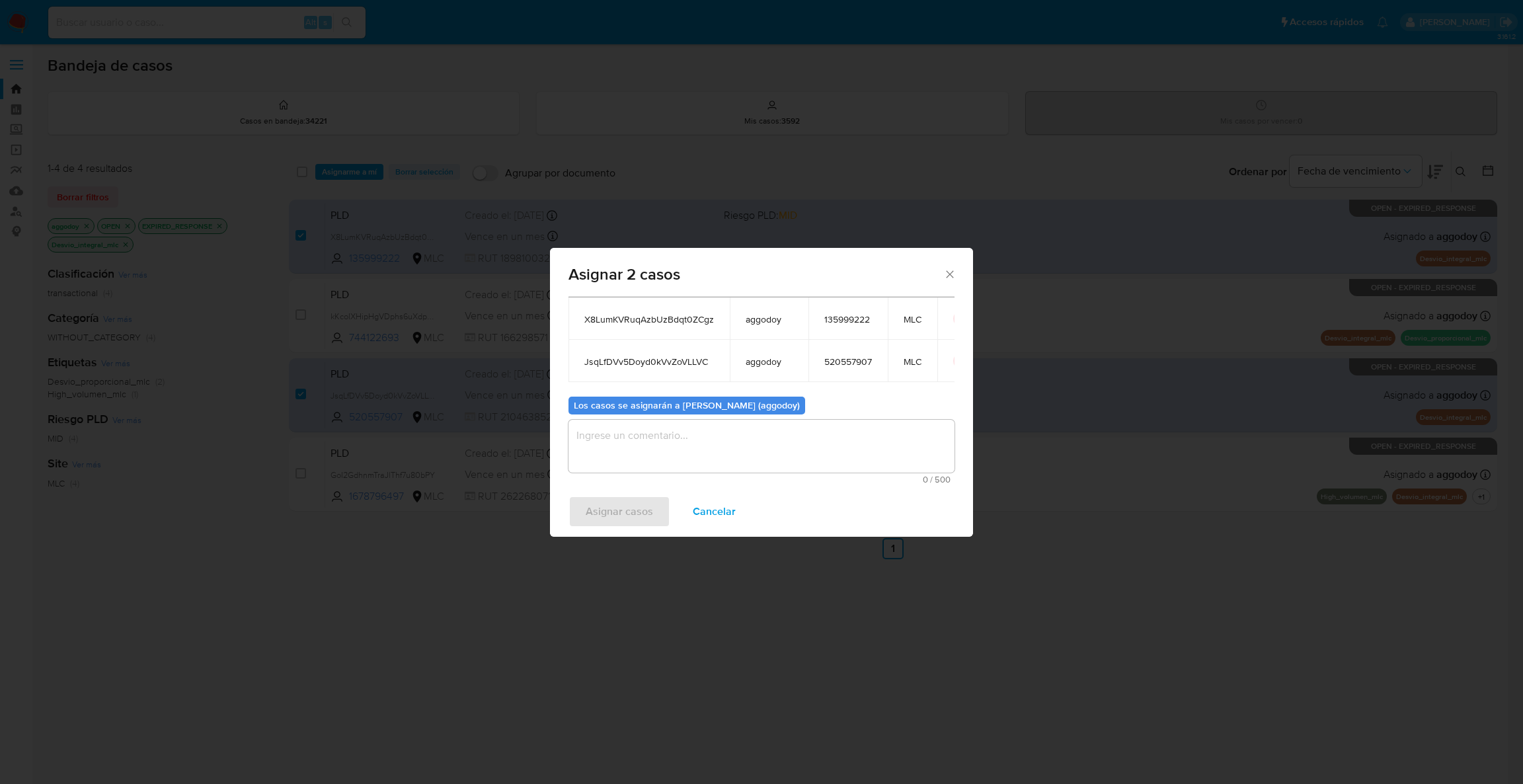
click at [918, 446] on textarea "assign-modal" at bounding box center [762, 446] width 386 height 53
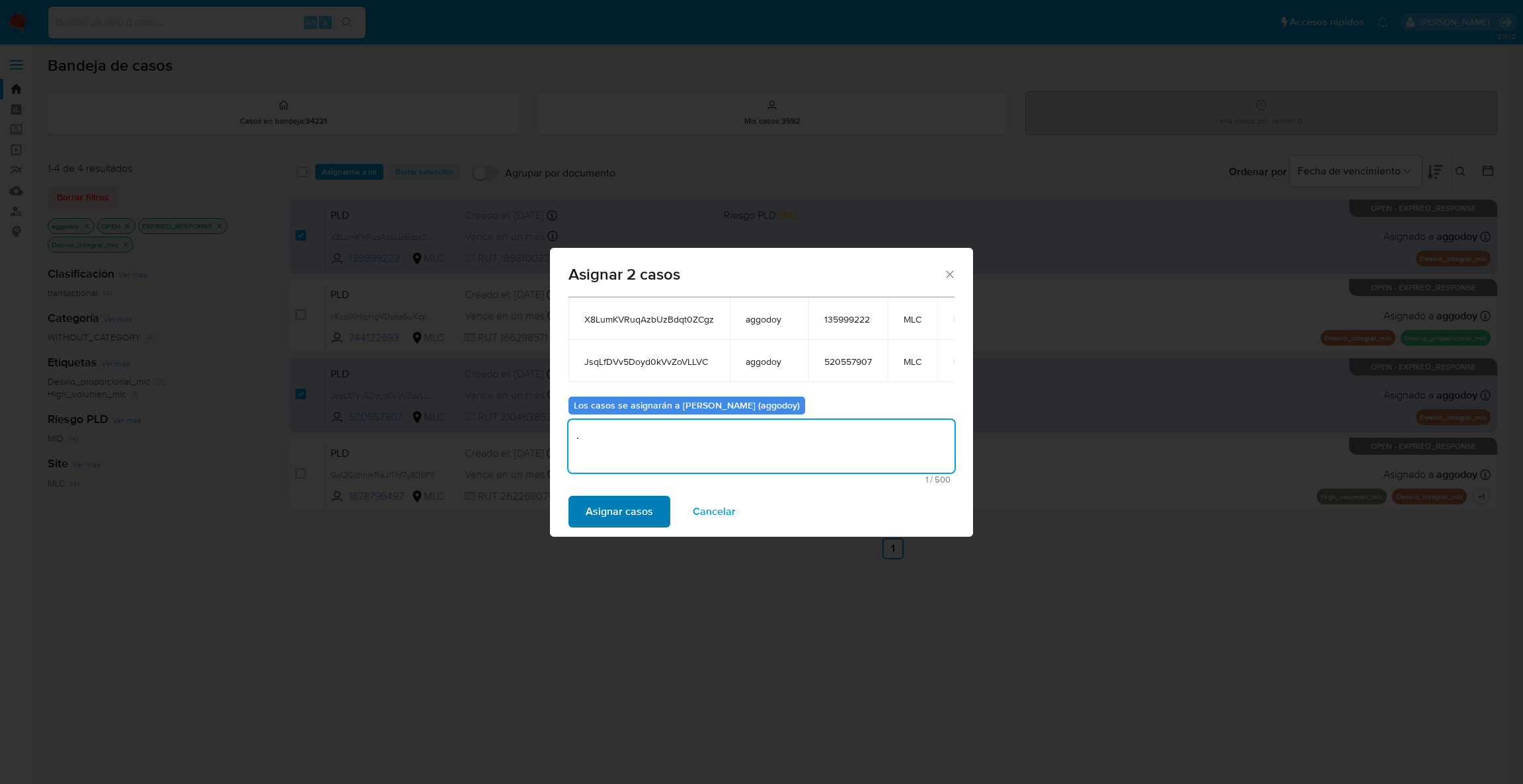
type textarea "."
click at [621, 513] on span "Asignar casos" at bounding box center [619, 511] width 67 height 29
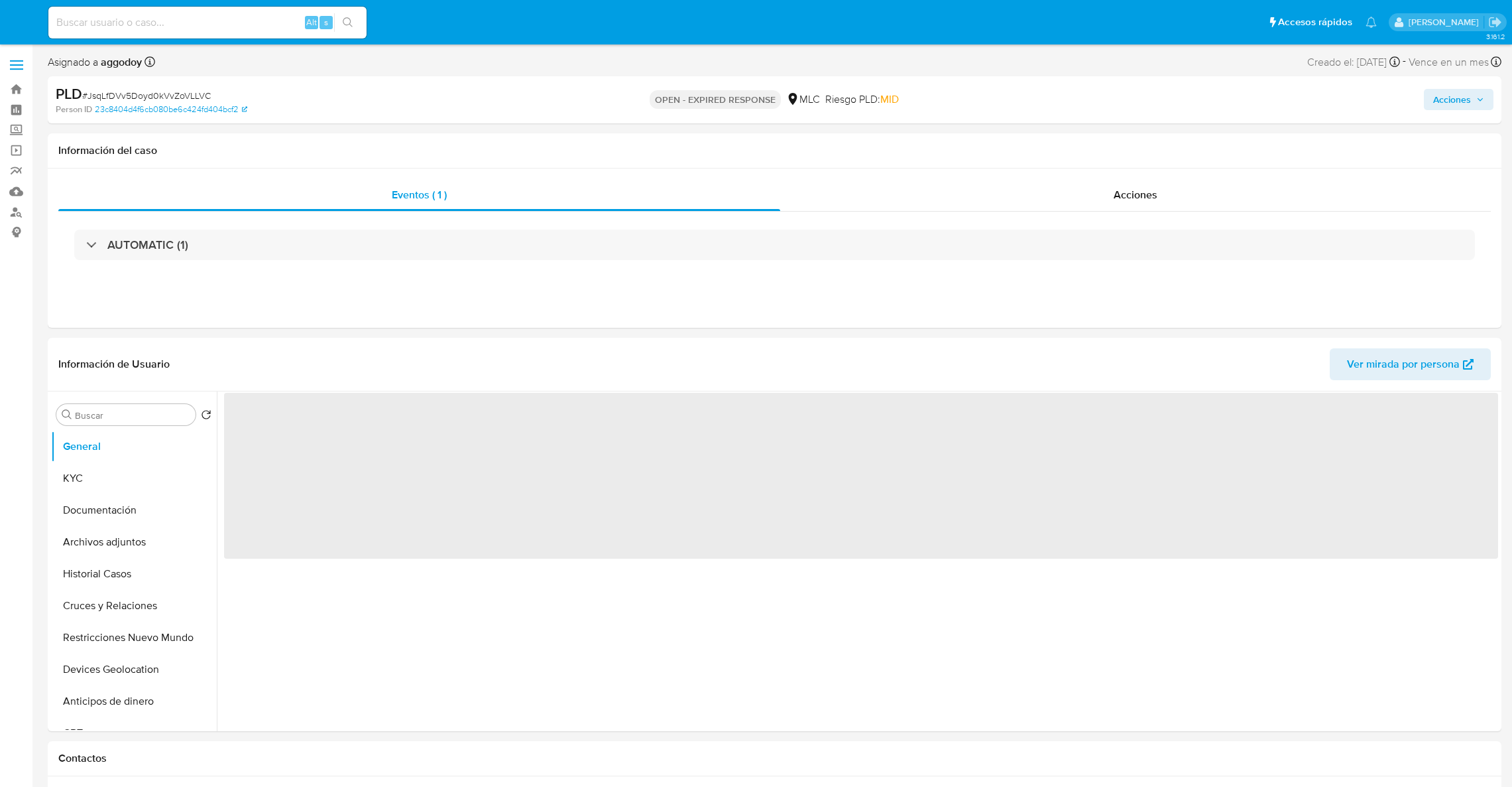
select select "10"
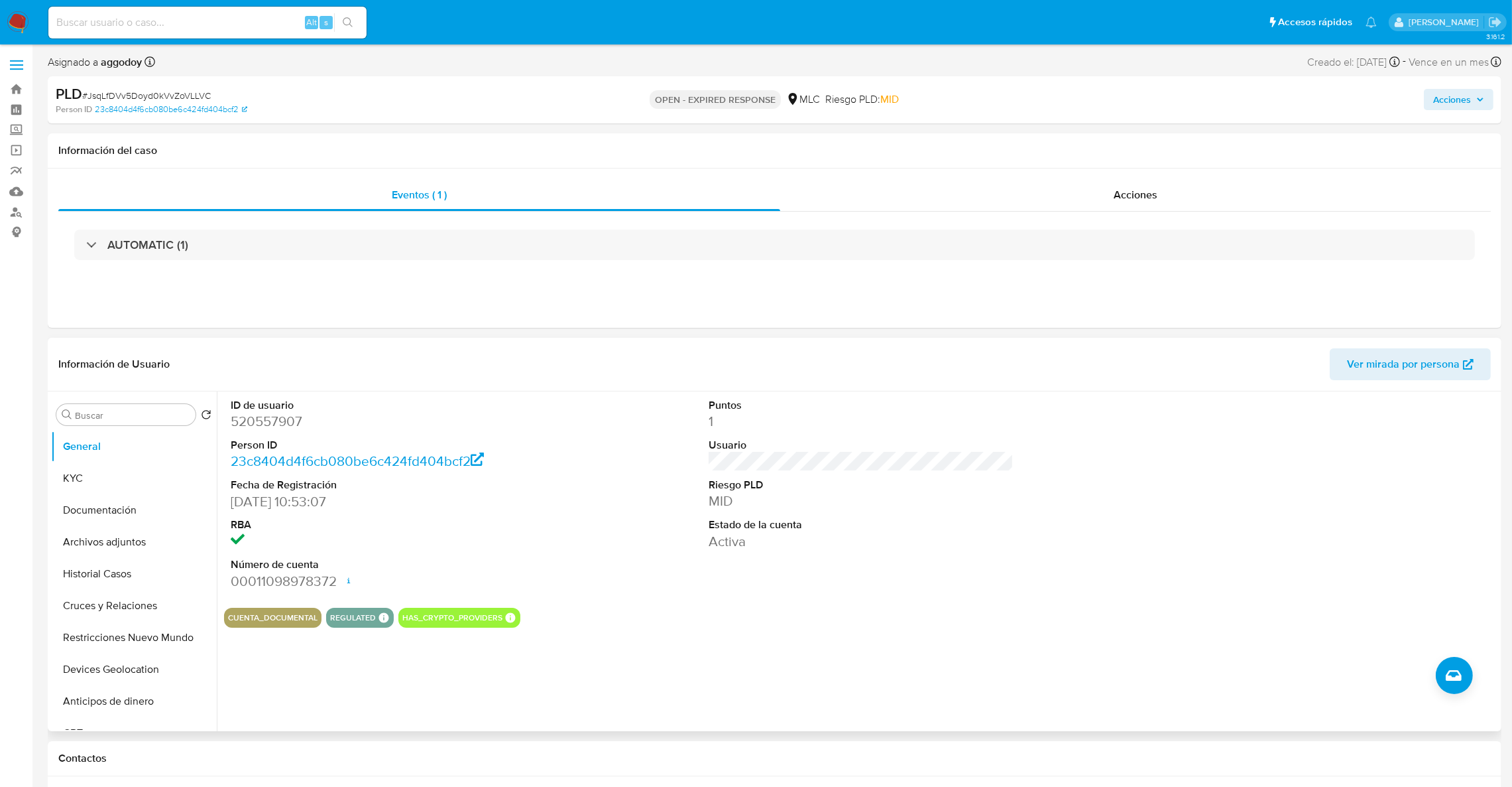
click at [265, 425] on dd "520557907" at bounding box center [384, 421] width 305 height 19
click at [276, 418] on dd "520557907" at bounding box center [384, 421] width 305 height 19
click at [277, 422] on dd "520557907" at bounding box center [384, 421] width 305 height 19
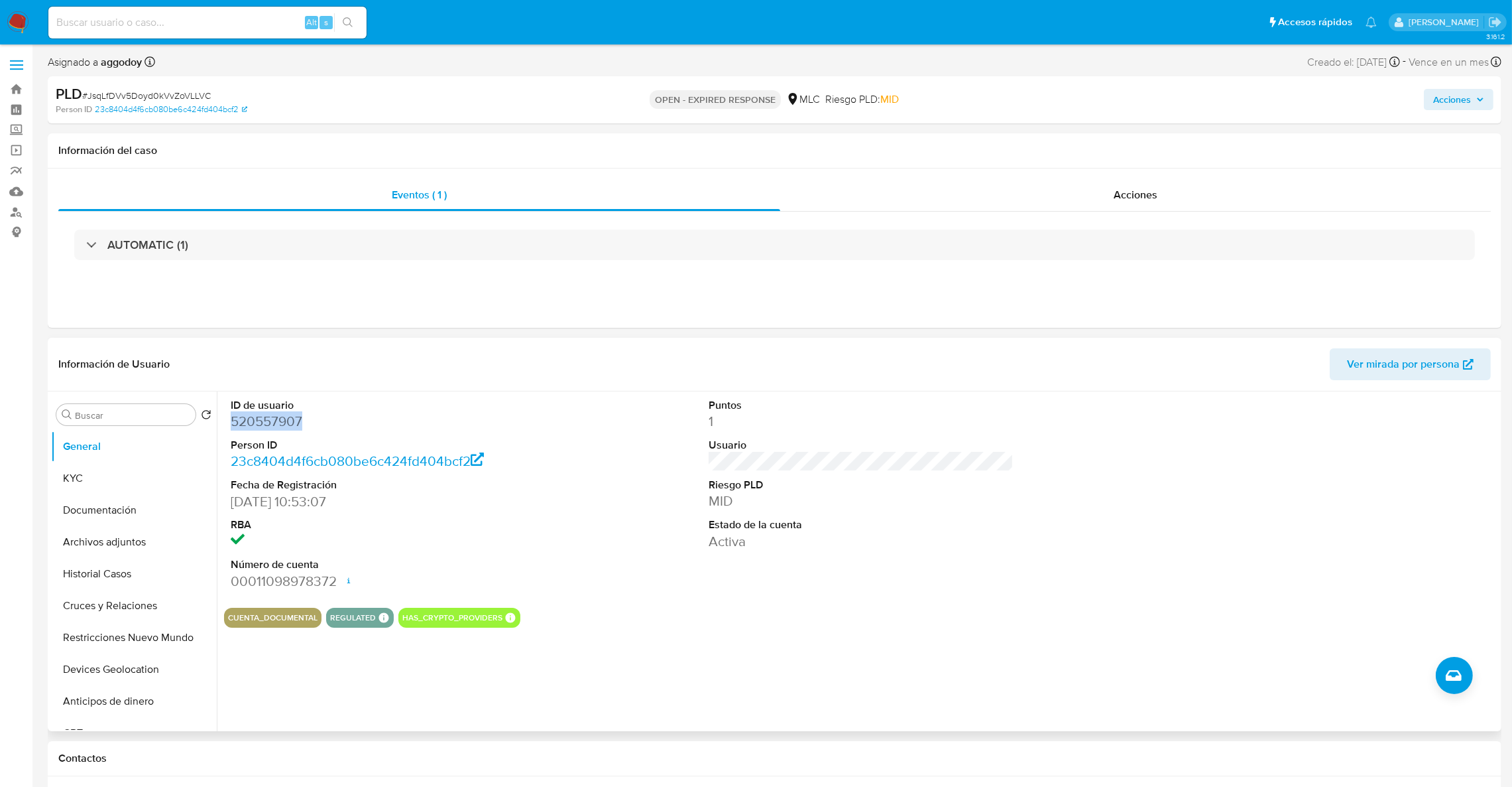
click at [277, 422] on dd "520557907" at bounding box center [384, 421] width 305 height 19
drag, startPoint x: 277, startPoint y: 422, endPoint x: 252, endPoint y: 416, distance: 25.7
copy dd "520557907"
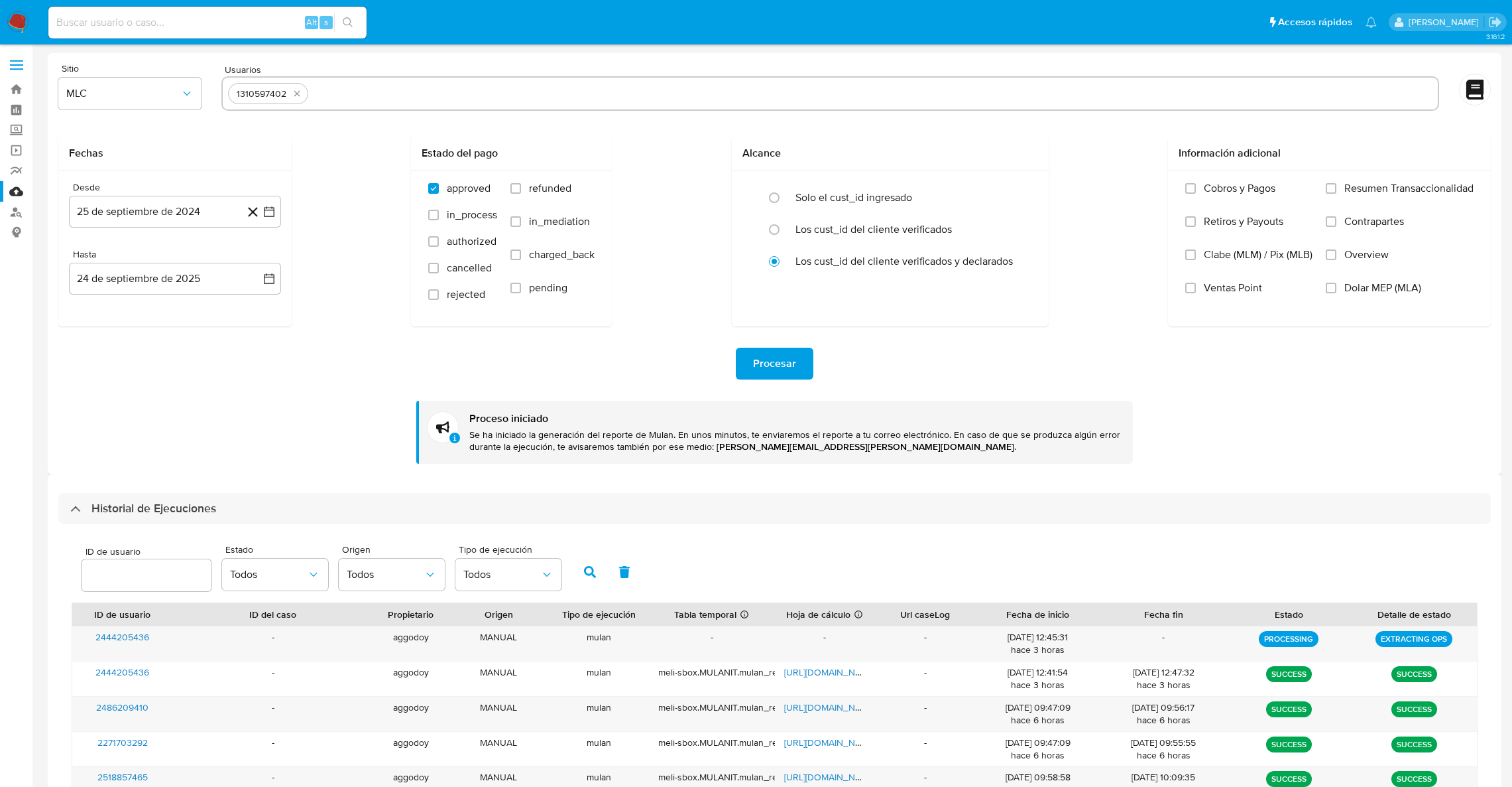
select select "10"
click at [292, 95] on icon "quitar 1310597402" at bounding box center [297, 94] width 11 height 11
click at [292, 95] on input "text" at bounding box center [830, 93] width 1204 height 21
paste input "520557907"
type input "520557907"
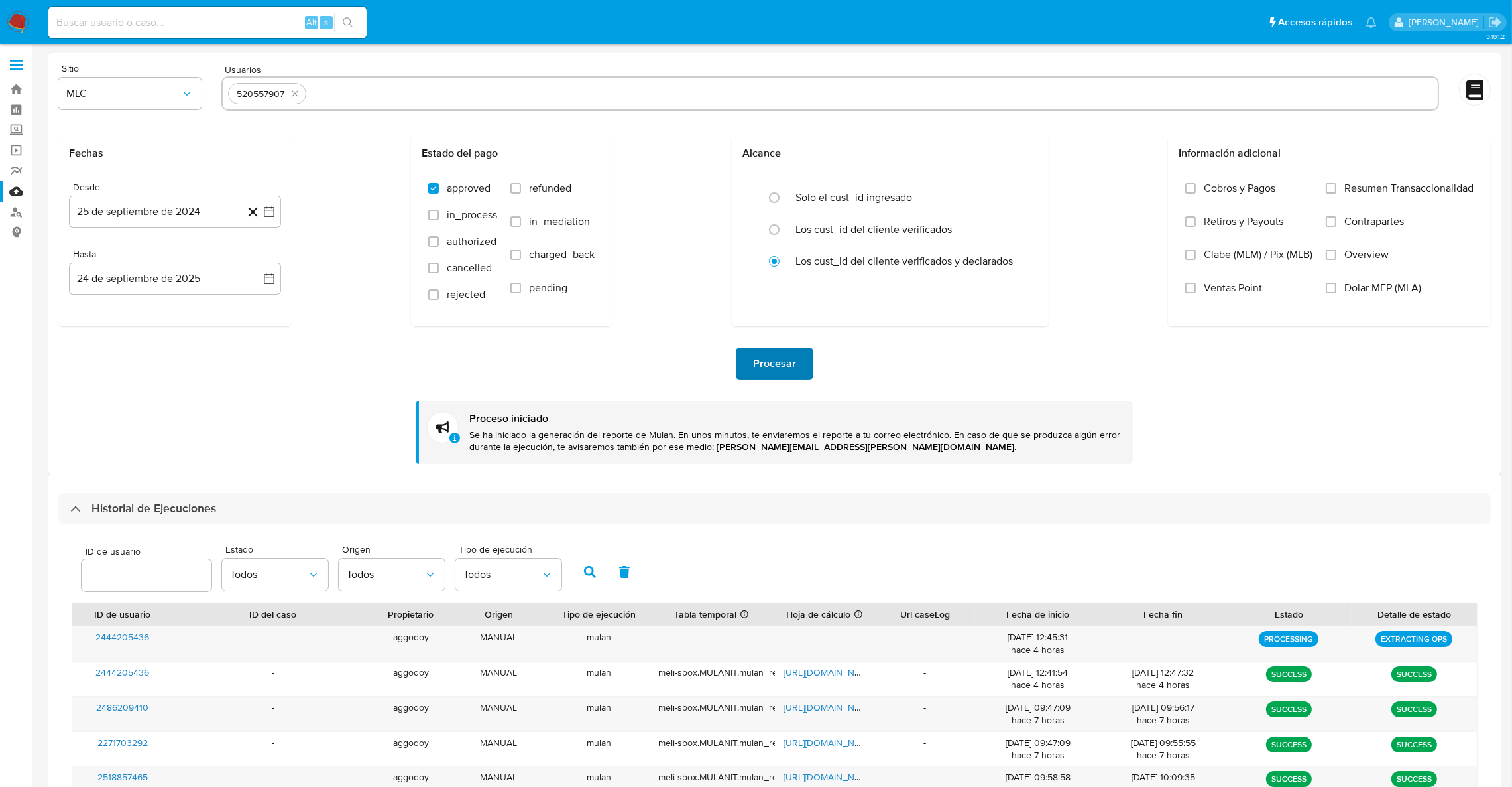
click at [773, 357] on span "Procesar" at bounding box center [775, 364] width 43 height 29
